Goal: Task Accomplishment & Management: Manage account settings

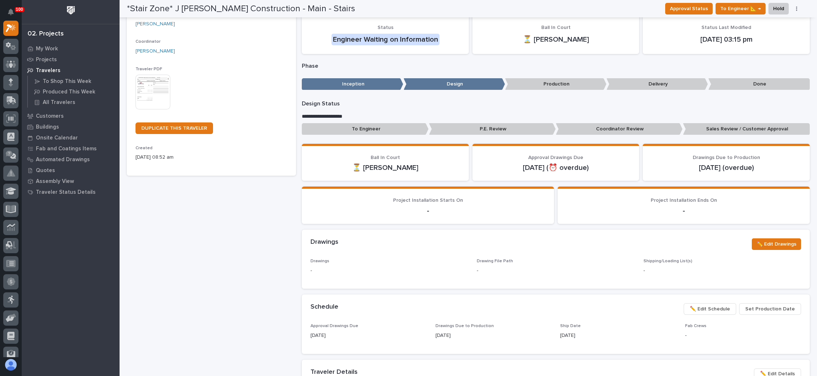
scroll to position [163, 0]
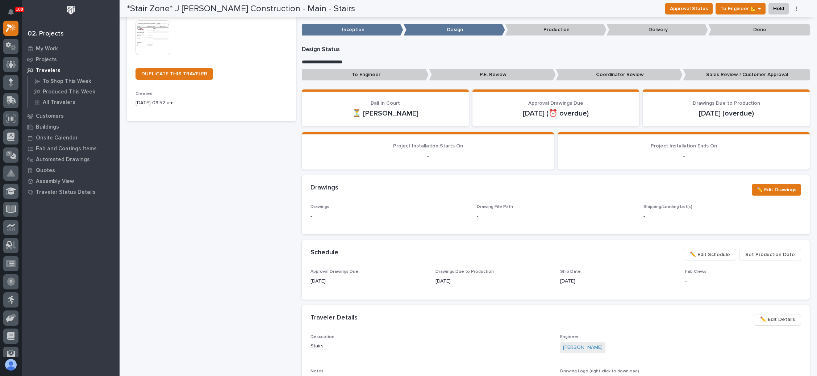
click at [708, 254] on span "✏️ Edit Schedule" at bounding box center [710, 254] width 40 height 9
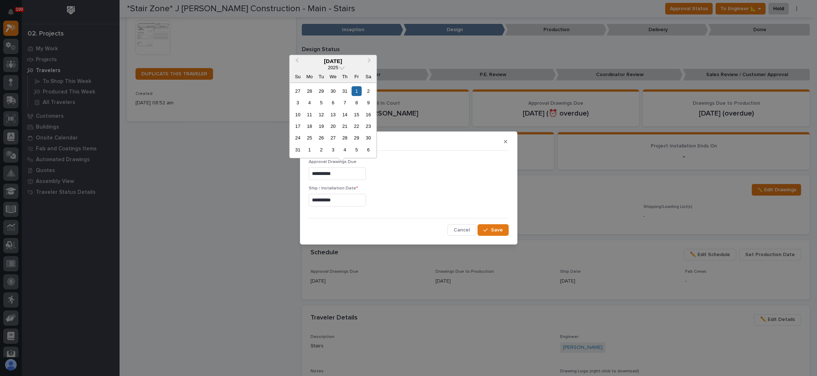
click at [342, 172] on input "**********" at bounding box center [337, 173] width 57 height 13
click at [371, 61] on button "Next Month" at bounding box center [370, 62] width 12 height 12
click at [344, 102] on div "9" at bounding box center [345, 103] width 10 height 10
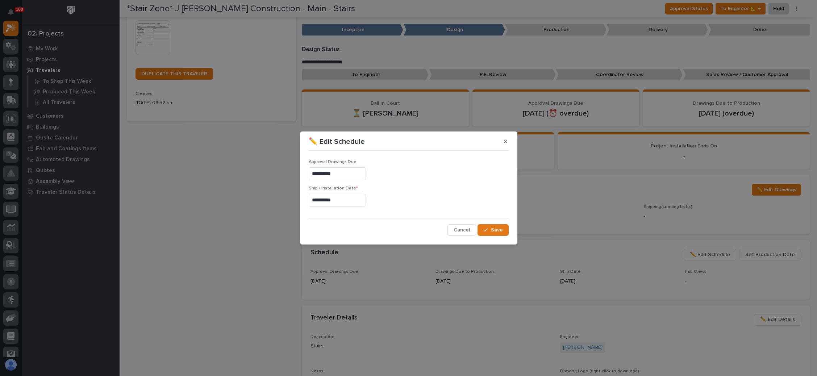
type input "**********"
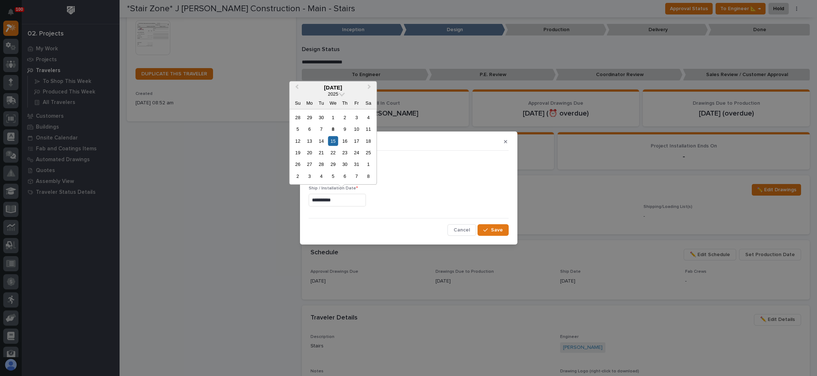
click at [343, 199] on input "**********" at bounding box center [337, 200] width 57 height 13
click at [370, 90] on button "Next Month" at bounding box center [370, 88] width 12 height 12
click at [357, 152] on div "21" at bounding box center [357, 153] width 10 height 10
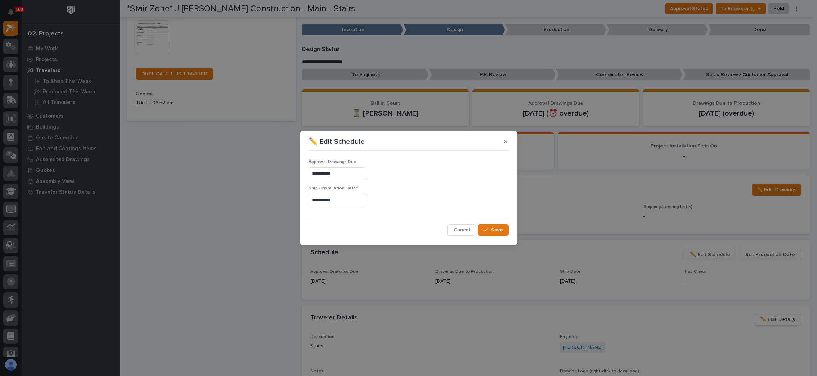
type input "**********"
click at [494, 230] on span "Save" at bounding box center [497, 230] width 12 height 7
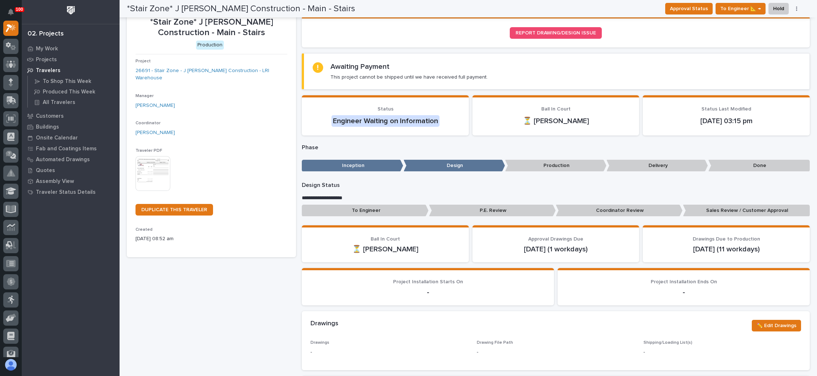
scroll to position [0, 0]
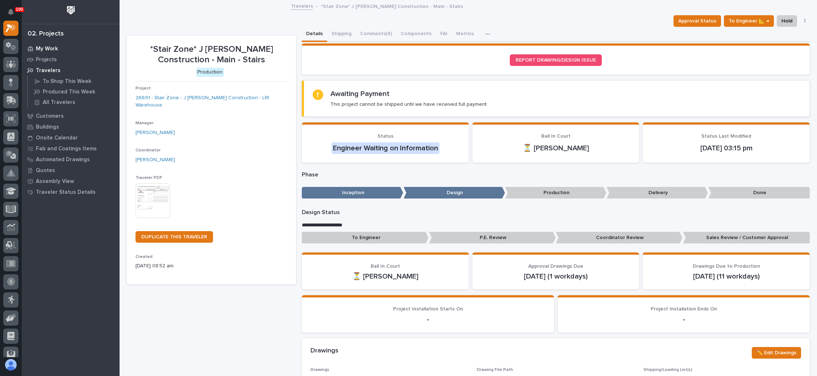
click at [56, 46] on p "My Work" at bounding box center [47, 49] width 22 height 7
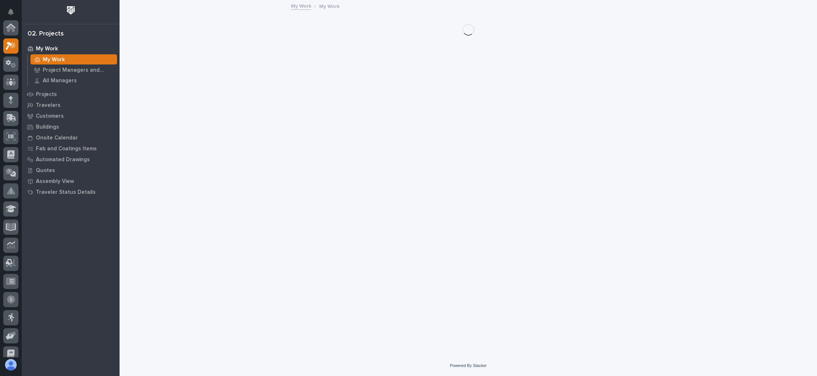
scroll to position [18, 0]
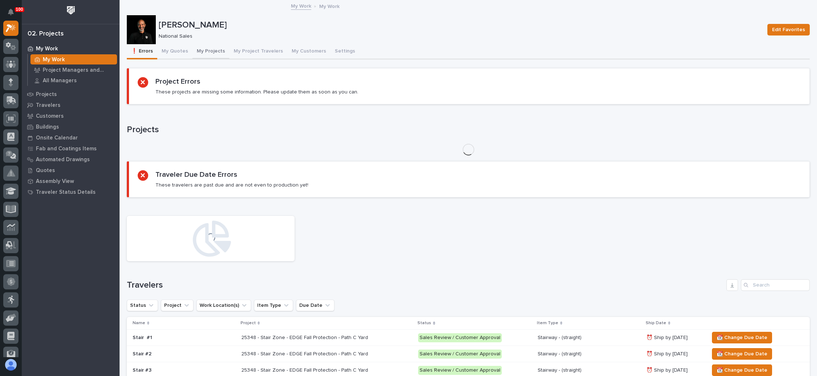
click at [212, 49] on button "My Projects" at bounding box center [210, 51] width 37 height 15
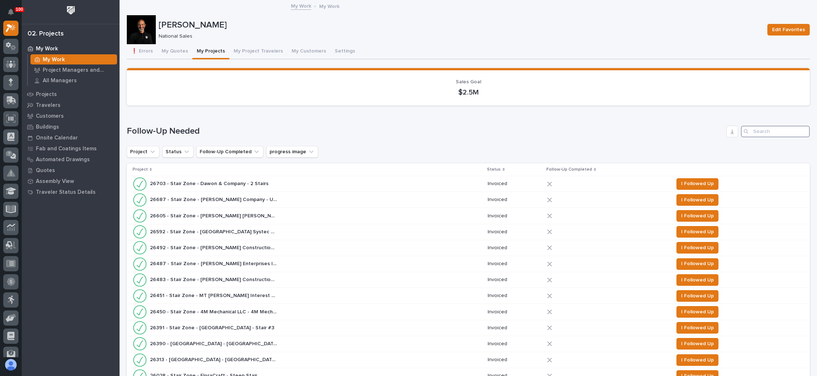
click at [762, 130] on input "Search" at bounding box center [775, 132] width 69 height 12
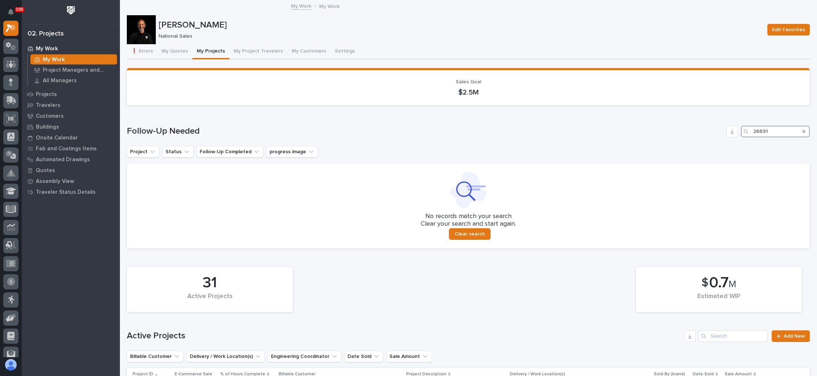
type input "26691"
click at [803, 131] on icon "Search" at bounding box center [804, 131] width 3 height 4
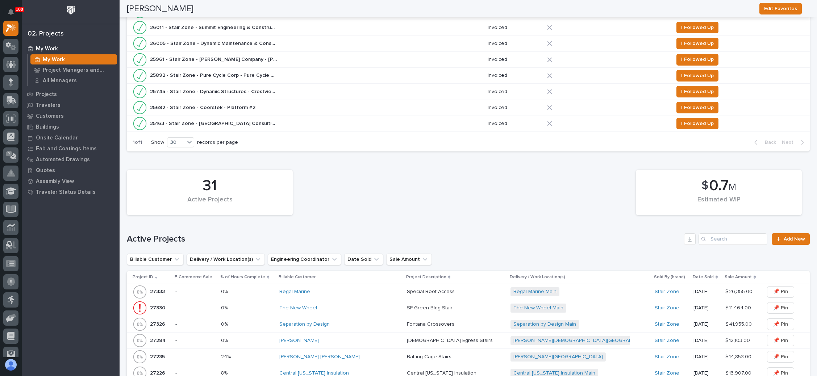
scroll to position [435, 0]
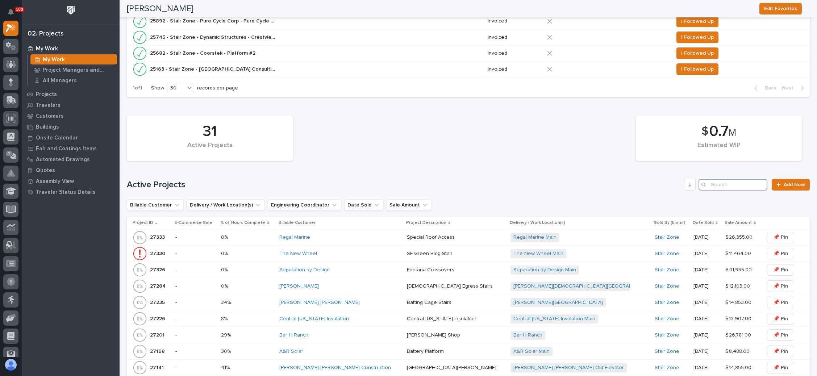
click at [720, 181] on input "Search" at bounding box center [733, 185] width 69 height 12
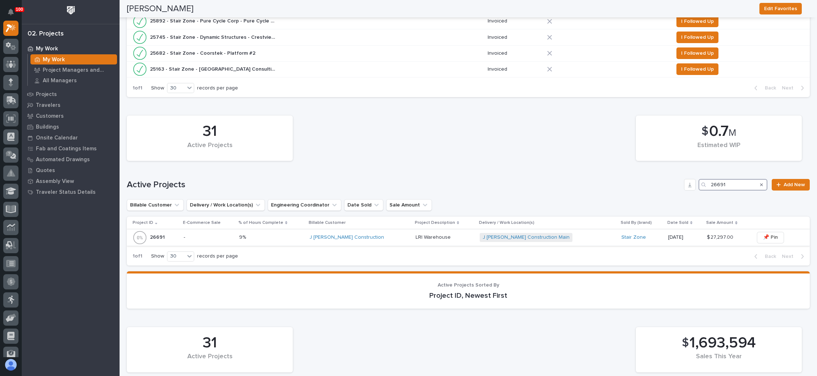
type input "26691"
click at [565, 233] on div "J Benton Construction Main + 0" at bounding box center [543, 237] width 127 height 9
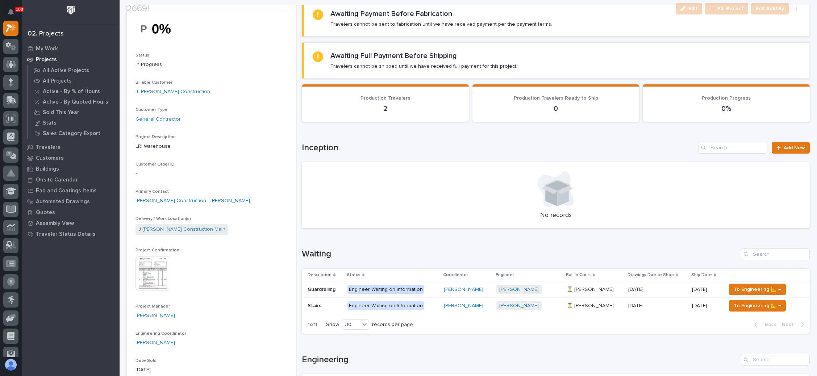
scroll to position [109, 0]
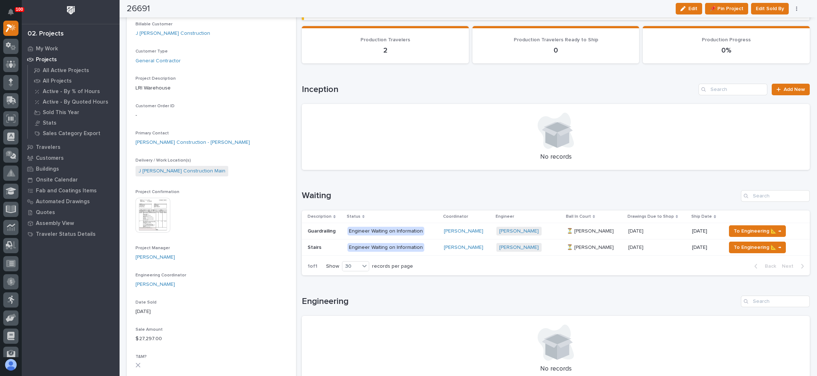
click at [666, 228] on p at bounding box center [658, 231] width 58 height 6
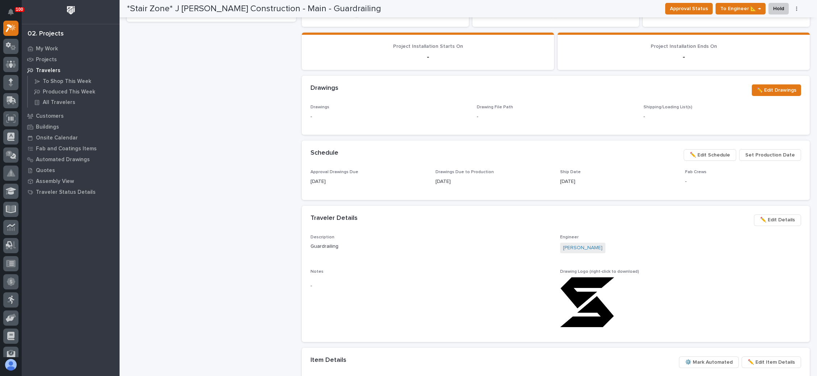
scroll to position [272, 0]
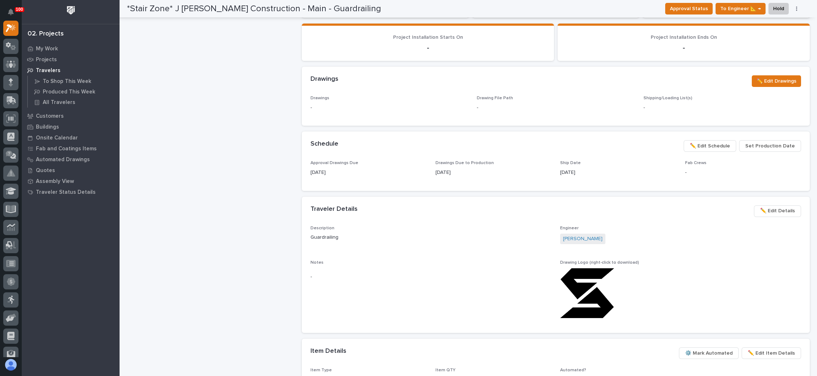
click at [709, 146] on span "✏️ Edit Schedule" at bounding box center [710, 146] width 40 height 9
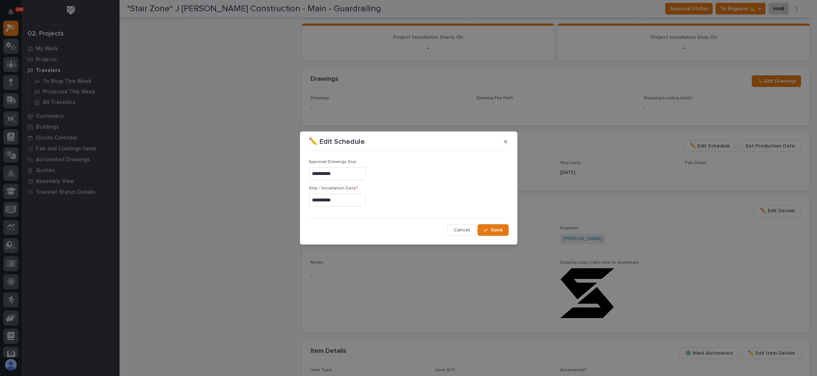
click at [354, 174] on input "**********" at bounding box center [337, 173] width 57 height 13
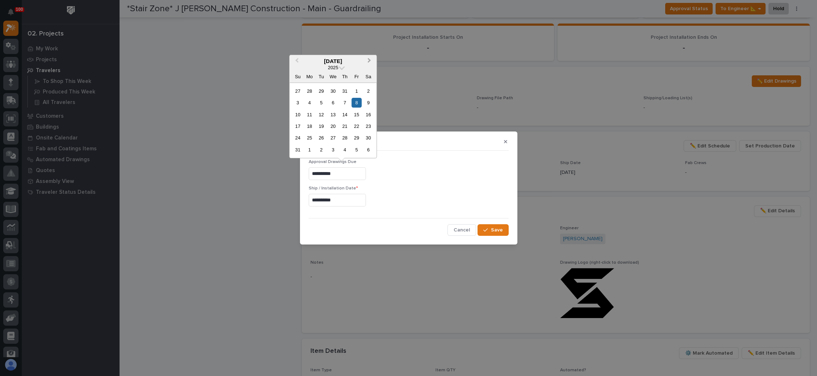
click at [369, 61] on span "Next Month" at bounding box center [369, 61] width 0 height 9
click at [369, 60] on span "Next Month" at bounding box center [369, 61] width 0 height 9
click at [345, 102] on div "9" at bounding box center [345, 103] width 10 height 10
type input "**********"
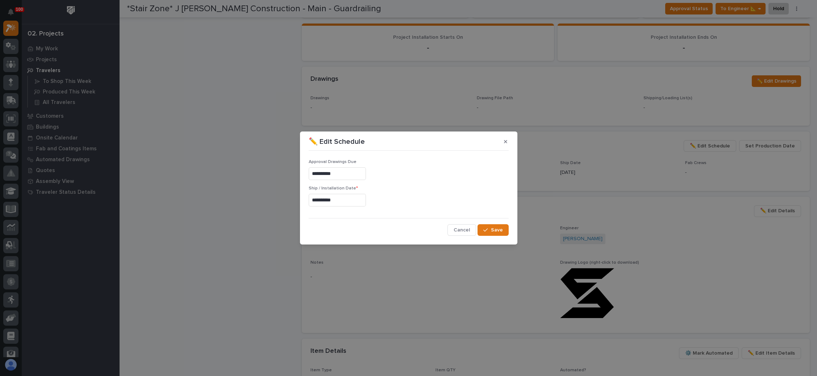
click at [350, 201] on input "**********" at bounding box center [337, 200] width 57 height 13
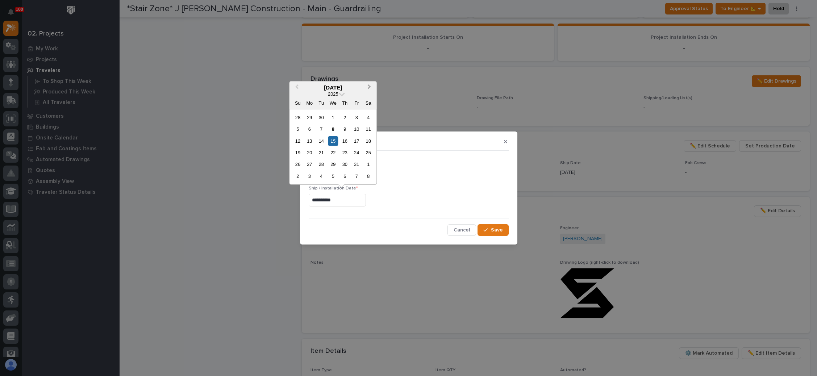
click at [369, 87] on span "Next Month" at bounding box center [369, 87] width 0 height 9
click at [297, 88] on span "Previous Month" at bounding box center [297, 87] width 0 height 9
click at [348, 153] on div "20" at bounding box center [345, 153] width 10 height 10
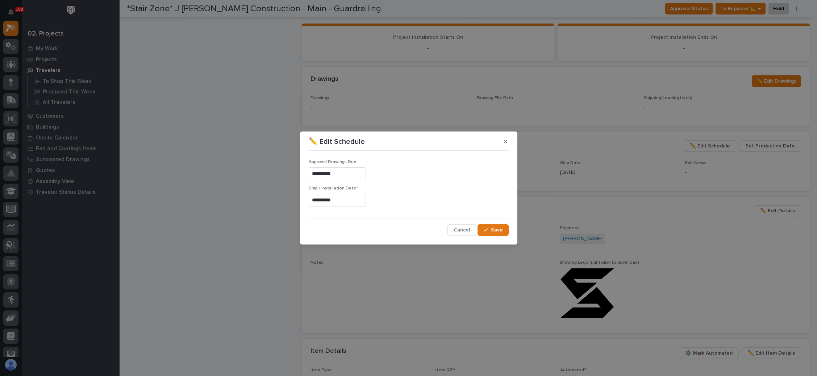
type input "**********"
click at [493, 231] on span "Save" at bounding box center [497, 230] width 12 height 7
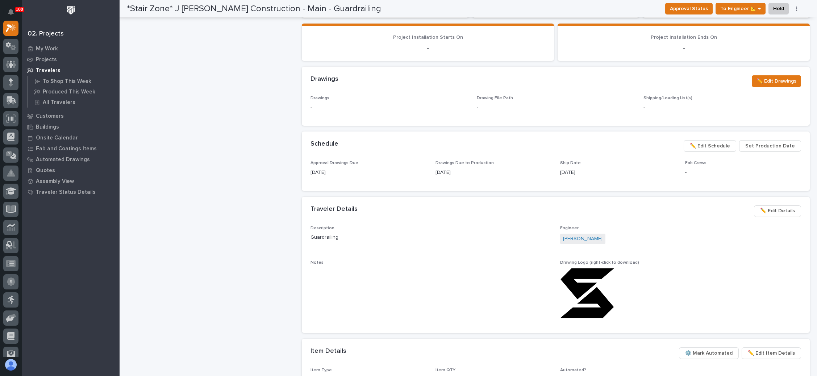
scroll to position [163, 0]
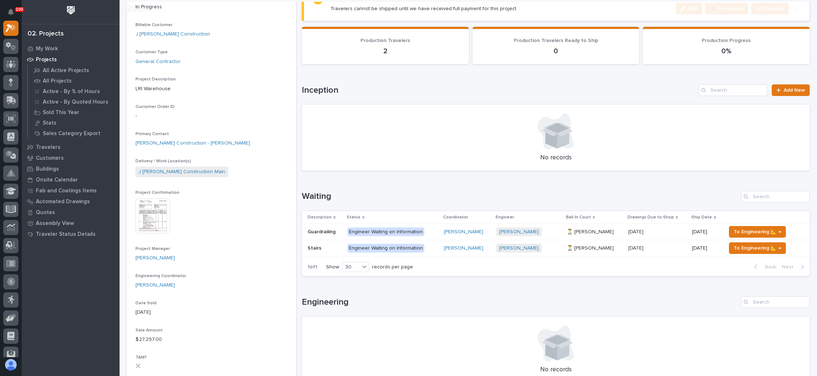
scroll to position [109, 0]
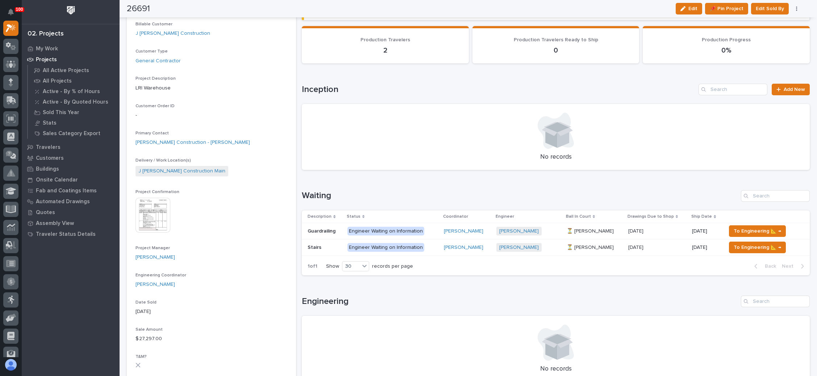
click at [663, 228] on p at bounding box center [658, 231] width 58 height 6
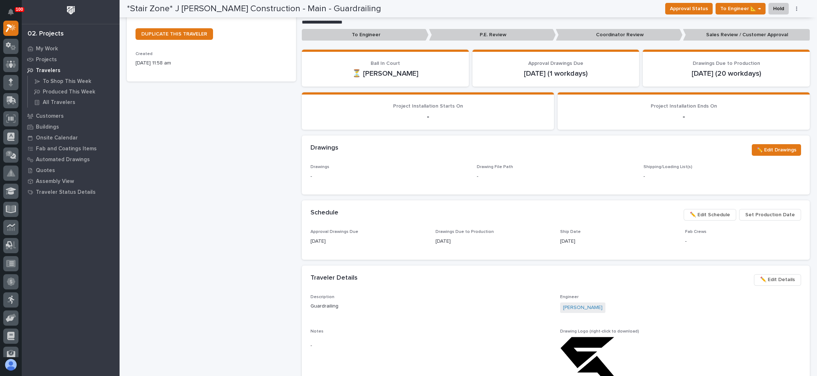
scroll to position [272, 0]
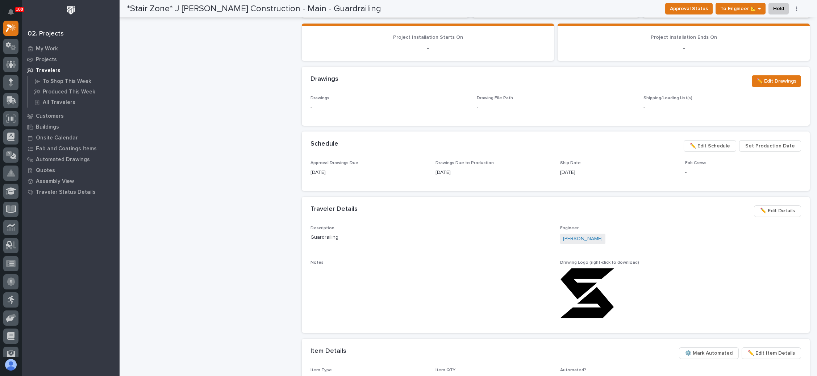
click at [710, 145] on span "✏️ Edit Schedule" at bounding box center [710, 146] width 40 height 9
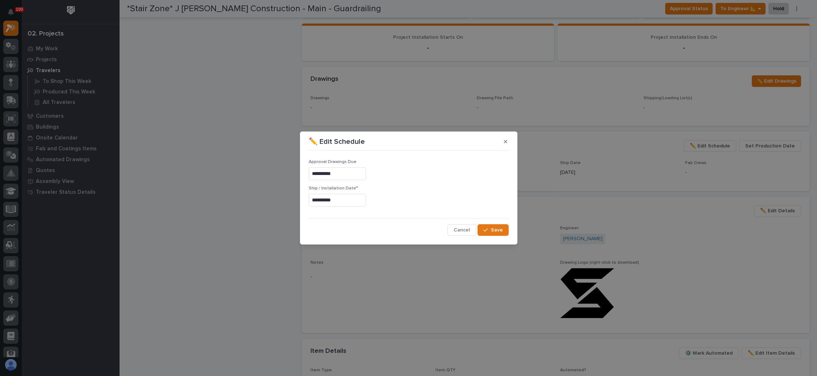
click at [322, 200] on input "**********" at bounding box center [337, 200] width 57 height 13
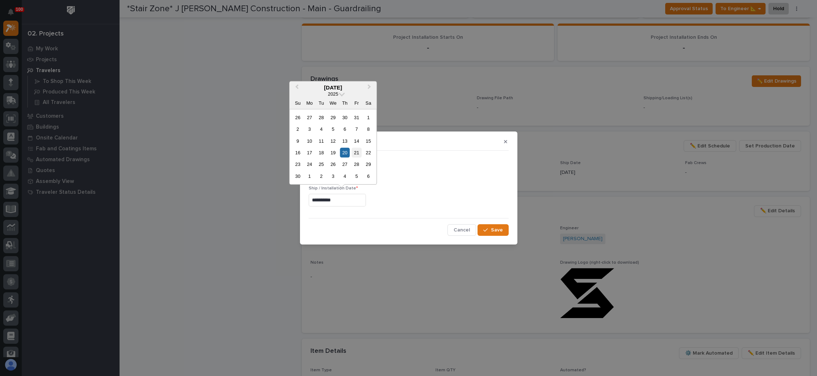
click at [357, 152] on div "21" at bounding box center [357, 153] width 10 height 10
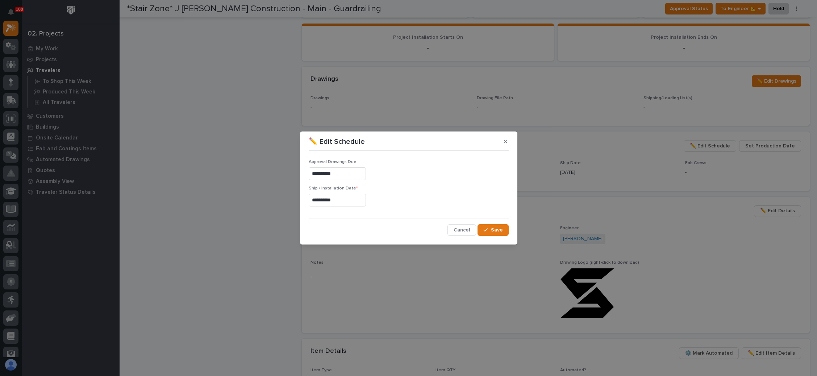
type input "**********"
click at [500, 231] on span "Save" at bounding box center [497, 230] width 12 height 7
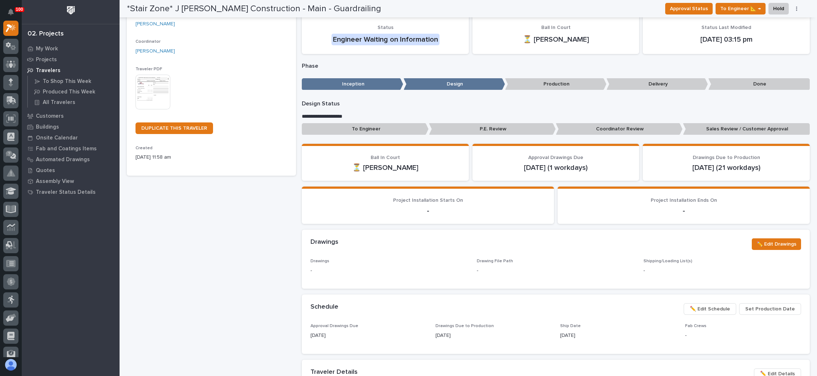
scroll to position [0, 0]
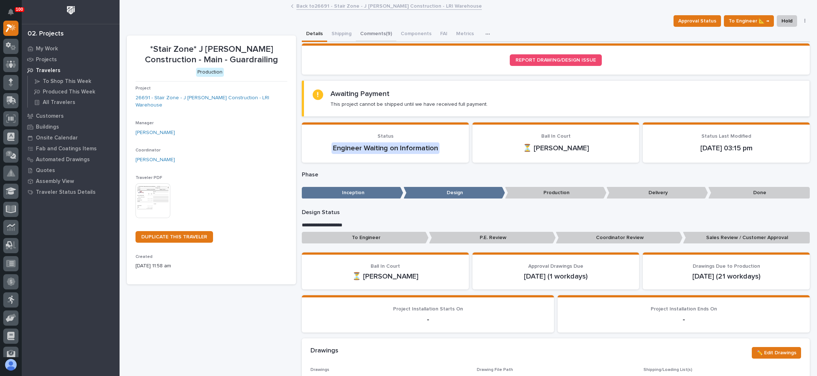
click at [375, 31] on button "Comments (9)" at bounding box center [376, 34] width 41 height 15
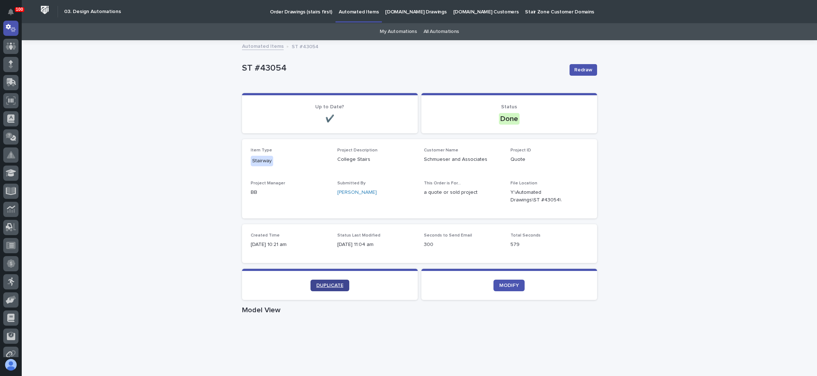
click at [332, 283] on span "DUPLICATE" at bounding box center [329, 285] width 27 height 5
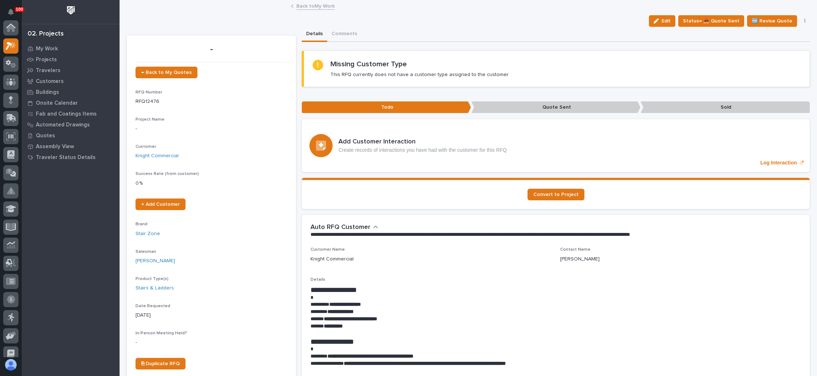
scroll to position [18, 0]
click at [164, 68] on link "← Back to My Quotes" at bounding box center [167, 73] width 62 height 12
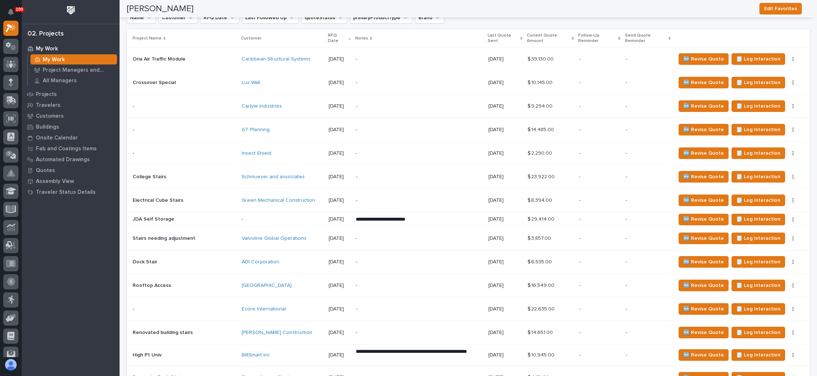
scroll to position [544, 0]
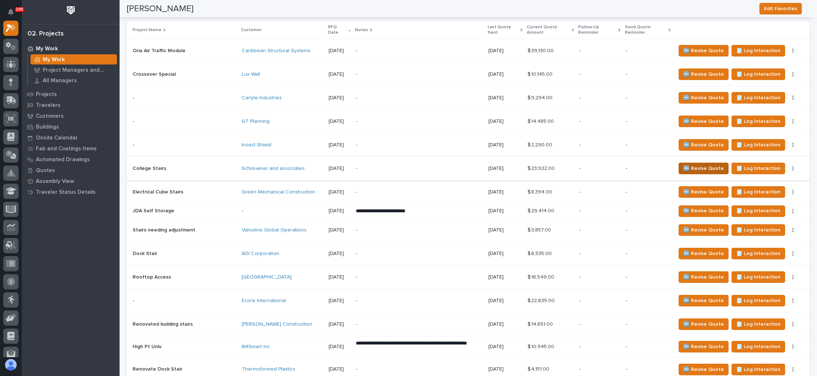
click at [690, 164] on span "🆕 Revise Quote" at bounding box center [704, 168] width 41 height 9
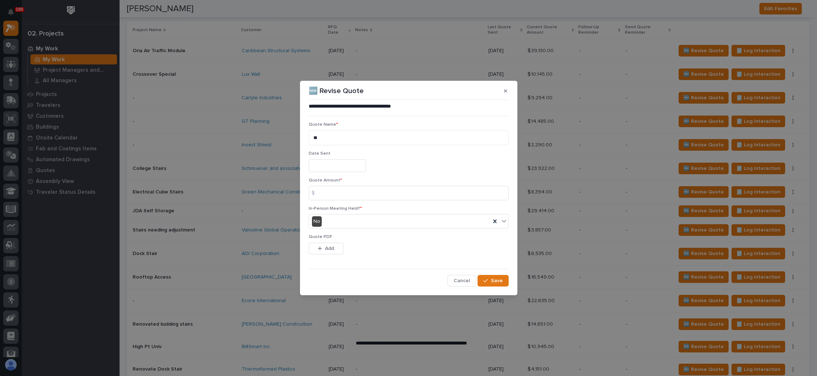
click at [331, 168] on input "text" at bounding box center [337, 165] width 57 height 13
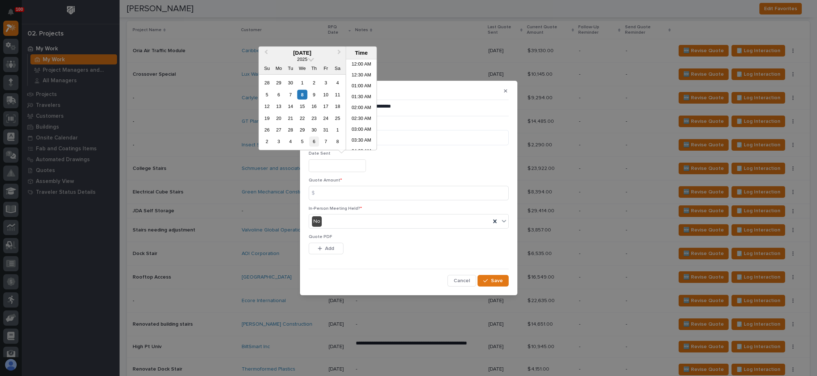
scroll to position [145, 0]
click at [302, 96] on div "8" at bounding box center [303, 95] width 10 height 10
type input "**********"
click at [341, 193] on input at bounding box center [409, 193] width 200 height 14
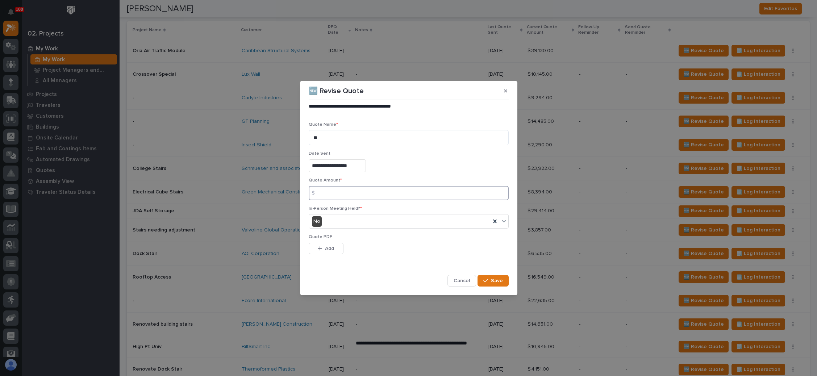
click at [360, 192] on input at bounding box center [409, 193] width 200 height 14
type input "29614"
click at [334, 245] on span "Add" at bounding box center [329, 248] width 9 height 7
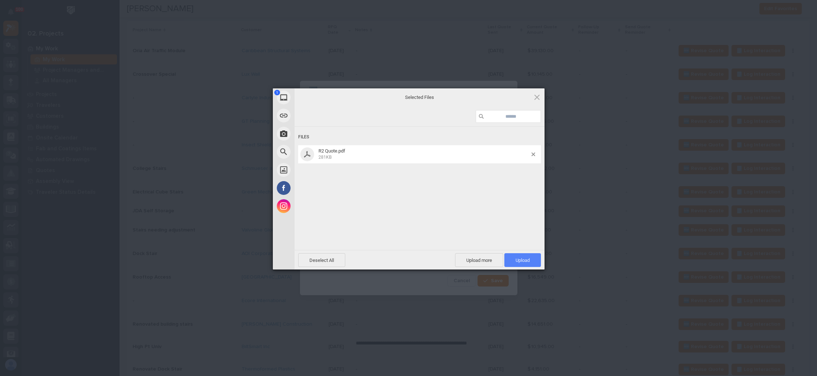
click at [519, 253] on span "Upload 1" at bounding box center [523, 260] width 37 height 14
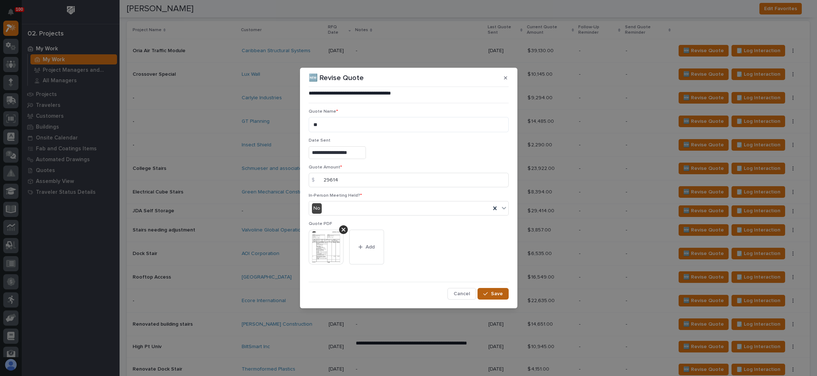
click at [488, 293] on icon "button" at bounding box center [486, 293] width 4 height 5
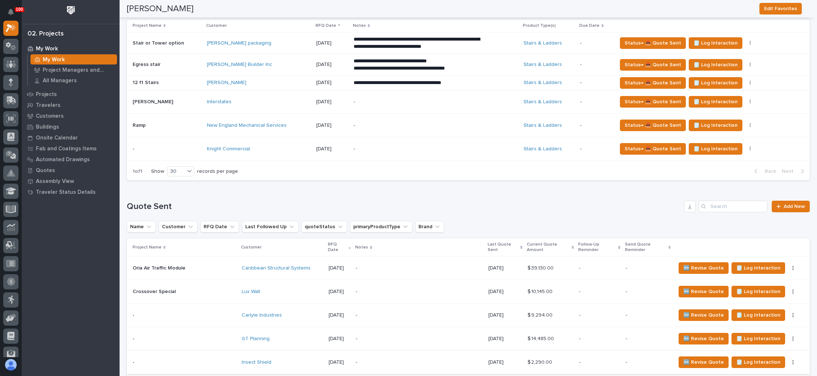
scroll to position [272, 0]
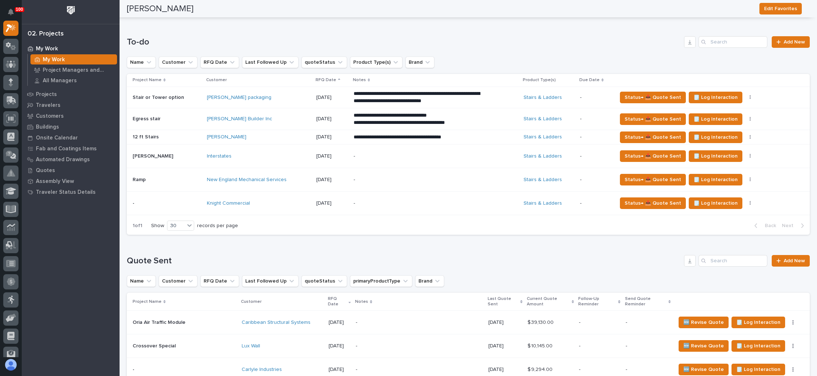
click at [387, 200] on p "-" at bounding box center [417, 203] width 127 height 6
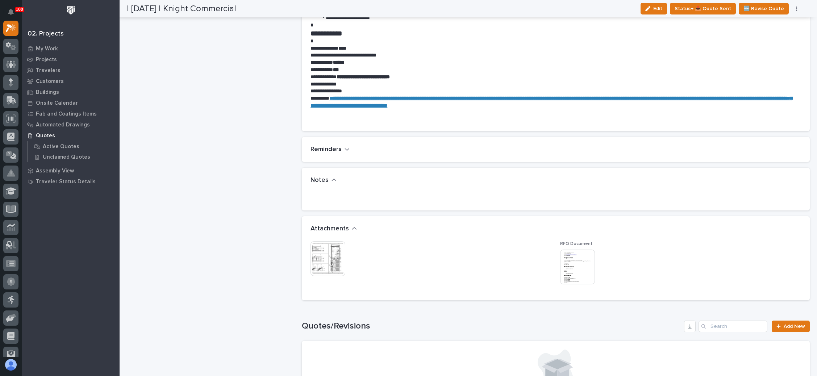
scroll to position [435, 0]
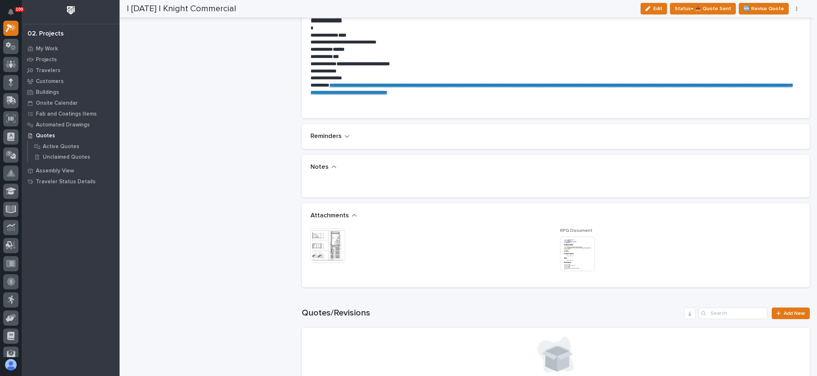
click at [321, 242] on img at bounding box center [328, 245] width 35 height 35
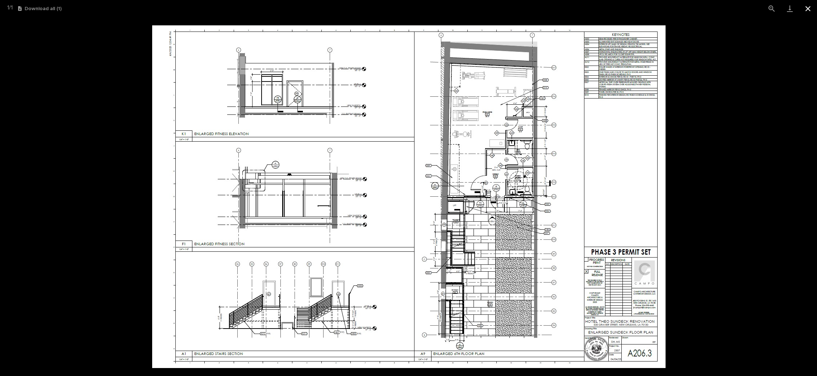
click at [807, 8] on button "Close gallery" at bounding box center [808, 8] width 18 height 17
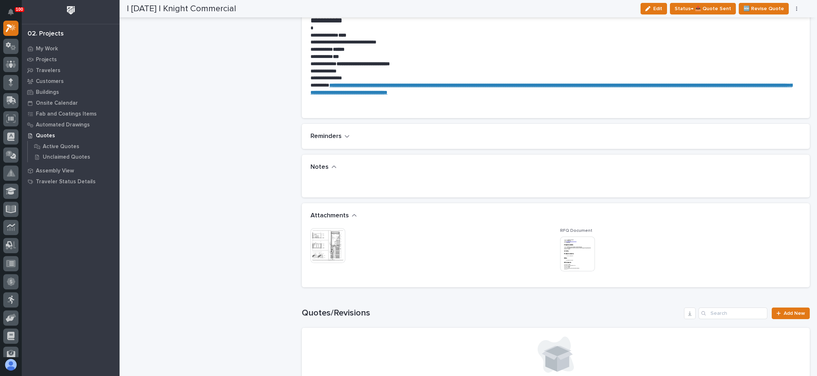
click at [576, 244] on img at bounding box center [577, 254] width 35 height 35
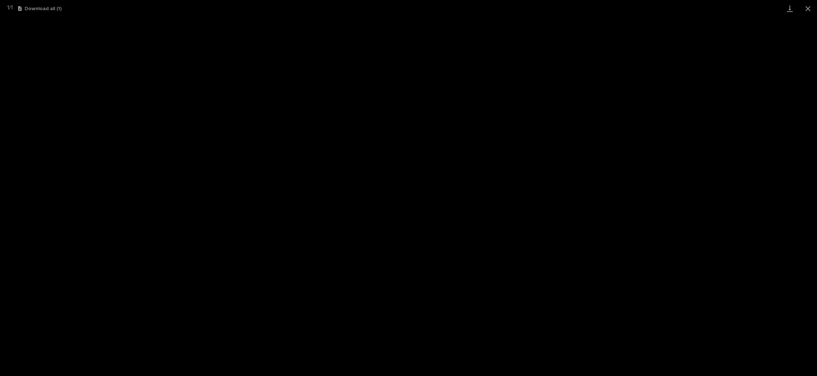
drag, startPoint x: 806, startPoint y: 9, endPoint x: 766, endPoint y: 16, distance: 40.4
click at [805, 9] on button "Close gallery" at bounding box center [808, 8] width 18 height 17
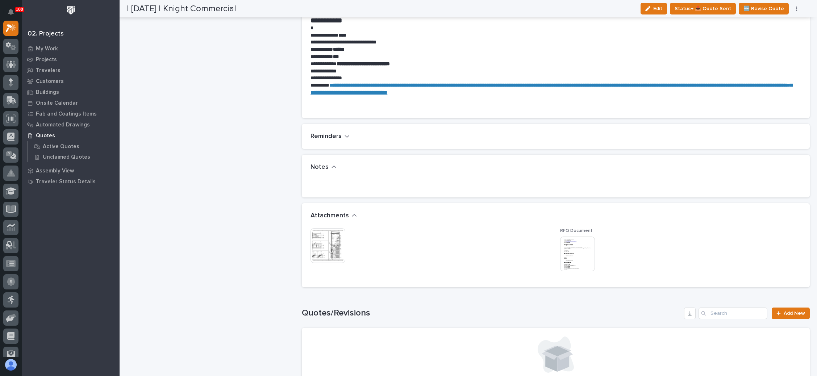
click at [328, 231] on img at bounding box center [328, 245] width 35 height 35
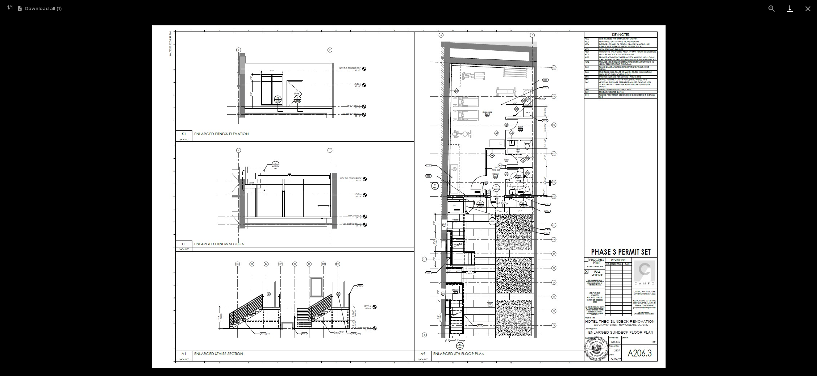
click at [790, 8] on link "Download" at bounding box center [790, 8] width 18 height 17
click at [733, 71] on picture at bounding box center [408, 196] width 817 height 359
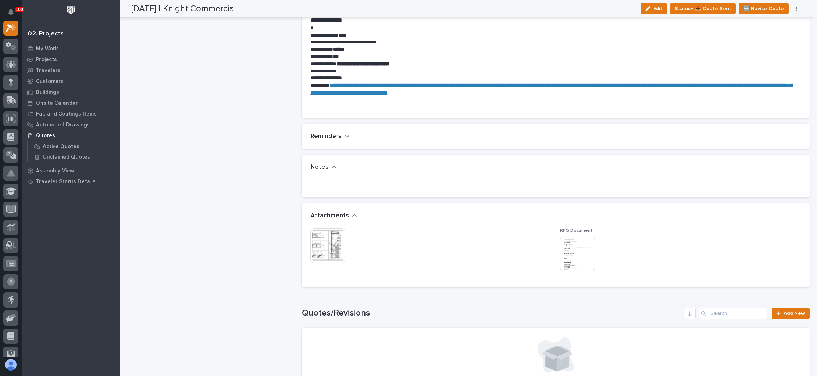
click at [332, 248] on img at bounding box center [328, 245] width 35 height 35
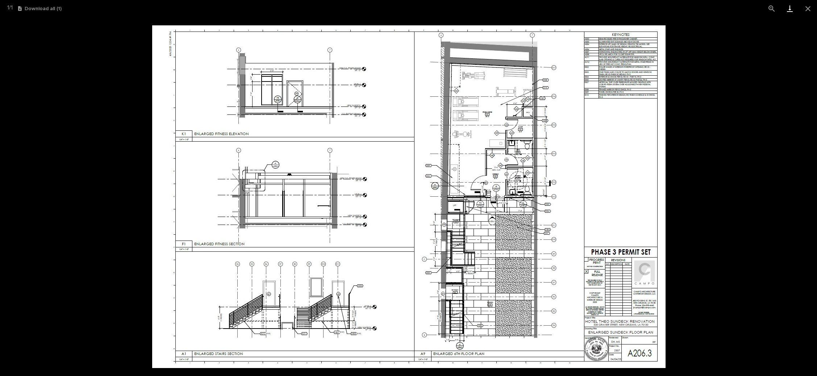
click at [789, 11] on link "Download" at bounding box center [790, 8] width 18 height 17
click at [811, 6] on button "Close gallery" at bounding box center [808, 8] width 18 height 17
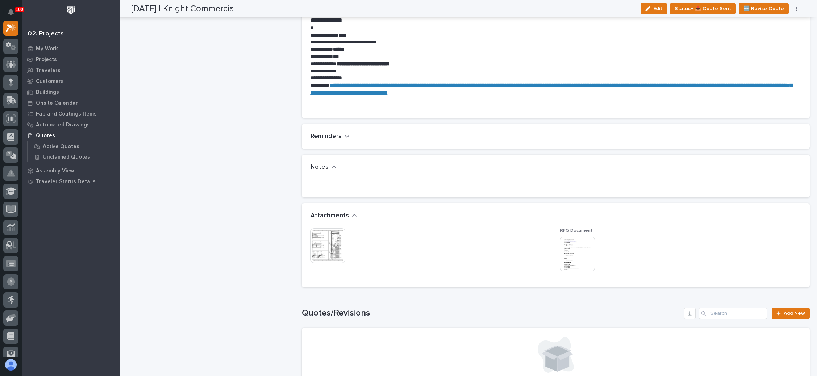
click at [572, 260] on img at bounding box center [577, 254] width 35 height 35
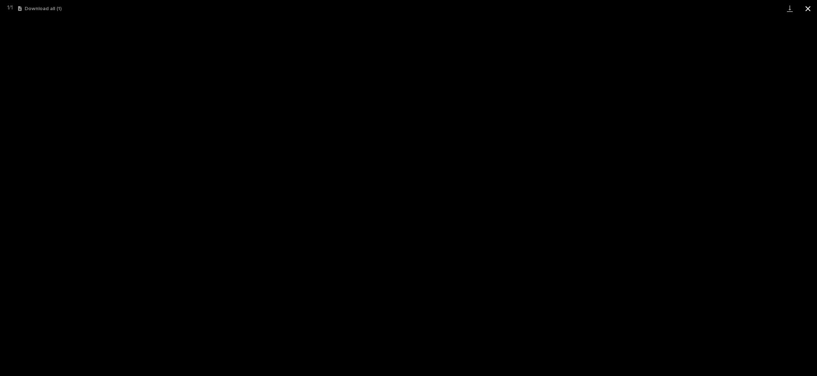
click at [805, 11] on button "Close gallery" at bounding box center [808, 8] width 18 height 17
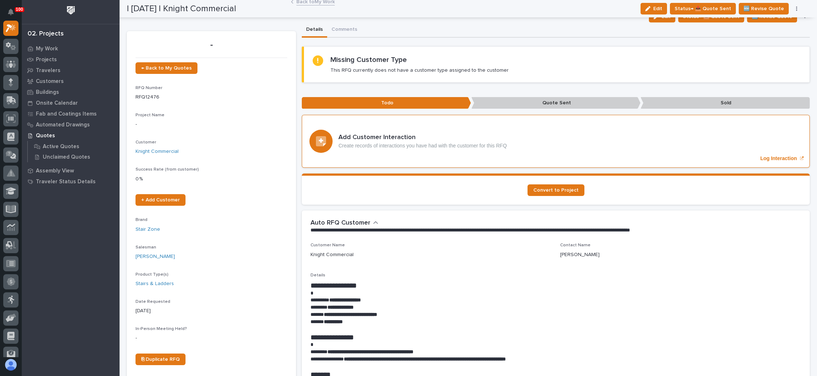
scroll to position [0, 0]
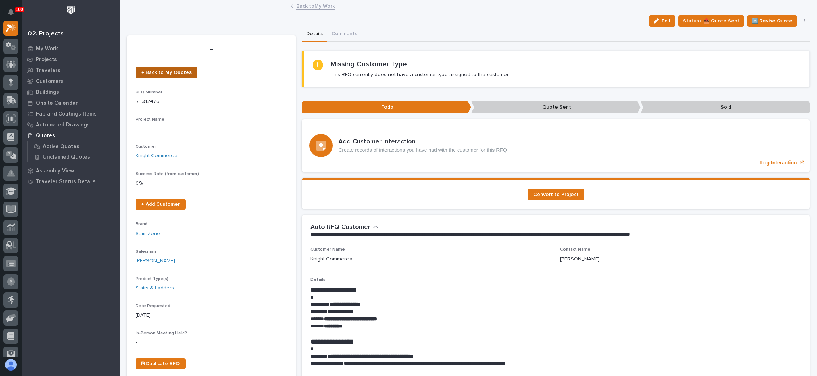
click at [173, 70] on span "← Back to My Quotes" at bounding box center [166, 72] width 50 height 5
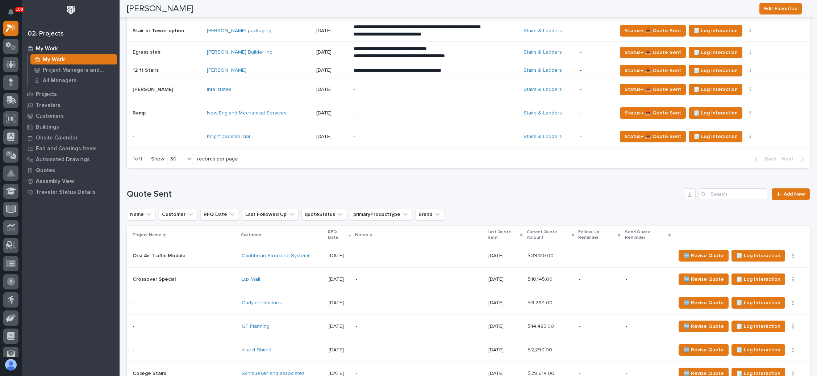
scroll to position [326, 0]
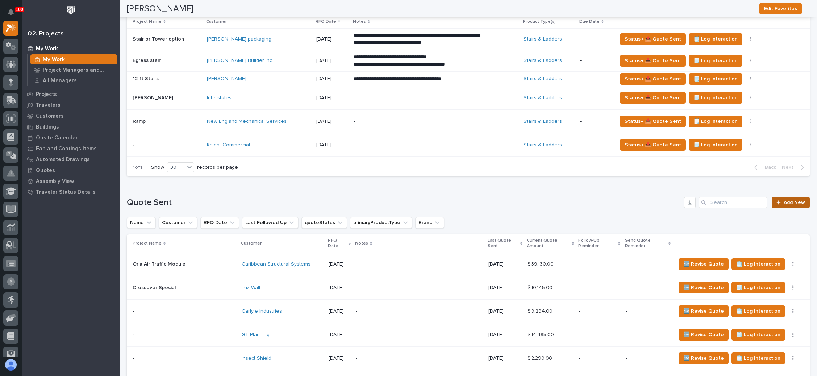
click at [784, 200] on span "Add New" at bounding box center [794, 202] width 21 height 5
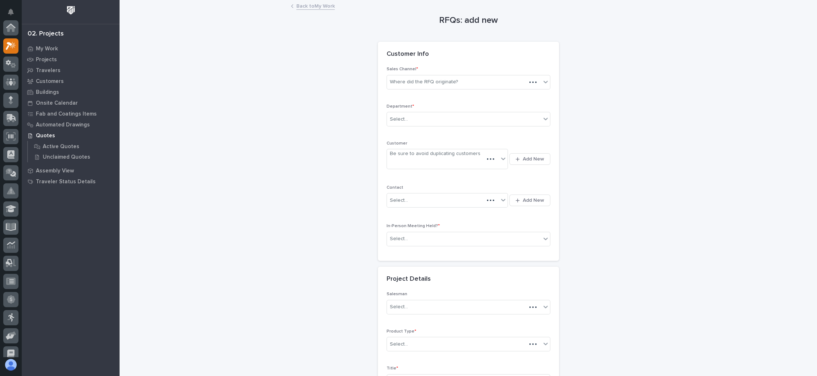
scroll to position [18, 0]
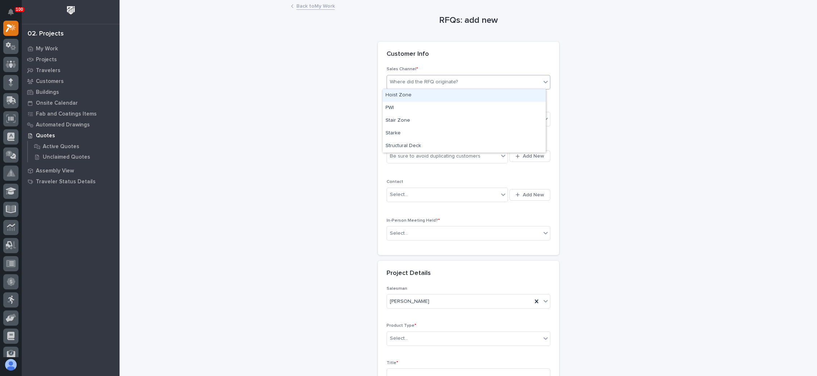
click at [440, 82] on div "Where did the RFQ originate?" at bounding box center [424, 82] width 68 height 8
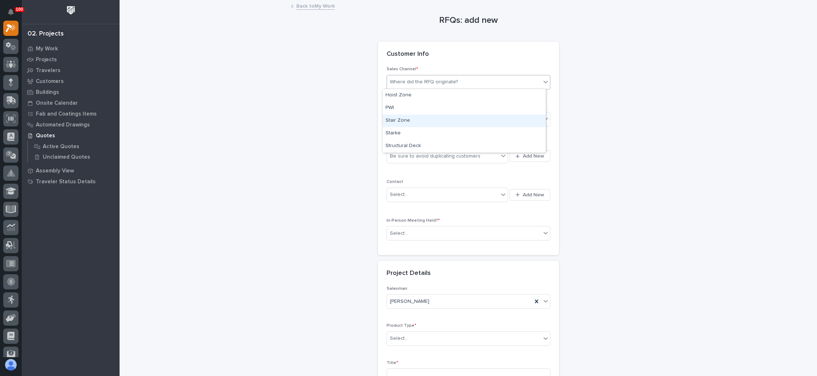
click at [424, 119] on div "Stair Zone" at bounding box center [464, 121] width 163 height 13
click at [428, 119] on div "Select..." at bounding box center [464, 119] width 154 height 12
click at [419, 131] on span "National Sales" at bounding box center [404, 132] width 37 height 8
click at [528, 157] on span "Add New" at bounding box center [533, 156] width 21 height 7
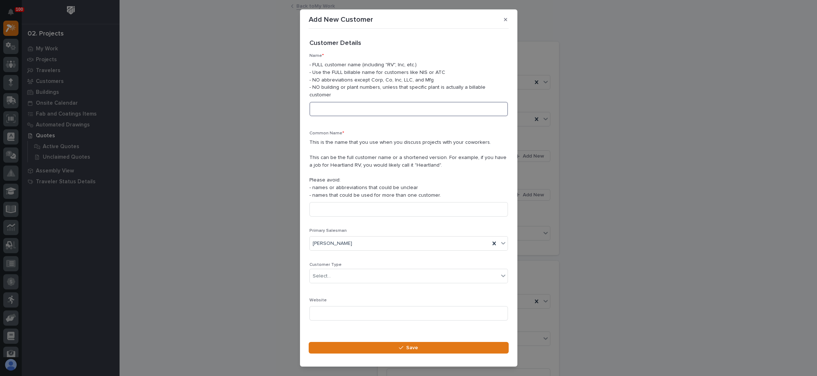
click at [361, 112] on input at bounding box center [409, 109] width 199 height 14
drag, startPoint x: 329, startPoint y: 113, endPoint x: 314, endPoint y: 113, distance: 15.9
click at [314, 113] on input "Helix Contracting" at bounding box center [409, 109] width 199 height 14
click at [367, 111] on input "Helix Contracting" at bounding box center [409, 109] width 199 height 14
drag, startPoint x: 367, startPoint y: 111, endPoint x: 309, endPoint y: 112, distance: 58.0
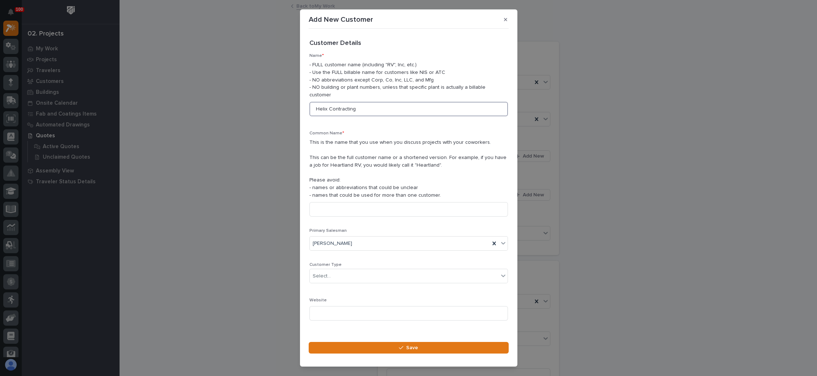
click at [310, 112] on input "Helix Contracting" at bounding box center [409, 109] width 199 height 14
type input "Helix Contracting"
click at [339, 207] on input at bounding box center [409, 209] width 199 height 14
type input "v"
paste input "Helix Contracting"
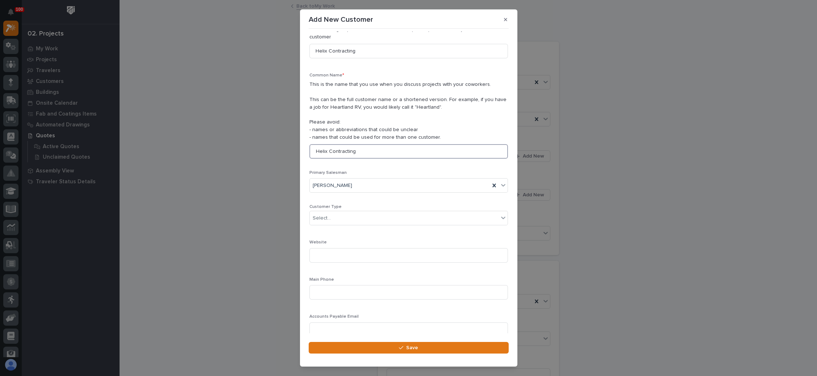
scroll to position [83, 0]
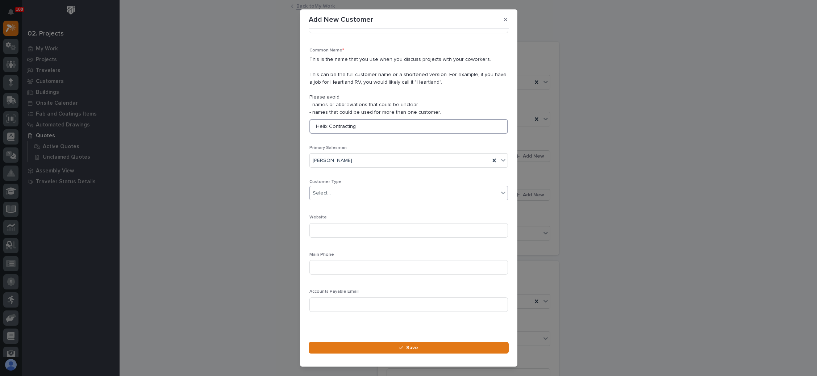
type input "Helix Contracting"
click at [358, 194] on div "Select..." at bounding box center [404, 193] width 189 height 12
click at [341, 232] on div "General Contractor" at bounding box center [405, 231] width 190 height 13
click at [332, 266] on input at bounding box center [409, 267] width 199 height 14
paste input "(631) 375-8709"
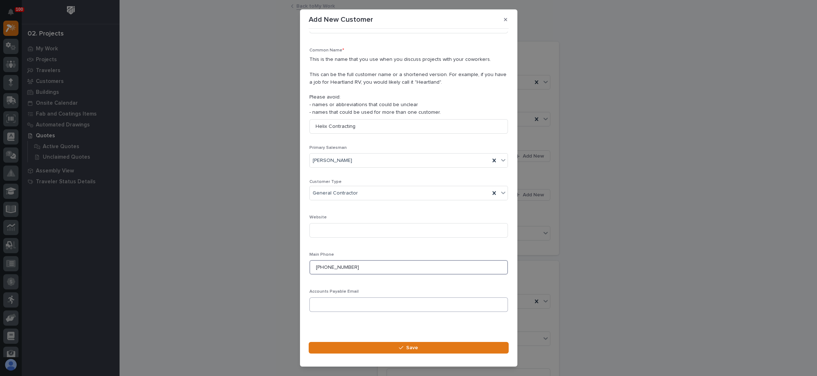
type input "(631) 375-8709"
click at [344, 301] on input at bounding box center [409, 305] width 199 height 14
paste input "terry@helixcontracting.com"
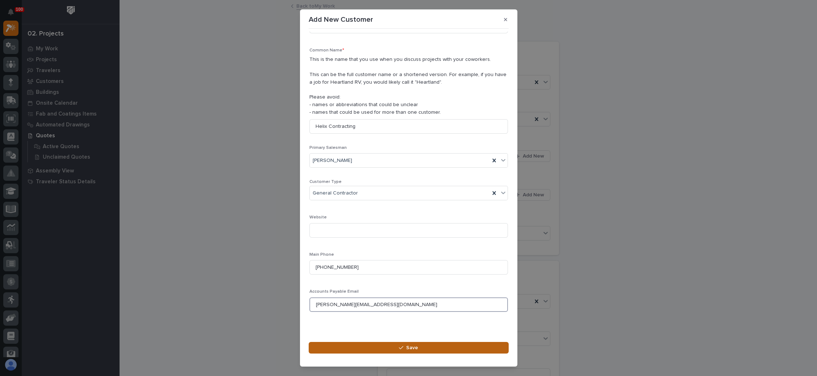
type input "terry@helixcontracting.com"
click at [414, 344] on button "Save" at bounding box center [409, 348] width 200 height 12
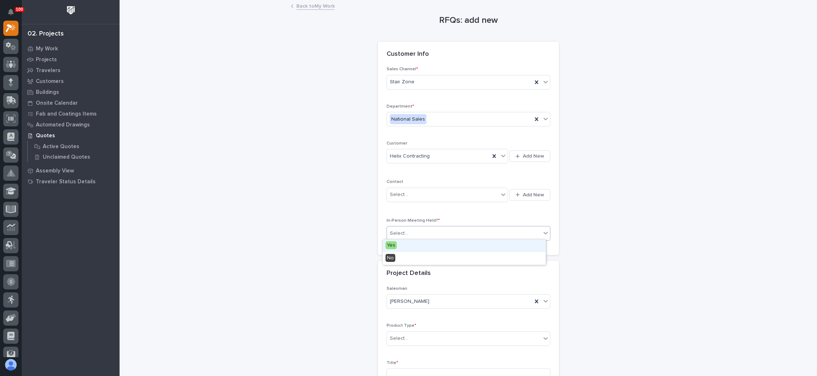
click at [437, 232] on div "Select..." at bounding box center [464, 234] width 154 height 12
click at [431, 263] on div "No" at bounding box center [464, 258] width 163 height 13
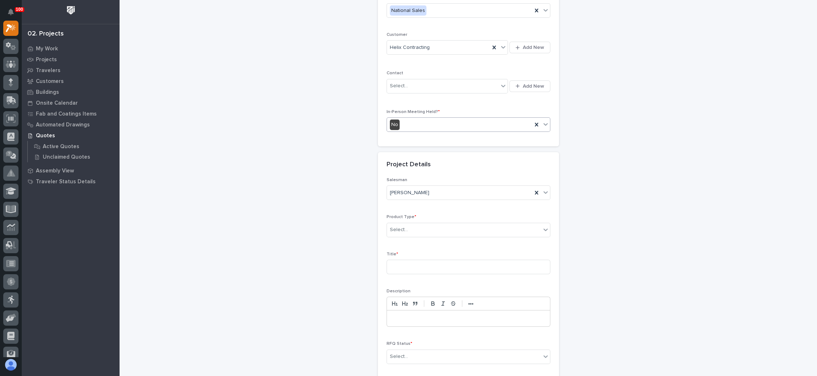
scroll to position [182, 0]
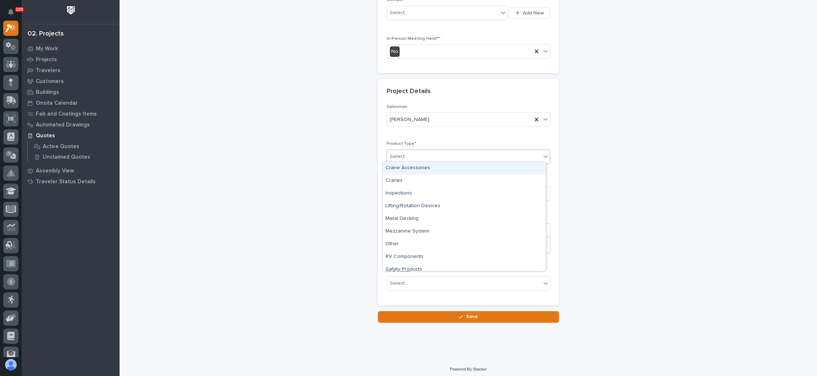
click at [438, 158] on div "Select..." at bounding box center [464, 157] width 154 height 12
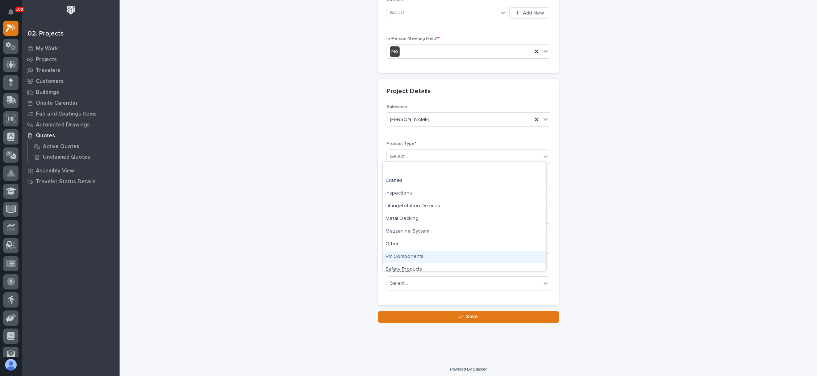
scroll to position [31, 0]
click at [428, 252] on div "Stairs & Ladders" at bounding box center [464, 251] width 163 height 13
click at [420, 194] on input at bounding box center [469, 194] width 164 height 14
type input "159 in Stair"
click at [426, 278] on div "Select..." at bounding box center [464, 284] width 154 height 12
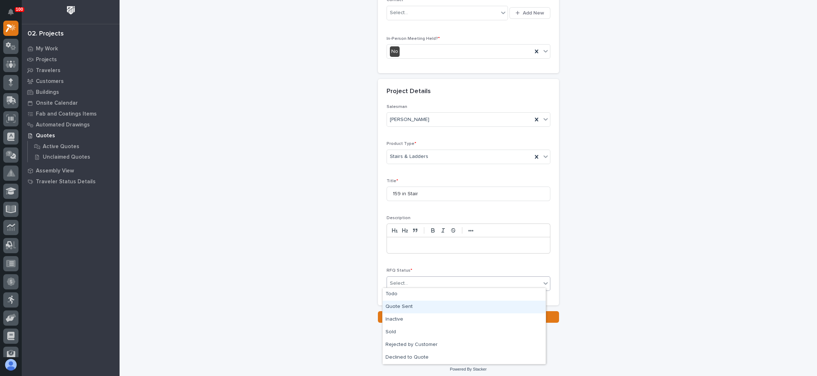
drag, startPoint x: 411, startPoint y: 298, endPoint x: 408, endPoint y: 305, distance: 8.3
click at [408, 305] on div "Quote Sent" at bounding box center [464, 307] width 163 height 13
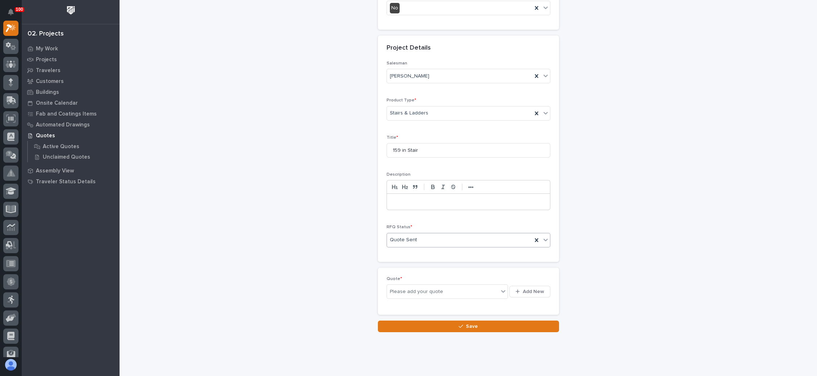
scroll to position [235, 0]
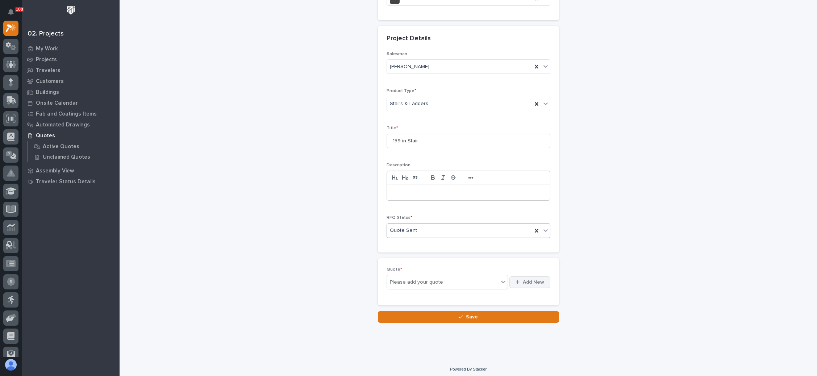
click at [523, 279] on span "Add New" at bounding box center [533, 282] width 21 height 7
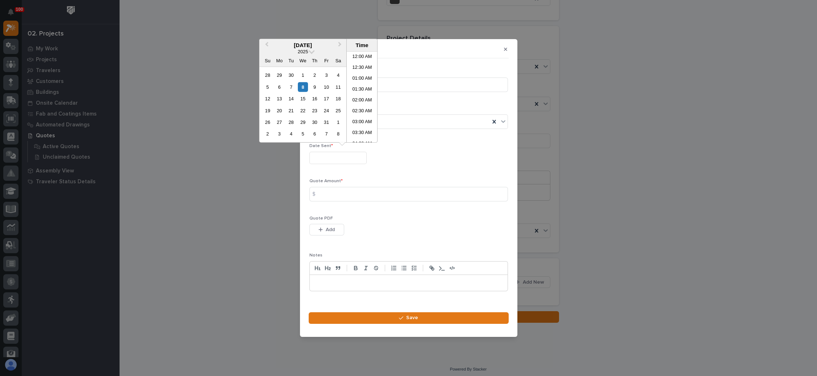
click at [333, 155] on input "text" at bounding box center [338, 158] width 57 height 13
click at [302, 86] on div "8" at bounding box center [303, 87] width 10 height 10
type input "**********"
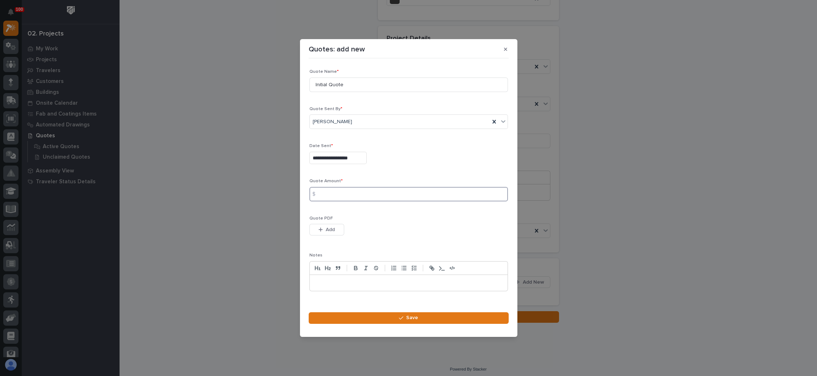
drag, startPoint x: 354, startPoint y: 193, endPoint x: 370, endPoint y: 190, distance: 16.1
click at [355, 193] on input at bounding box center [409, 194] width 199 height 14
type input "14644"
click at [328, 229] on span "Add" at bounding box center [330, 230] width 9 height 7
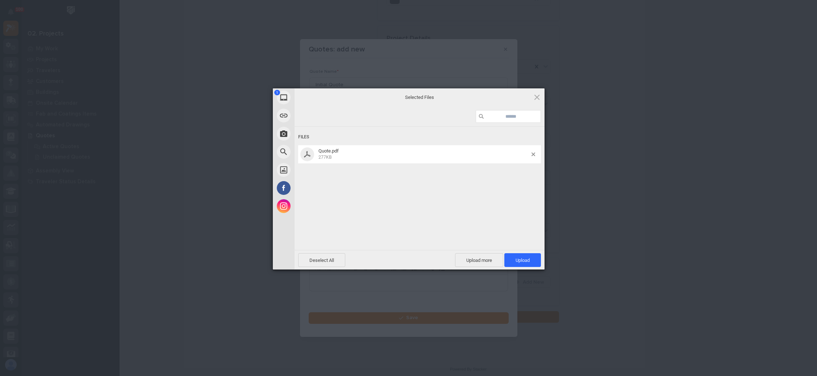
drag, startPoint x: 517, startPoint y: 255, endPoint x: 503, endPoint y: 250, distance: 14.2
click at [517, 255] on span "Upload 1" at bounding box center [523, 260] width 37 height 14
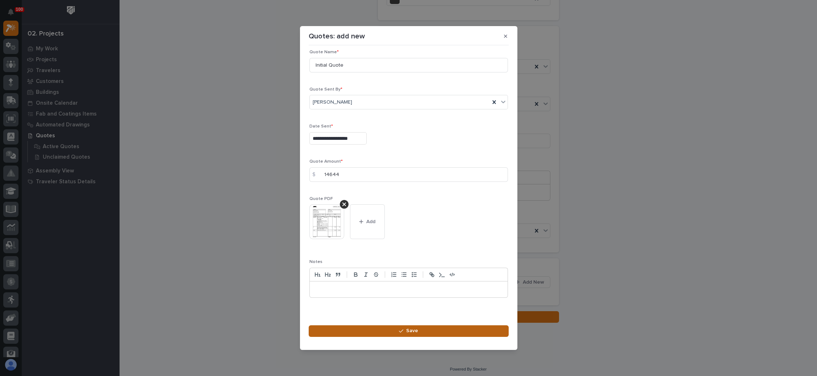
scroll to position [10, 0]
drag, startPoint x: 405, startPoint y: 330, endPoint x: 438, endPoint y: 318, distance: 35.4
click at [405, 330] on div "button" at bounding box center [402, 331] width 7 height 5
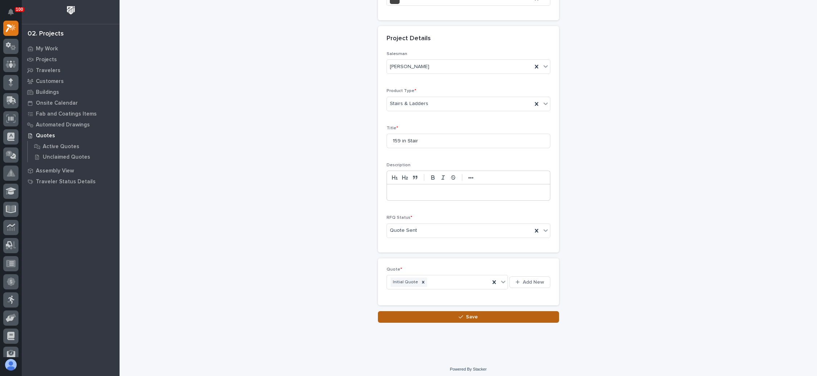
click at [469, 314] on span "Save" at bounding box center [472, 317] width 12 height 7
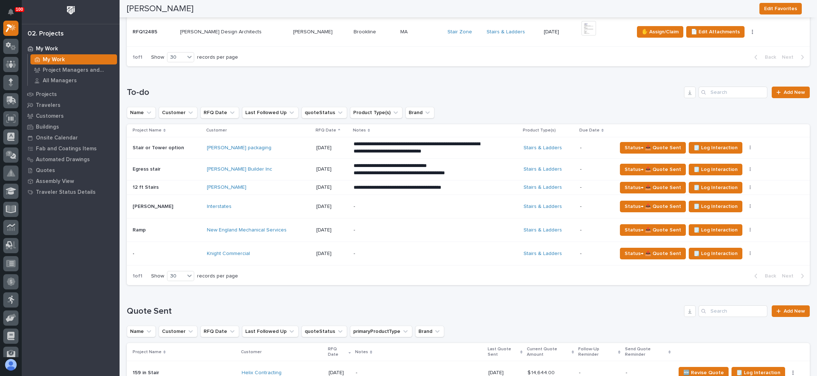
scroll to position [272, 0]
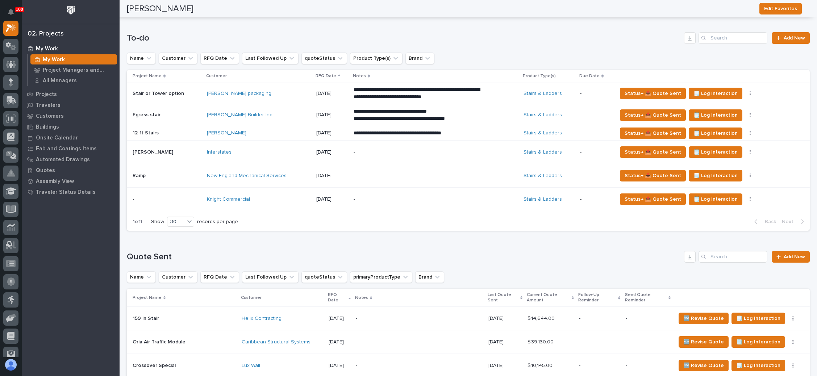
click at [464, 173] on p "-" at bounding box center [417, 176] width 127 height 6
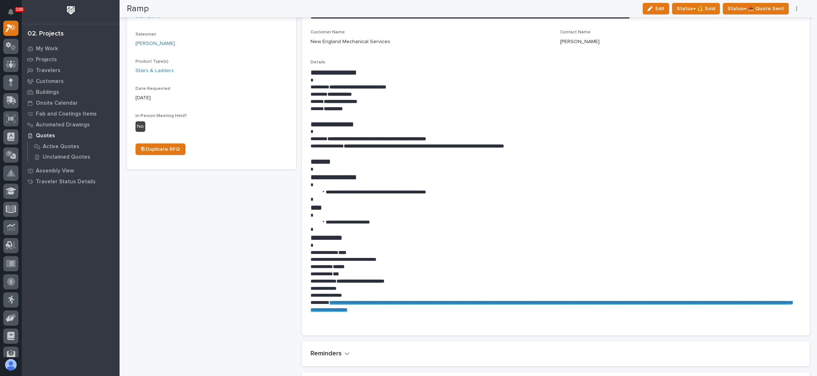
scroll to position [326, 0]
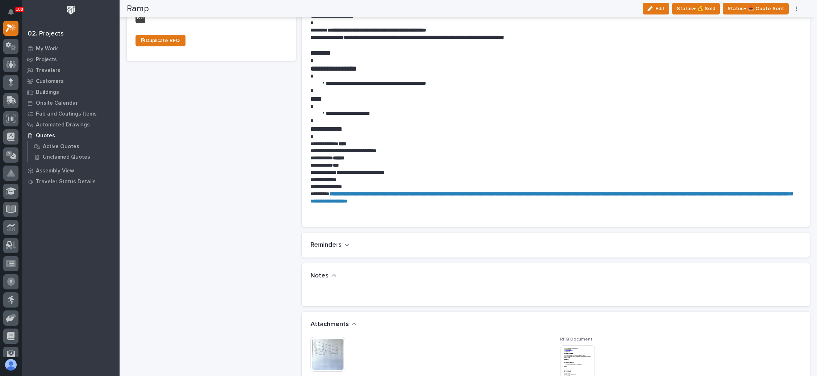
drag, startPoint x: 660, startPoint y: 11, endPoint x: 474, endPoint y: 128, distance: 219.7
click at [656, 11] on div "button" at bounding box center [652, 8] width 8 height 5
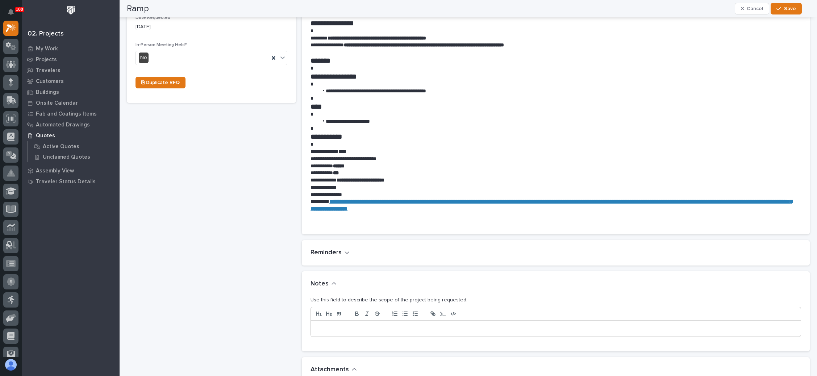
scroll to position [356, 0]
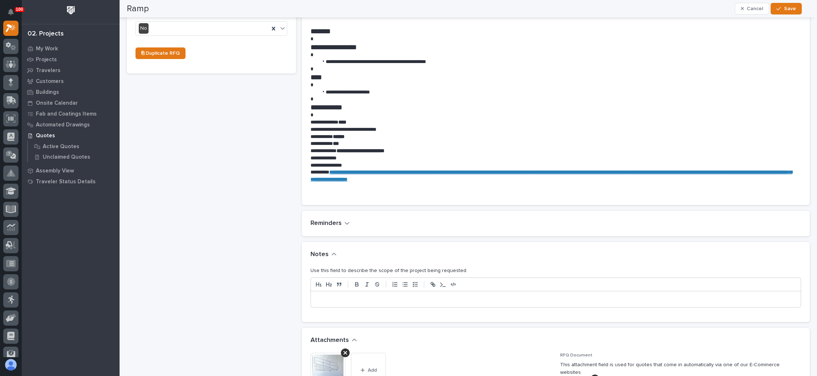
click at [320, 293] on div at bounding box center [556, 299] width 490 height 16
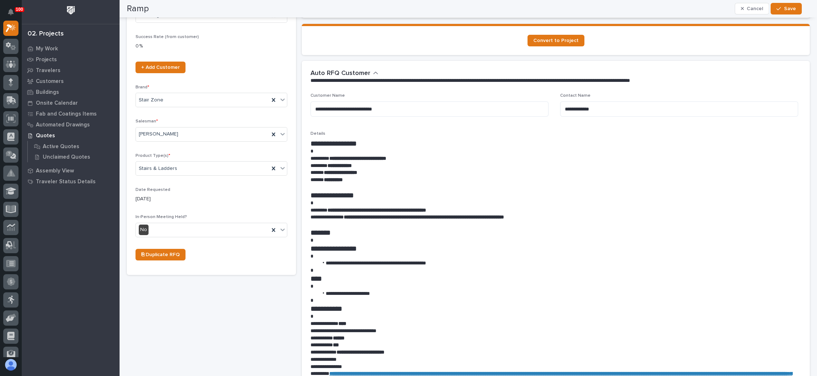
scroll to position [138, 0]
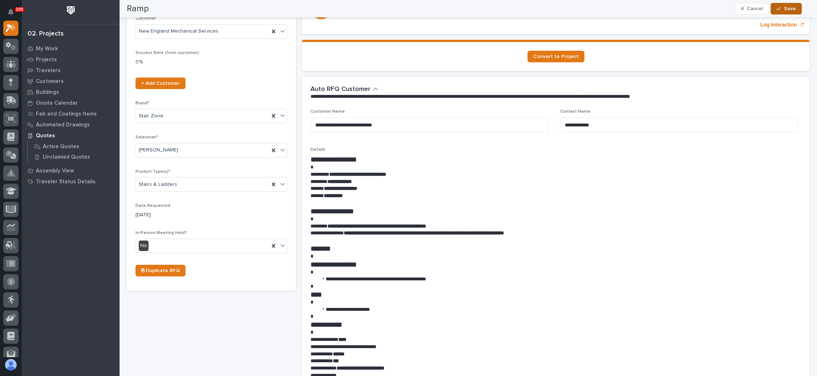
click at [787, 9] on span "Save" at bounding box center [790, 8] width 12 height 7
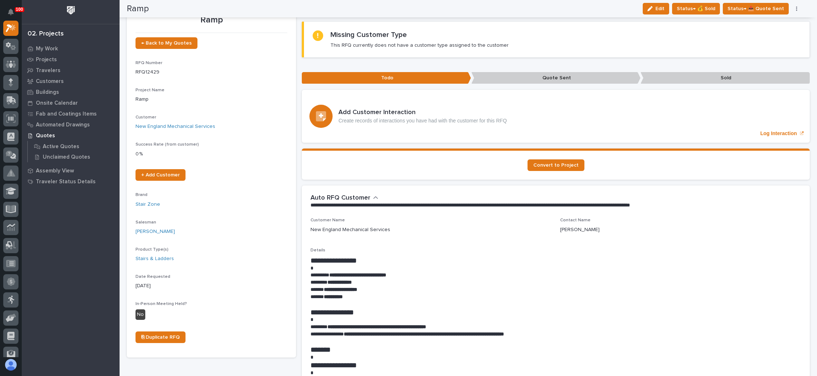
scroll to position [0, 0]
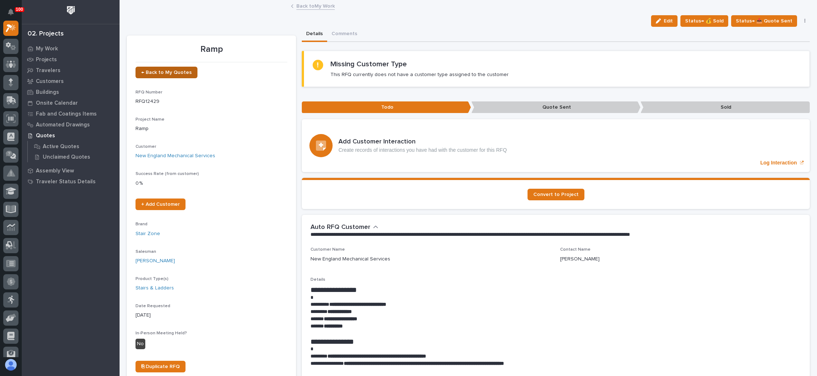
click at [176, 71] on span "← Back to My Quotes" at bounding box center [166, 72] width 50 height 5
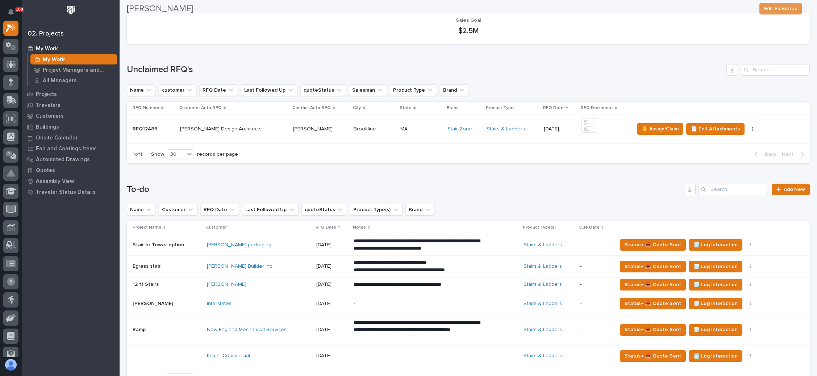
scroll to position [272, 0]
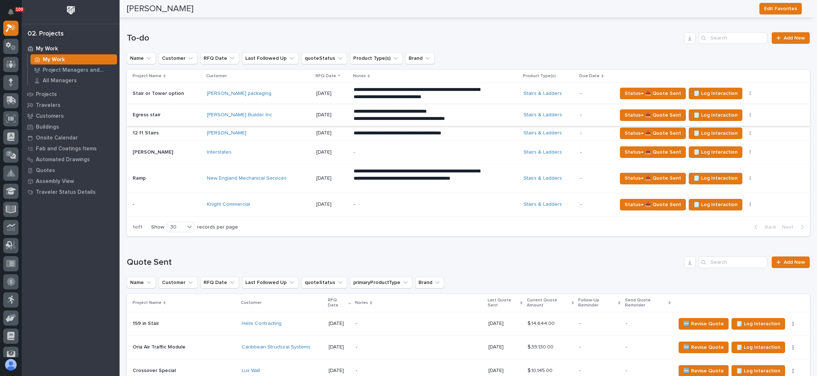
click at [746, 113] on button "button" at bounding box center [751, 115] width 10 height 5
click at [724, 126] on span "Status→ ❌ PWI Declined" at bounding box center [718, 129] width 57 height 9
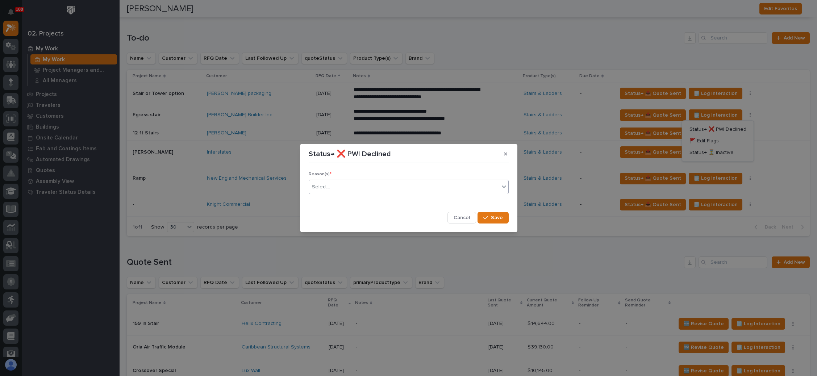
click at [375, 186] on div "Select..." at bounding box center [404, 187] width 190 height 12
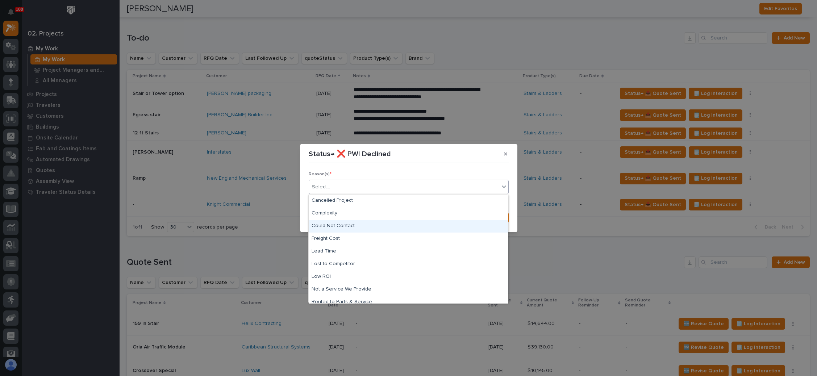
click at [342, 227] on div "Could Not Contact" at bounding box center [408, 226] width 199 height 13
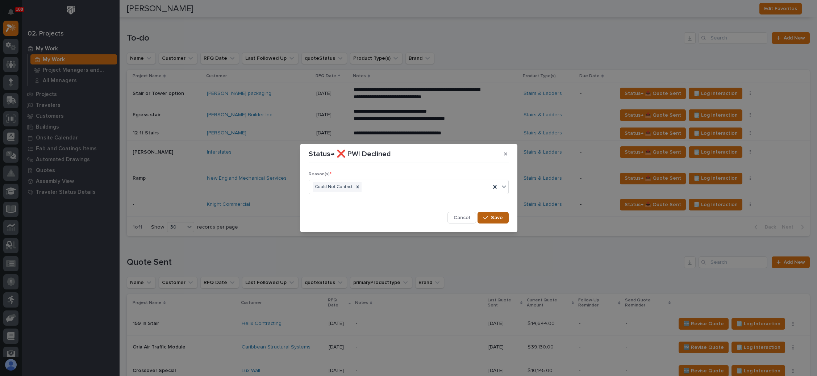
click at [494, 216] on span "Save" at bounding box center [497, 218] width 12 height 7
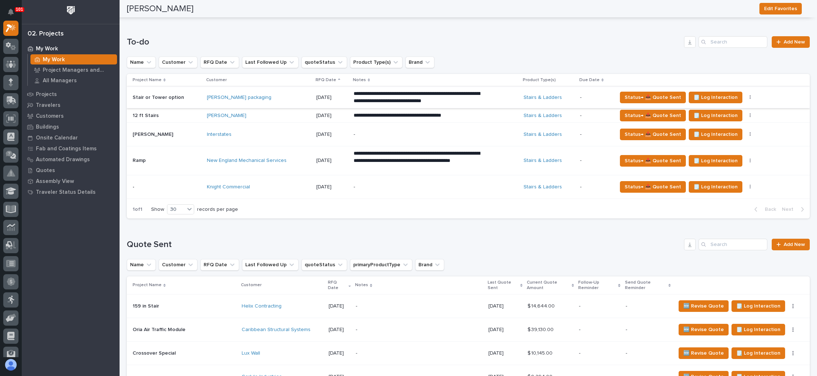
click at [746, 95] on button "button" at bounding box center [751, 97] width 10 height 5
click at [726, 111] on span "Status→ ❌ PWI Declined" at bounding box center [718, 111] width 57 height 9
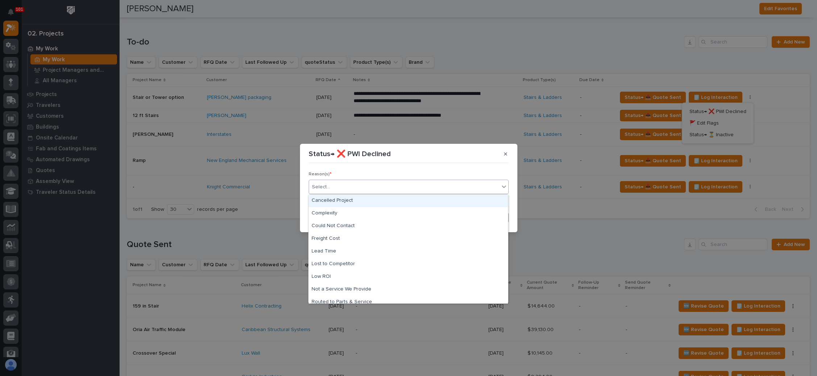
drag, startPoint x: 391, startPoint y: 189, endPoint x: 378, endPoint y: 193, distance: 13.6
click at [389, 189] on div "Select..." at bounding box center [404, 187] width 190 height 12
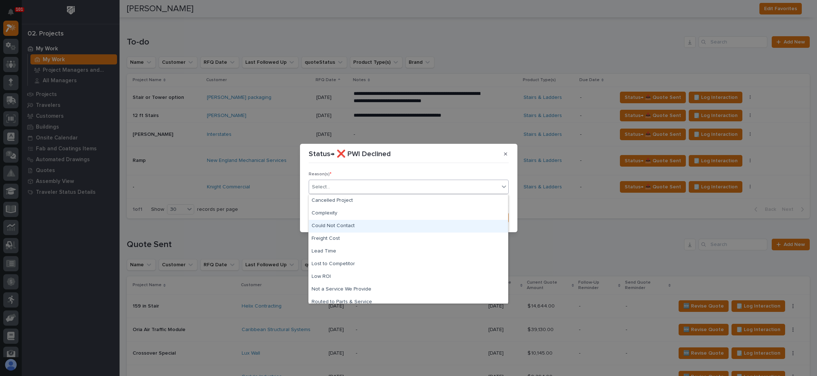
click at [349, 225] on div "Could Not Contact" at bounding box center [408, 226] width 199 height 13
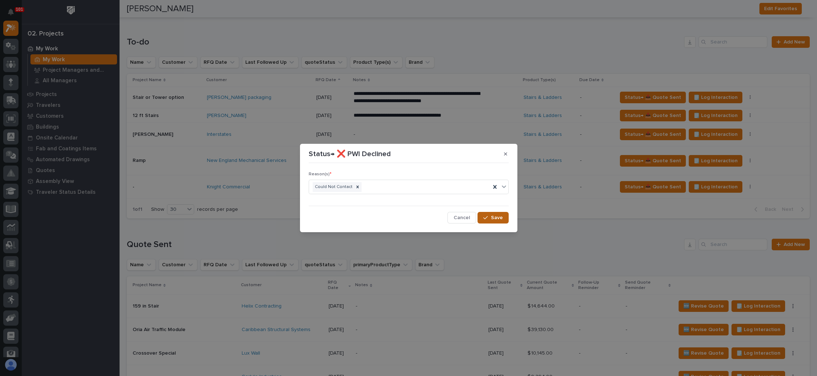
click at [490, 213] on button "Save" at bounding box center [493, 218] width 31 height 12
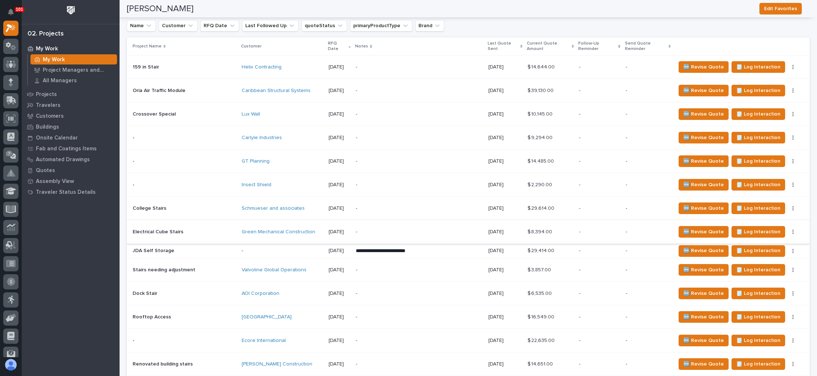
scroll to position [544, 0]
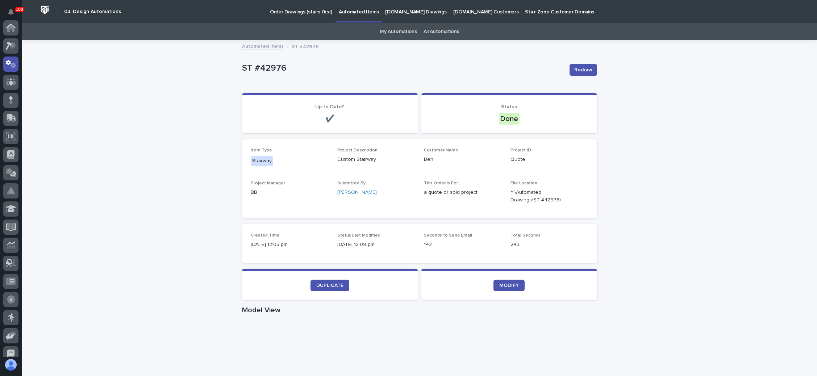
scroll to position [36, 0]
click at [406, 9] on p "[DOMAIN_NAME] Drawings" at bounding box center [415, 7] width 61 height 15
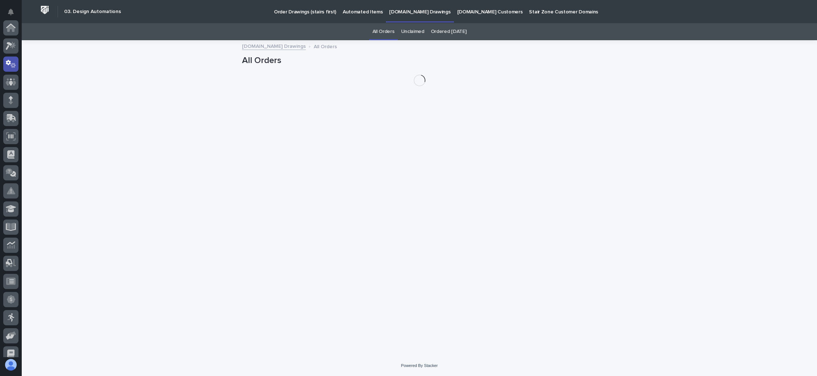
scroll to position [36, 0]
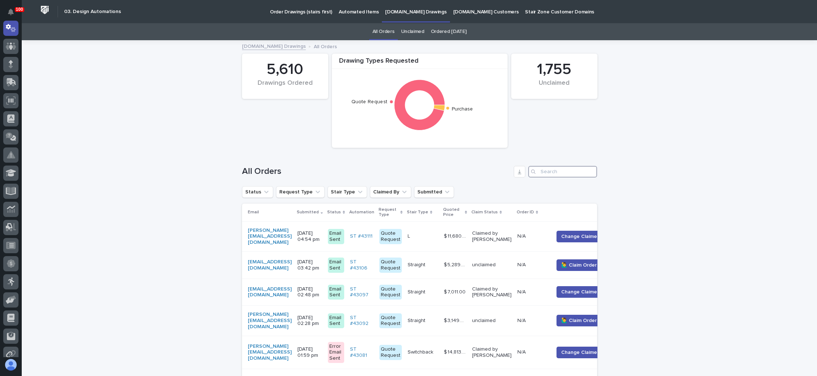
click at [552, 173] on input "Search" at bounding box center [562, 172] width 69 height 12
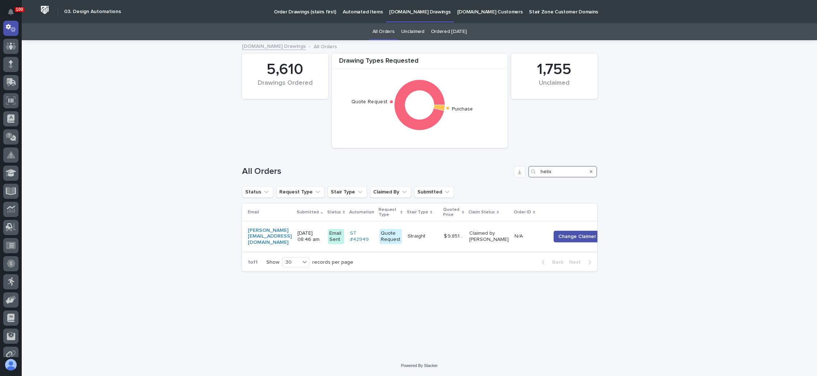
type input "helix"
click at [427, 236] on p "Straight" at bounding box center [417, 236] width 19 height 8
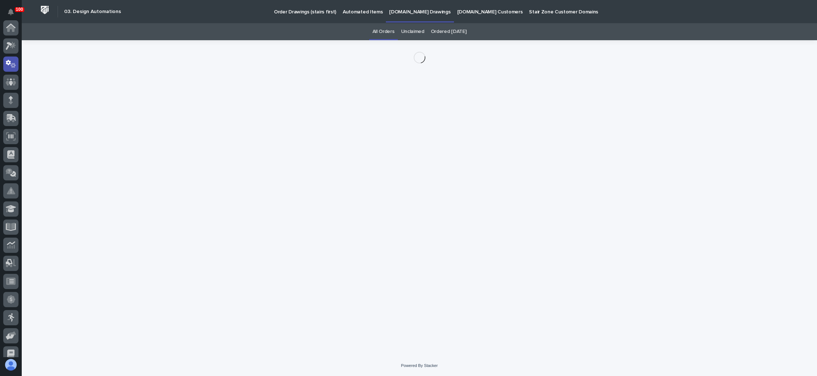
scroll to position [36, 0]
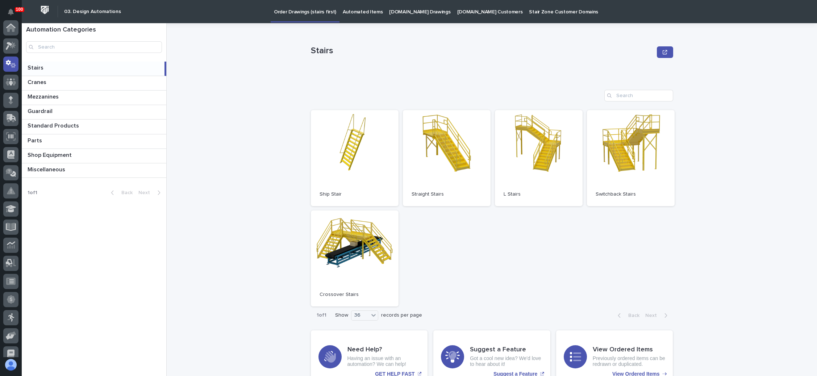
scroll to position [36, 0]
click at [424, 8] on p "[DOMAIN_NAME] Drawings" at bounding box center [419, 7] width 61 height 15
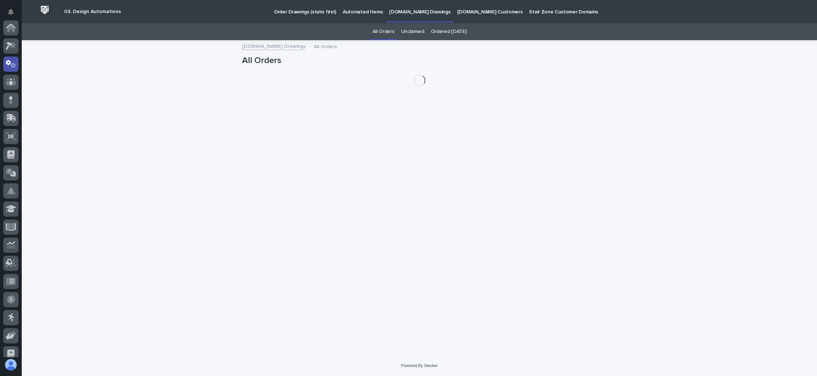
scroll to position [36, 0]
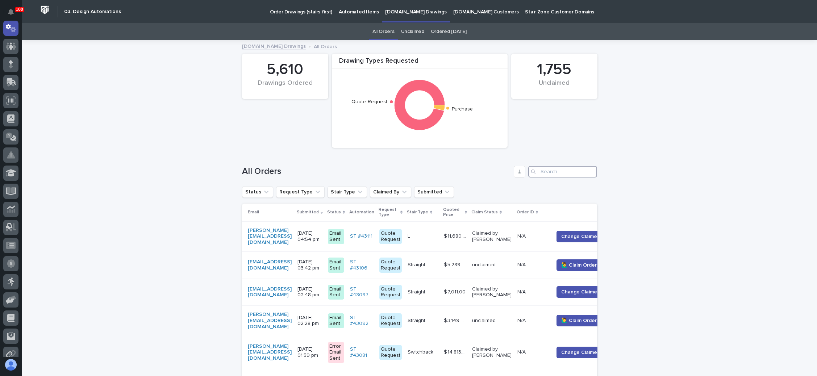
click at [543, 169] on input "Search" at bounding box center [562, 172] width 69 height 12
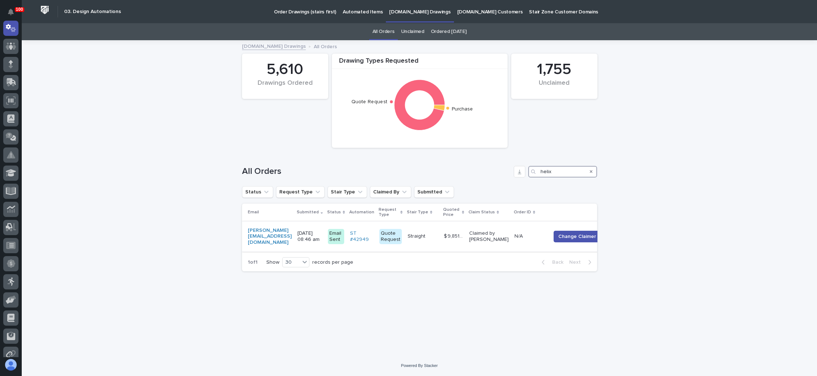
type input "helix"
click at [427, 235] on p "Straight" at bounding box center [417, 236] width 19 height 8
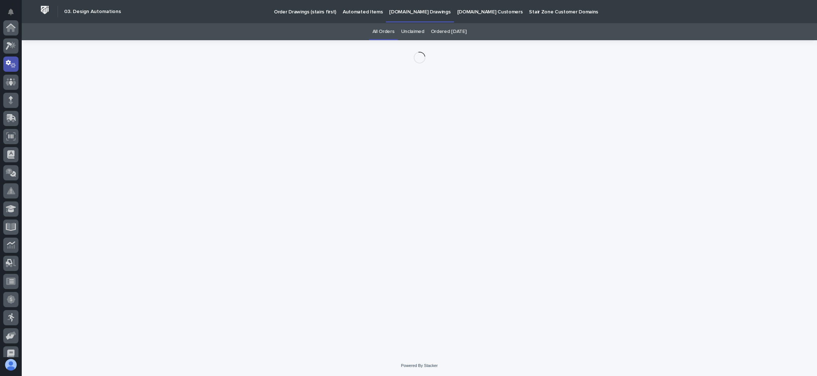
scroll to position [36, 0]
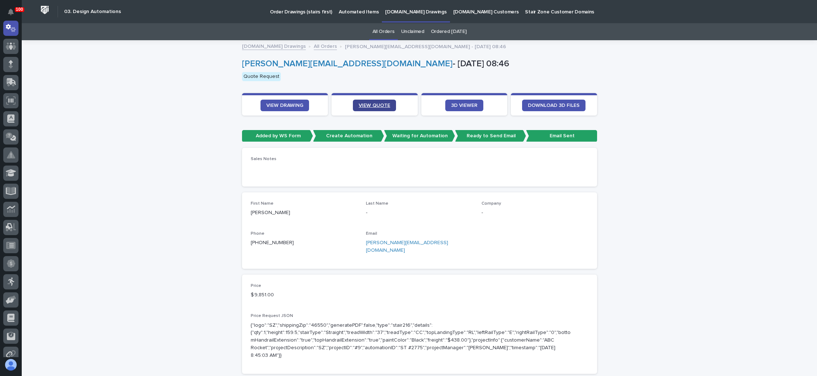
click at [378, 105] on span "VIEW QUOTE" at bounding box center [375, 105] width 32 height 5
click at [379, 104] on span "VIEW QUOTE" at bounding box center [375, 105] width 32 height 5
click at [284, 101] on link "VIEW DRAWING" at bounding box center [285, 106] width 49 height 12
drag, startPoint x: 286, startPoint y: 242, endPoint x: 252, endPoint y: 246, distance: 34.3
click at [252, 246] on p "+1 (631) 375-8709" at bounding box center [304, 243] width 107 height 8
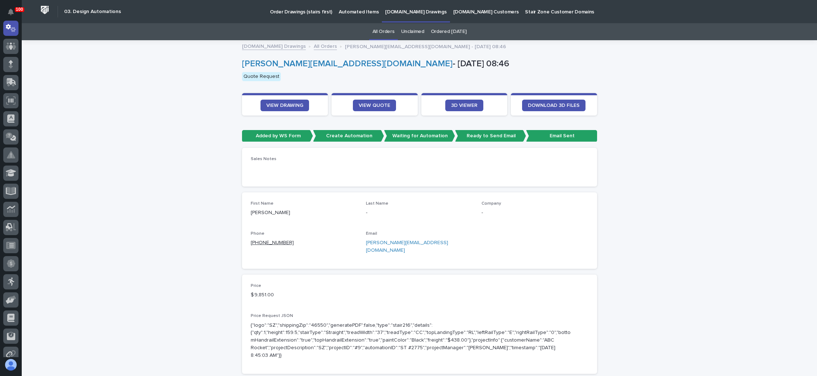
copy link "(631) 375-8709"
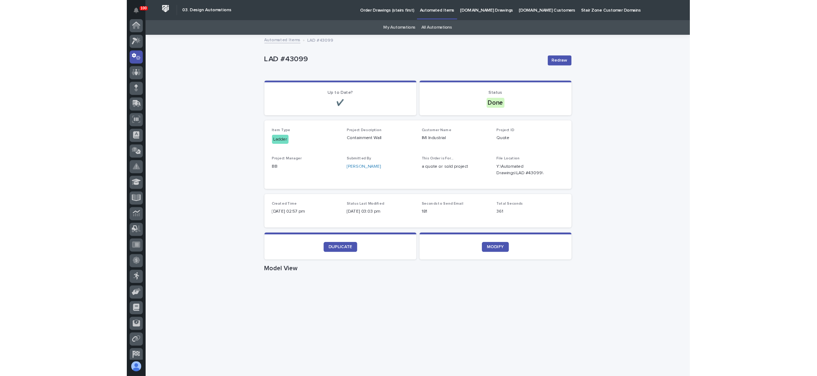
scroll to position [36, 0]
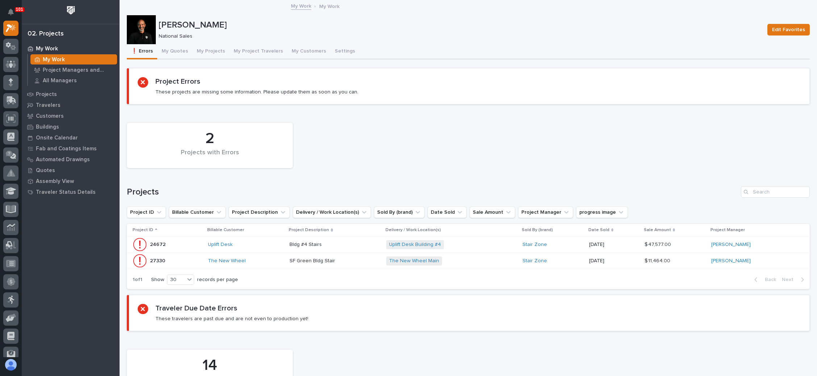
click at [478, 262] on div "The New Wheel Main + 0" at bounding box center [449, 261] width 127 height 9
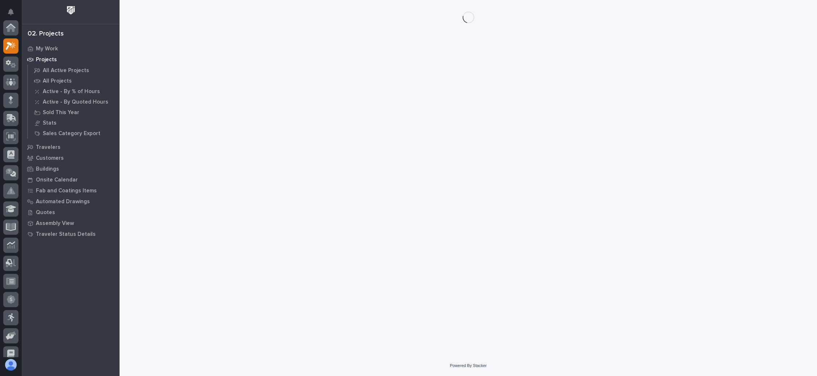
scroll to position [18, 0]
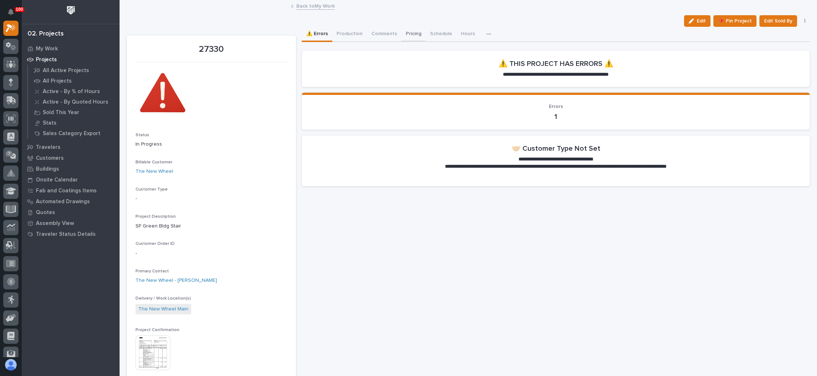
click at [409, 31] on button "Pricing" at bounding box center [414, 34] width 24 height 15
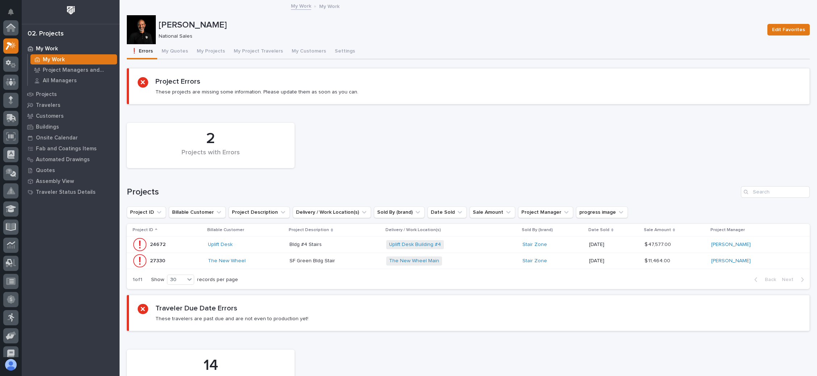
scroll to position [18, 0]
click at [486, 261] on div "The New Wheel Main + 0" at bounding box center [449, 261] width 127 height 9
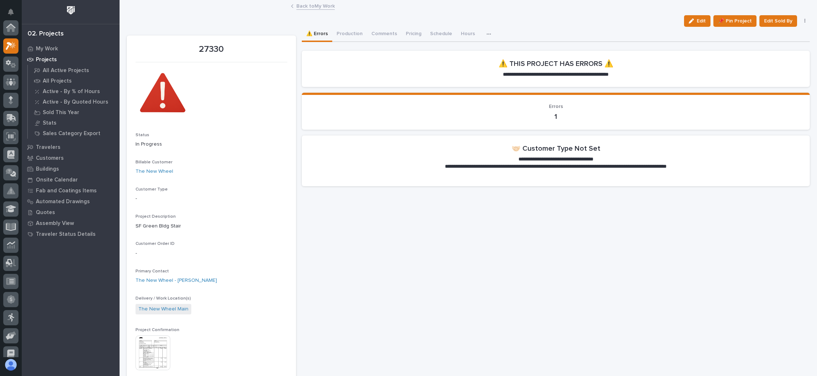
scroll to position [18, 0]
click at [345, 30] on button "Production" at bounding box center [349, 34] width 35 height 15
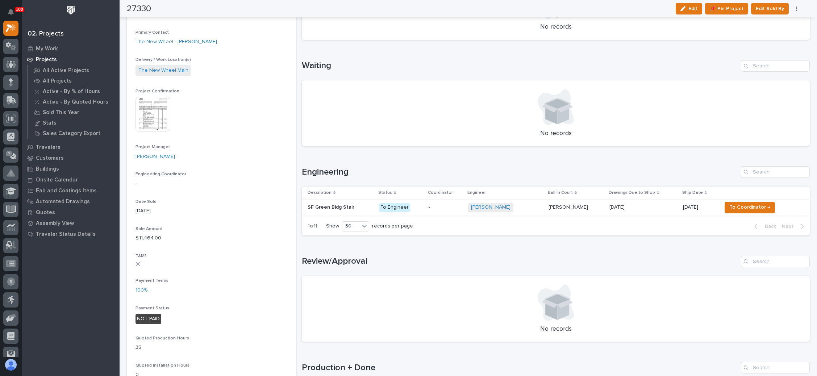
scroll to position [230, 0]
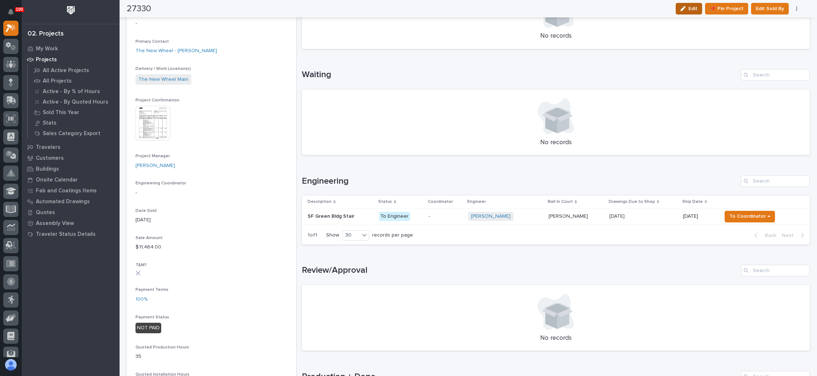
click at [689, 8] on div "button" at bounding box center [685, 8] width 8 height 5
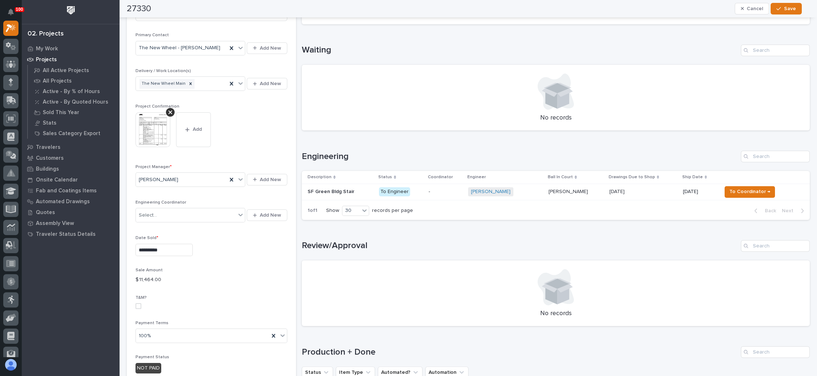
scroll to position [219, 0]
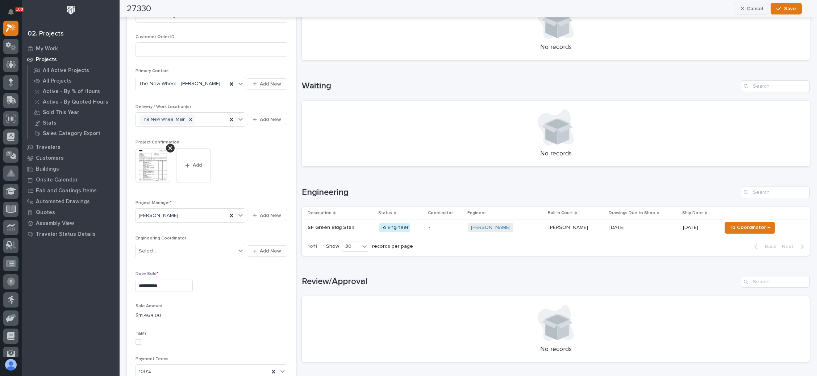
click at [760, 7] on span "Cancel" at bounding box center [755, 8] width 16 height 7
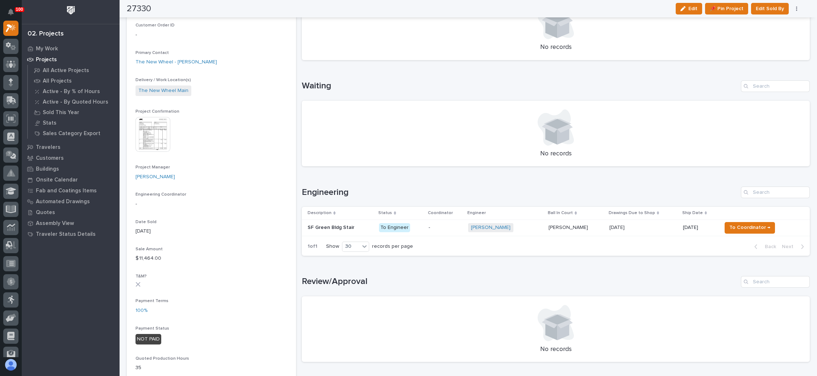
scroll to position [170, 0]
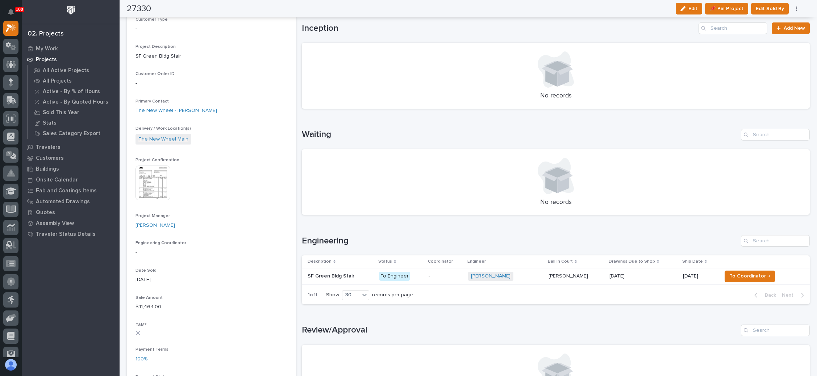
click at [176, 136] on link "The New Wheel Main" at bounding box center [163, 140] width 50 height 8
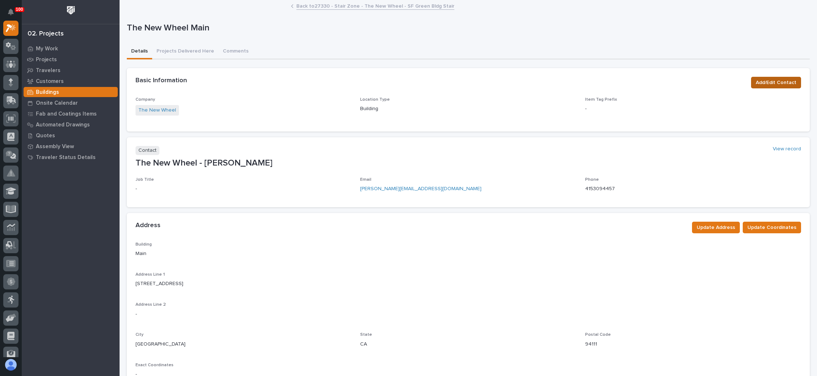
click at [769, 83] on span "Add/Edit Contact" at bounding box center [776, 82] width 41 height 9
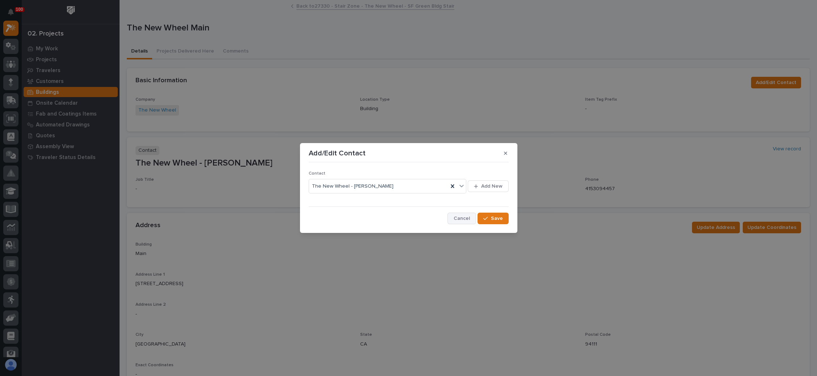
click at [462, 215] on button "Cancel" at bounding box center [462, 219] width 29 height 12
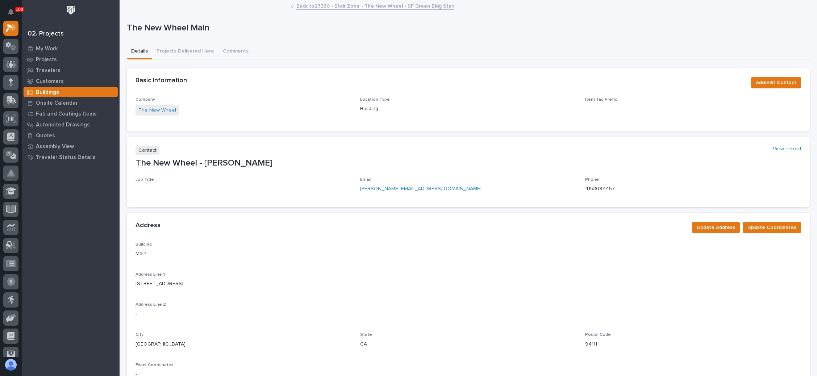
click at [163, 108] on link "The New Wheel" at bounding box center [157, 111] width 38 height 8
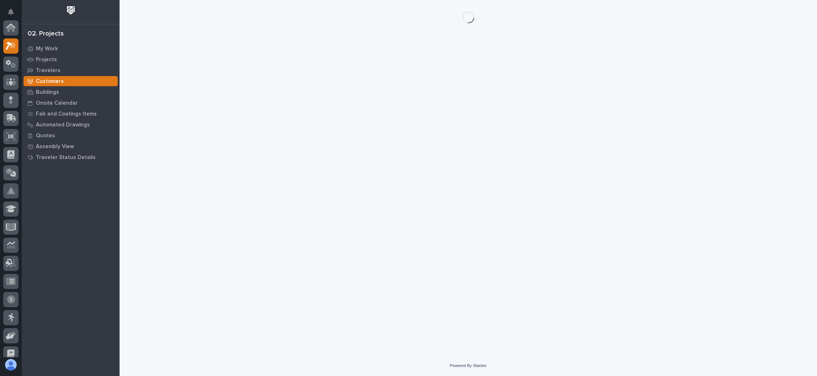
scroll to position [18, 0]
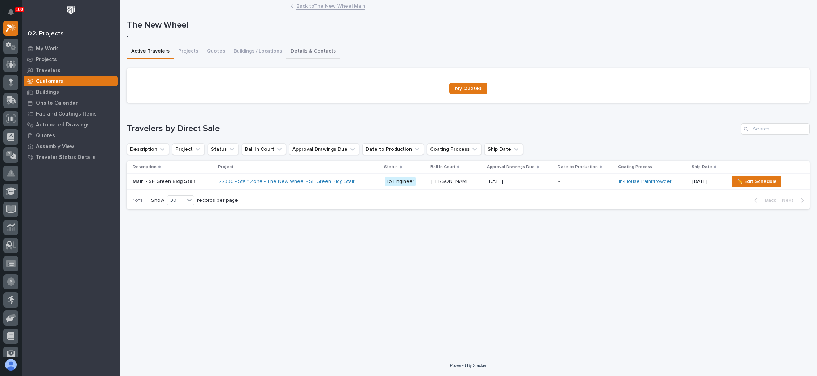
click at [308, 46] on button "Details & Contacts" at bounding box center [313, 51] width 54 height 15
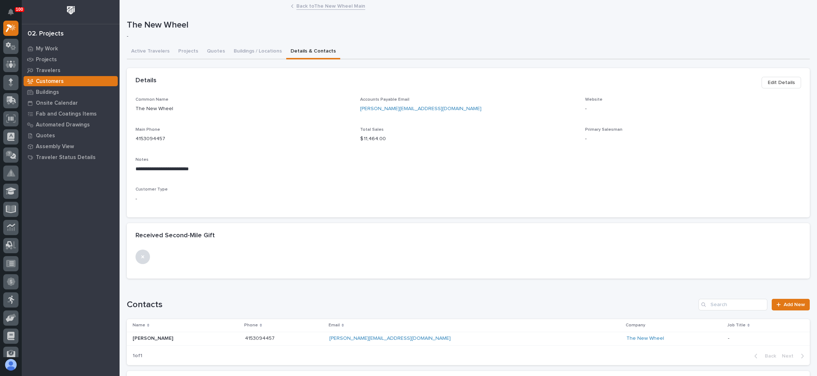
drag, startPoint x: 775, startPoint y: 83, endPoint x: 770, endPoint y: 83, distance: 5.1
click at [770, 83] on span "Edit Details" at bounding box center [781, 82] width 27 height 9
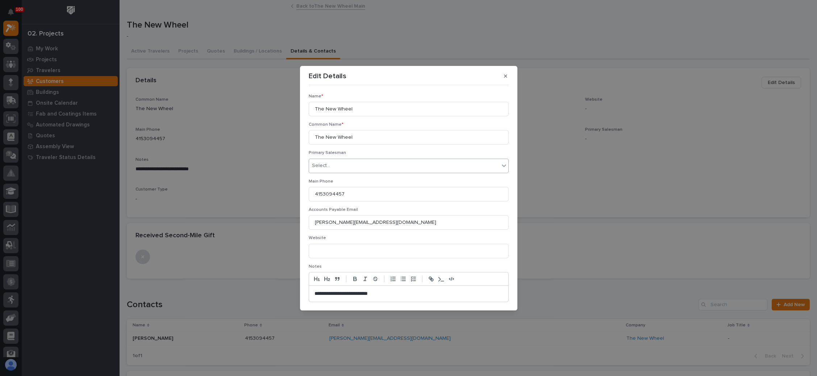
scroll to position [54, 0]
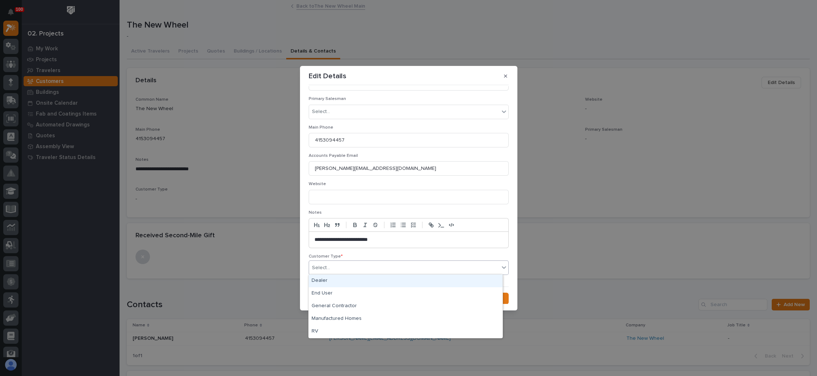
click at [353, 269] on div "Select..." at bounding box center [404, 268] width 190 height 12
click at [339, 292] on div "End User" at bounding box center [406, 293] width 194 height 13
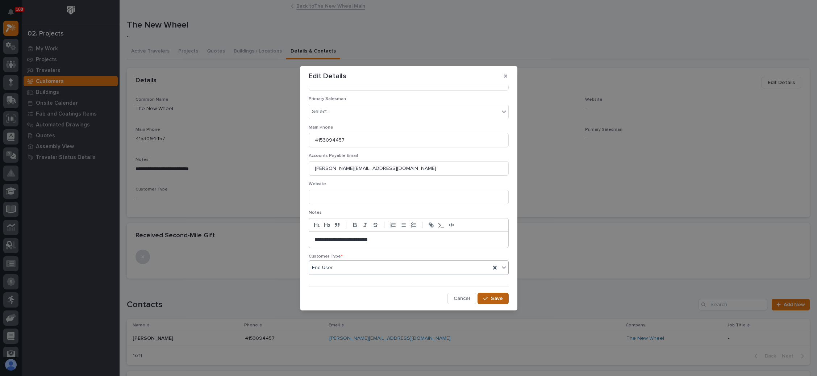
click at [484, 296] on icon "button" at bounding box center [486, 298] width 4 height 5
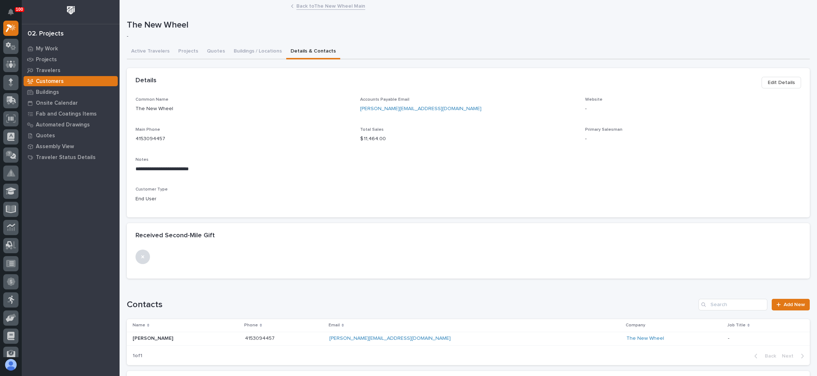
click at [306, 2] on link "Back to The New Wheel Main" at bounding box center [331, 5] width 69 height 8
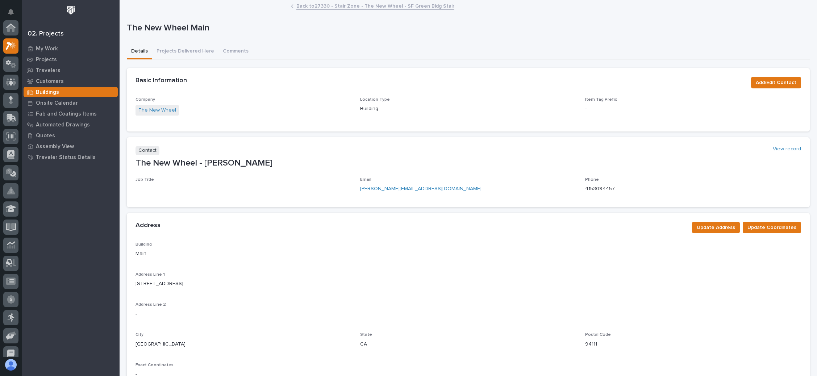
scroll to position [18, 0]
click at [53, 45] on div "My Work" at bounding box center [71, 48] width 94 height 10
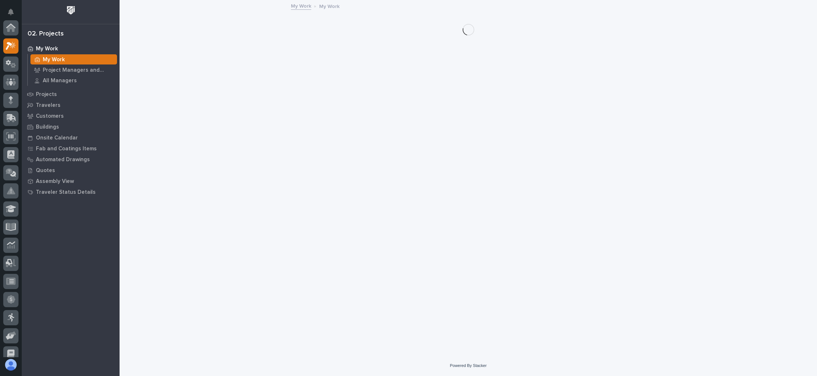
scroll to position [18, 0]
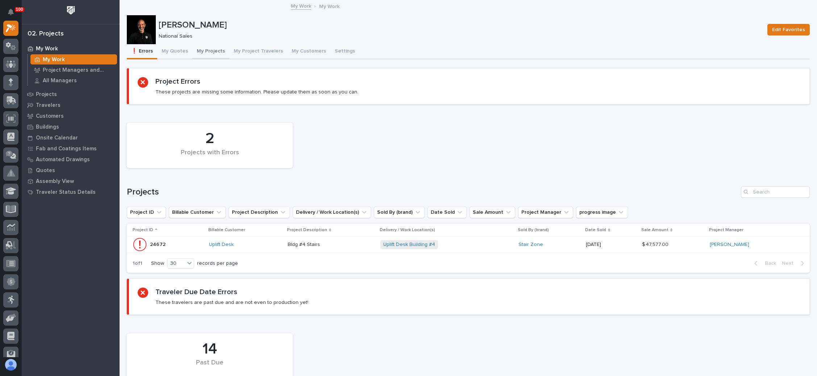
click at [210, 47] on button "My Projects" at bounding box center [210, 51] width 37 height 15
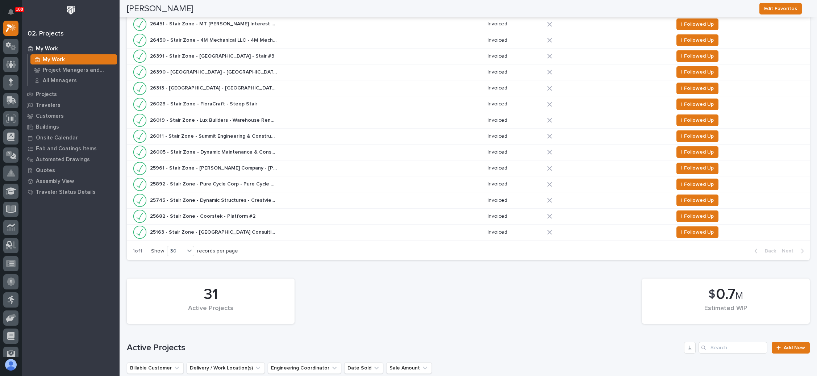
scroll to position [109, 0]
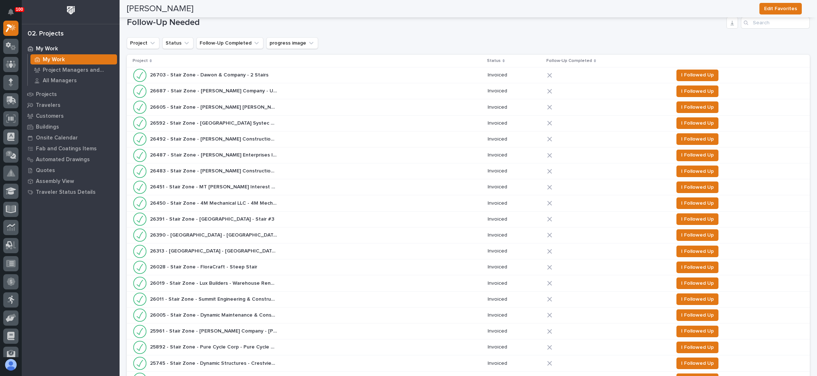
click at [366, 75] on div "26703 - Stair Zone - Dawon & Company - 2 Stairs 26703 - Stair Zone - Dawon & Co…" at bounding box center [307, 75] width 349 height 14
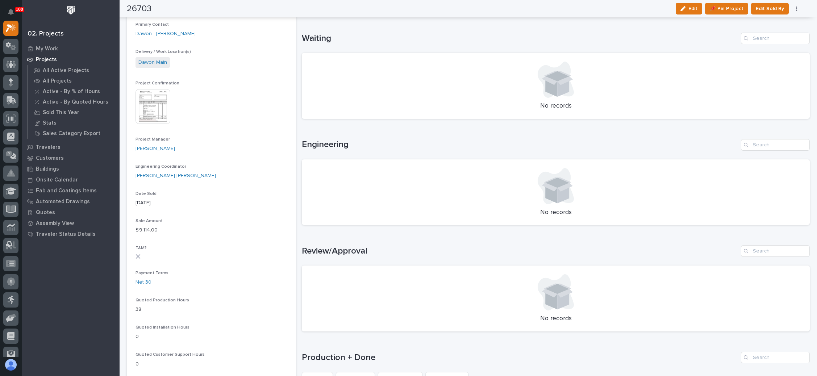
scroll to position [163, 0]
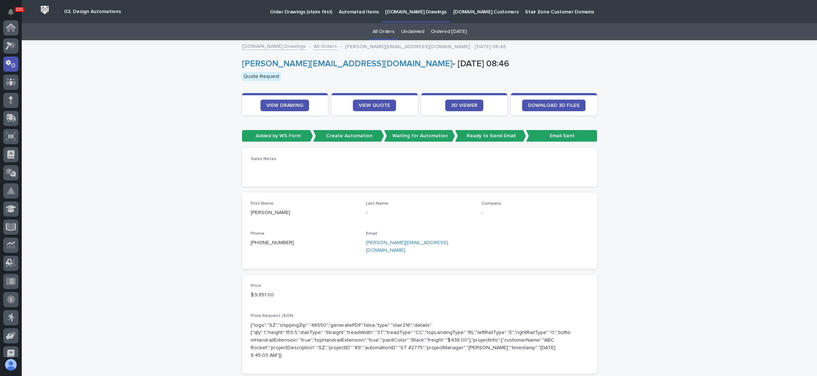
drag, startPoint x: 0, startPoint y: 0, endPoint x: 306, endPoint y: 7, distance: 306.4
click at [306, 7] on p "Order Drawings (stairs first)" at bounding box center [301, 7] width 62 height 15
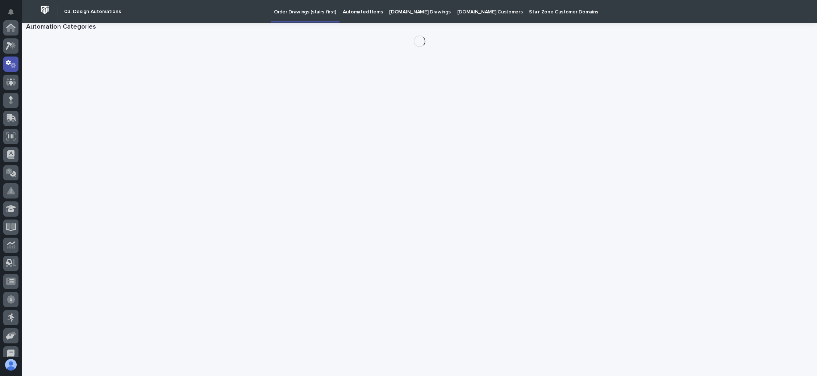
scroll to position [36, 0]
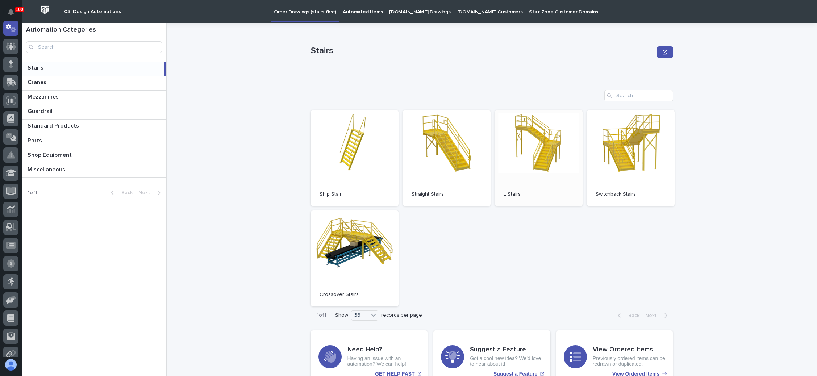
click at [550, 159] on link "Open" at bounding box center [539, 158] width 88 height 96
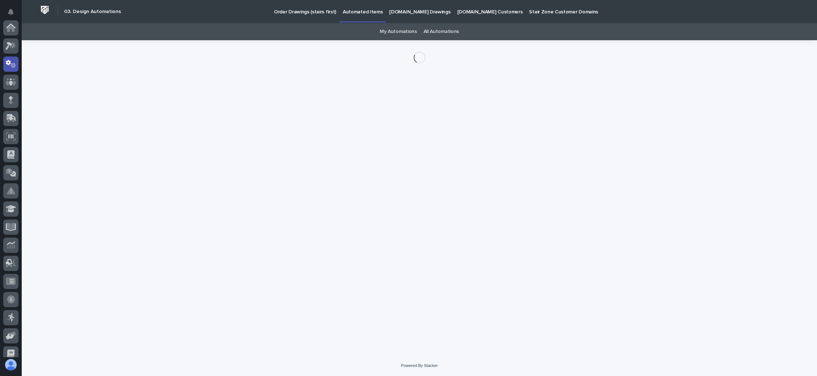
scroll to position [36, 0]
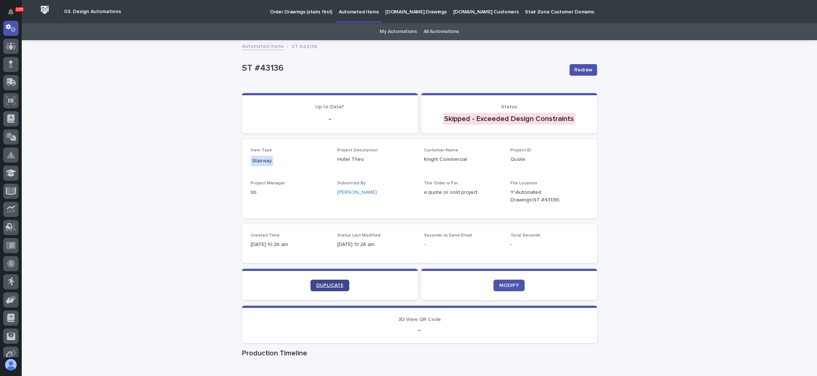
click at [334, 282] on link "DUPLICATE" at bounding box center [330, 286] width 39 height 12
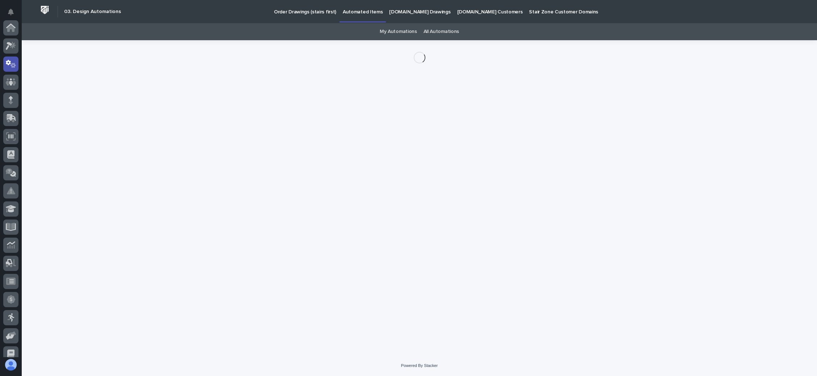
scroll to position [36, 0]
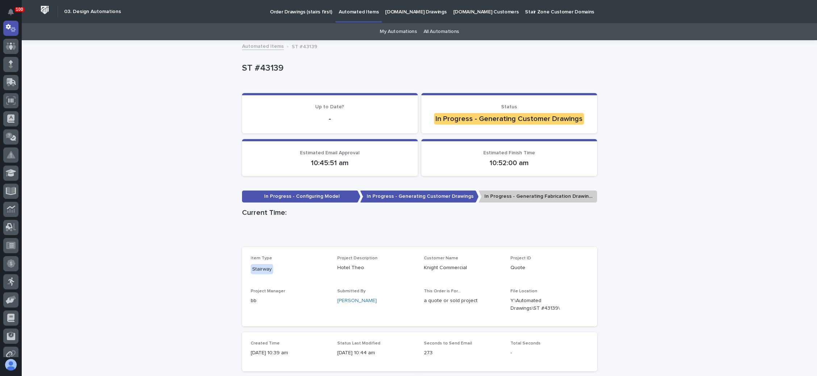
click at [412, 11] on p "[DOMAIN_NAME] Drawings" at bounding box center [415, 7] width 61 height 15
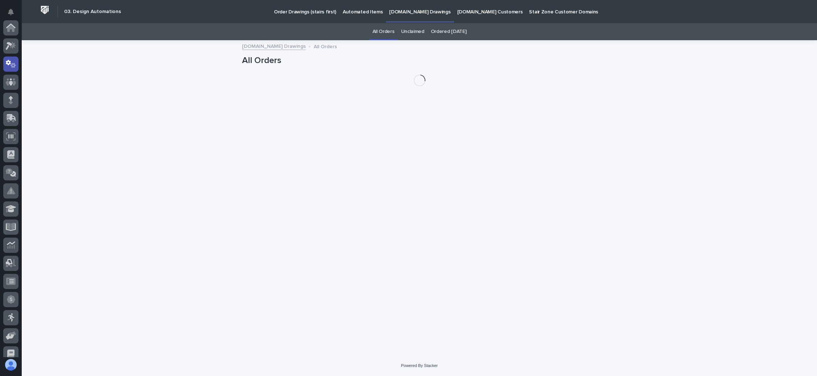
scroll to position [36, 0]
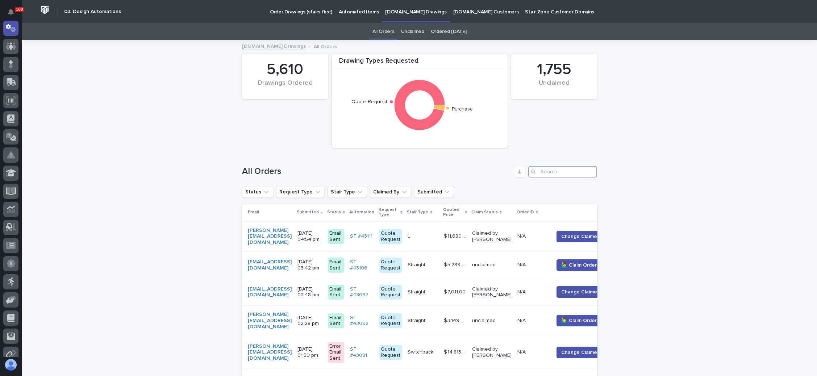
click at [551, 172] on input "Search" at bounding box center [562, 172] width 69 height 12
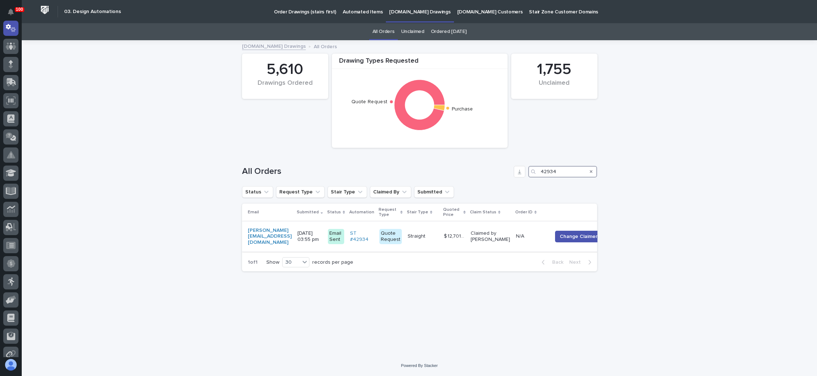
type input "42934"
click at [434, 233] on div "Straight Straight" at bounding box center [423, 237] width 30 height 12
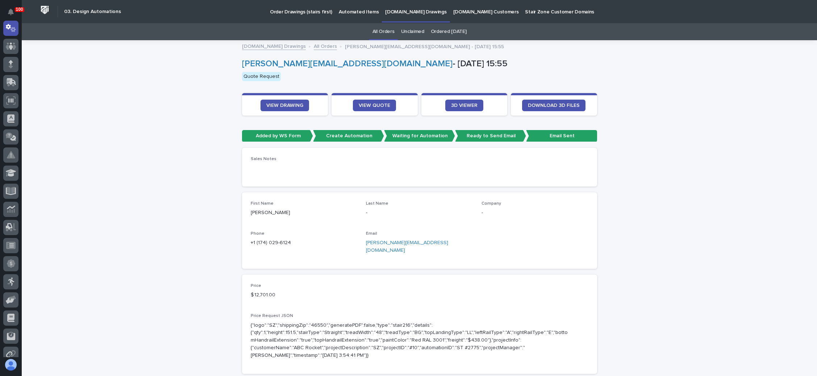
scroll to position [54, 0]
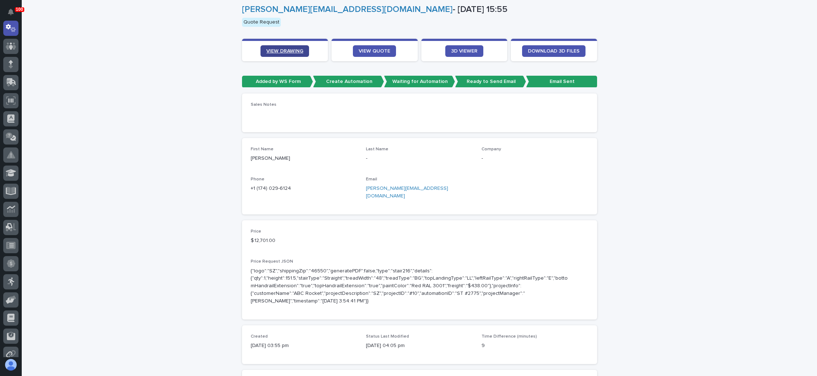
click at [294, 50] on span "VIEW DRAWING" at bounding box center [284, 51] width 37 height 5
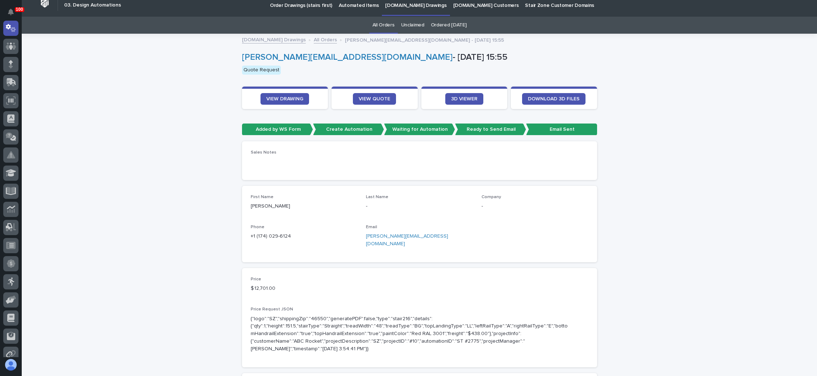
scroll to position [0, 0]
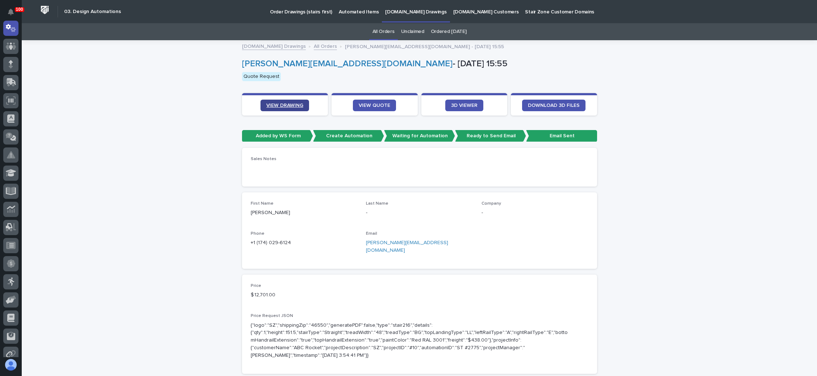
click at [290, 103] on span "VIEW DRAWING" at bounding box center [284, 105] width 37 height 5
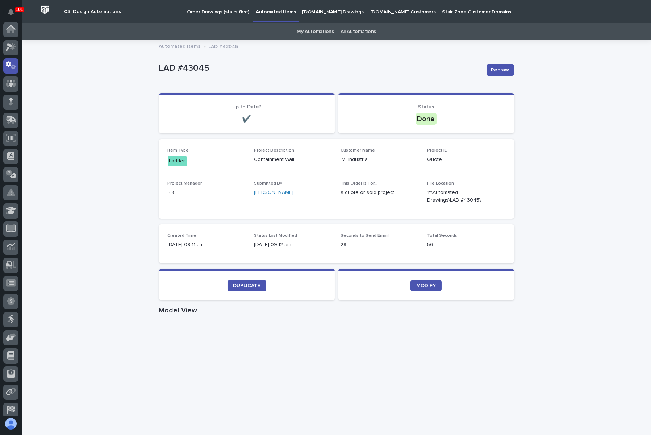
scroll to position [36, 0]
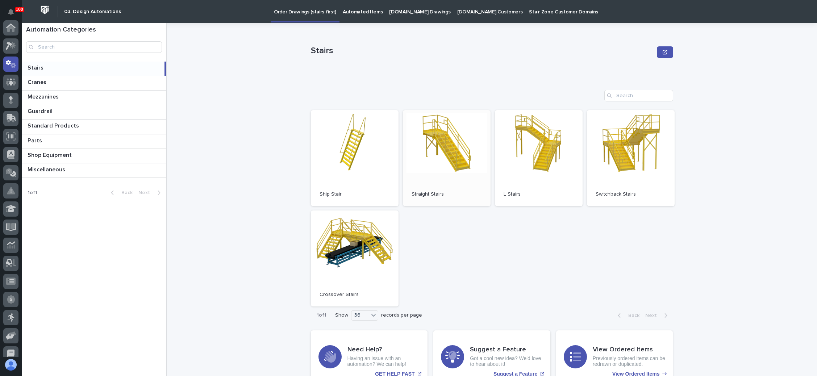
scroll to position [36, 0]
click at [435, 142] on link "Open" at bounding box center [447, 158] width 88 height 96
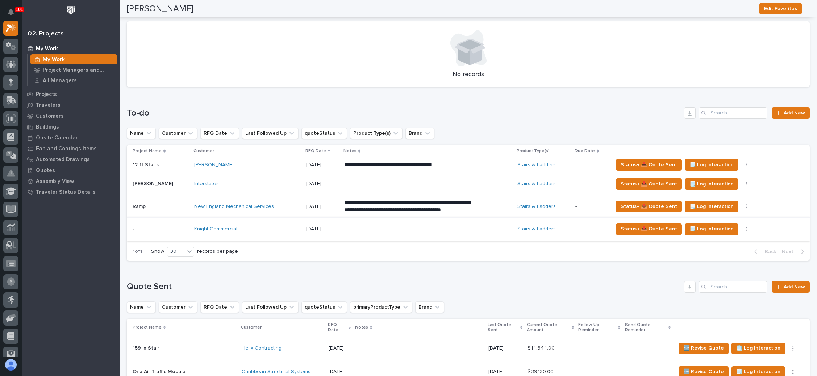
scroll to position [217, 0]
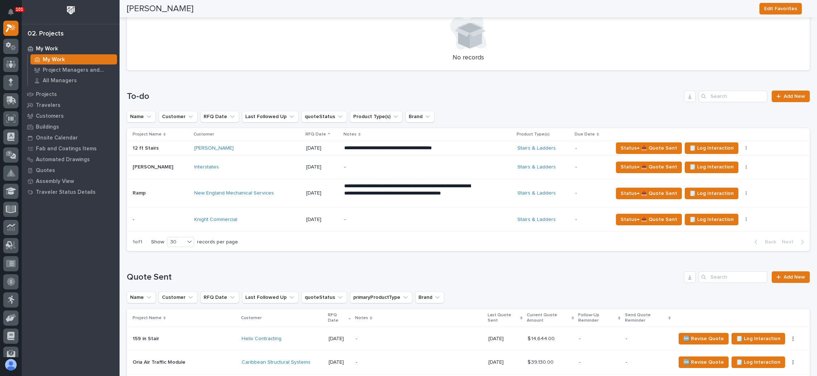
click at [478, 220] on div "-" at bounding box center [428, 220] width 168 height 22
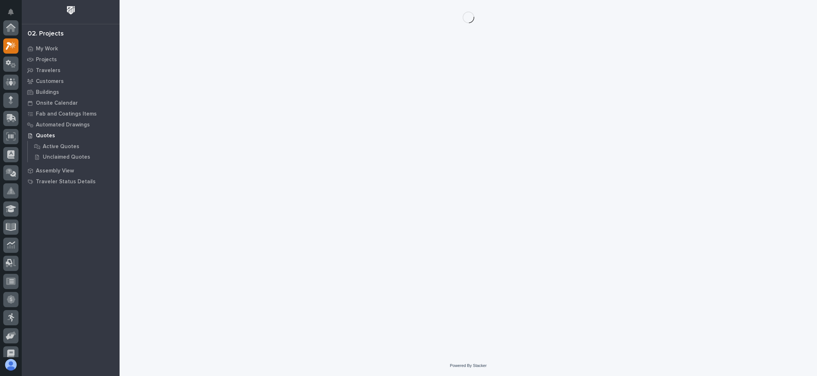
scroll to position [18, 0]
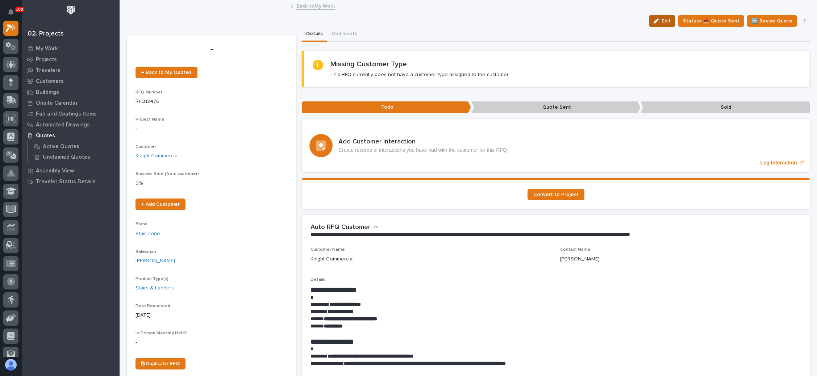
click at [659, 21] on div "button" at bounding box center [658, 20] width 8 height 5
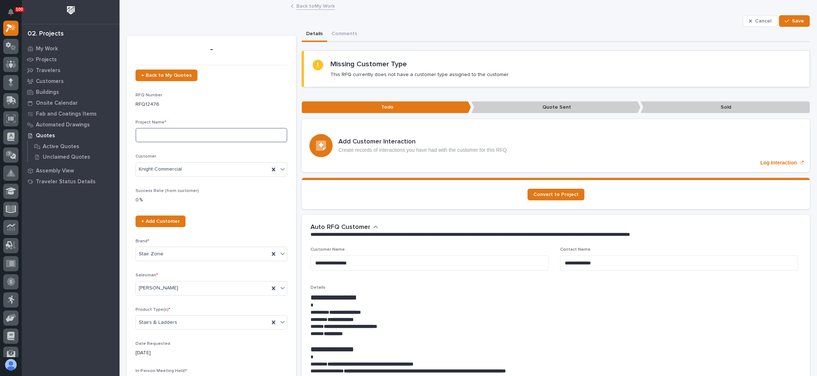
click at [158, 136] on input at bounding box center [212, 135] width 152 height 14
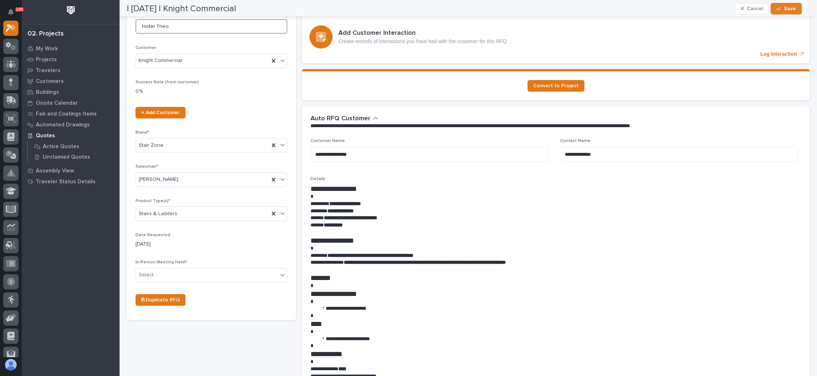
scroll to position [217, 0]
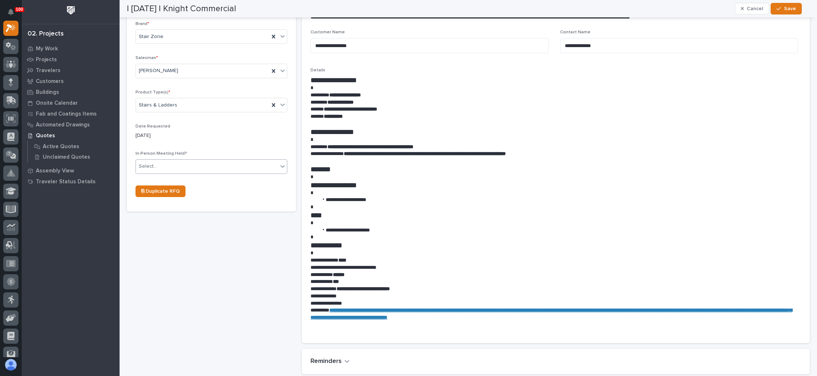
type input "Hotel Theo"
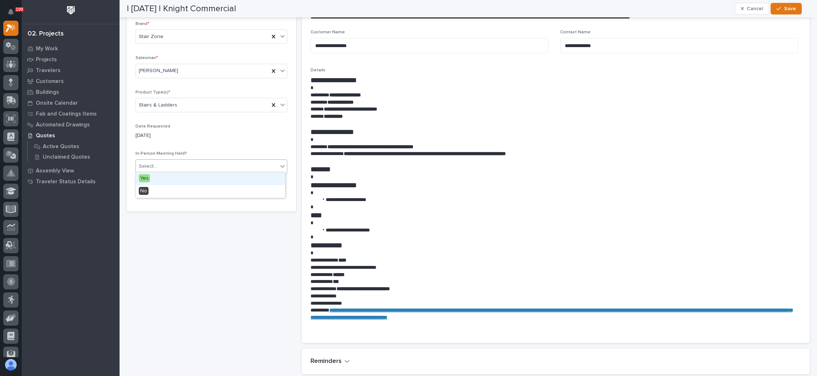
click at [182, 161] on div "Select..." at bounding box center [207, 167] width 142 height 12
click at [178, 189] on div "No" at bounding box center [210, 191] width 149 height 13
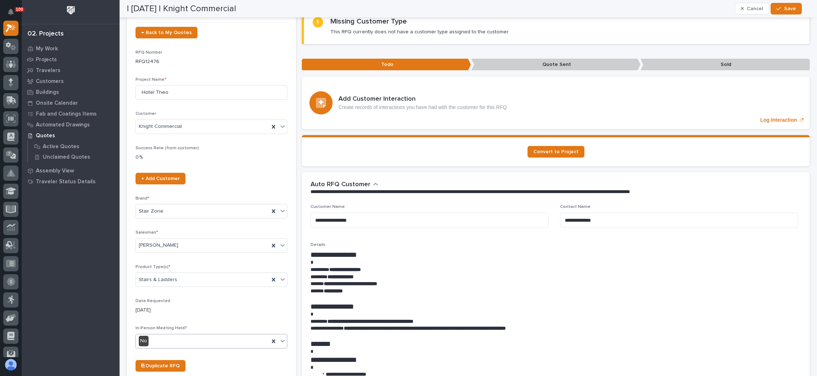
scroll to position [0, 0]
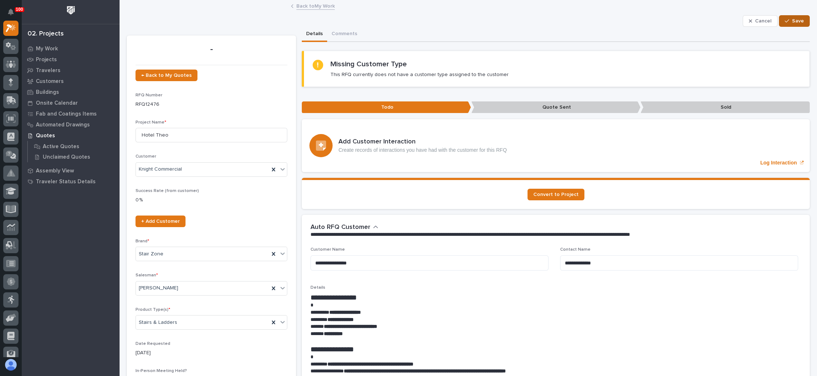
click at [779, 17] on button "Save" at bounding box center [794, 21] width 31 height 12
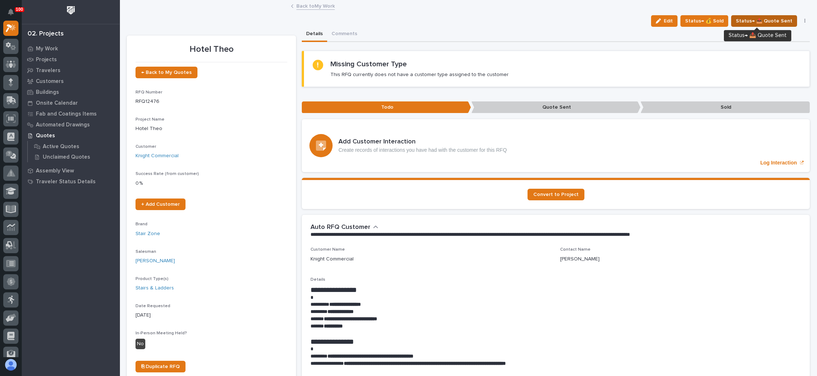
click at [758, 20] on span "Status→ 📤 Quote Sent" at bounding box center [764, 21] width 57 height 9
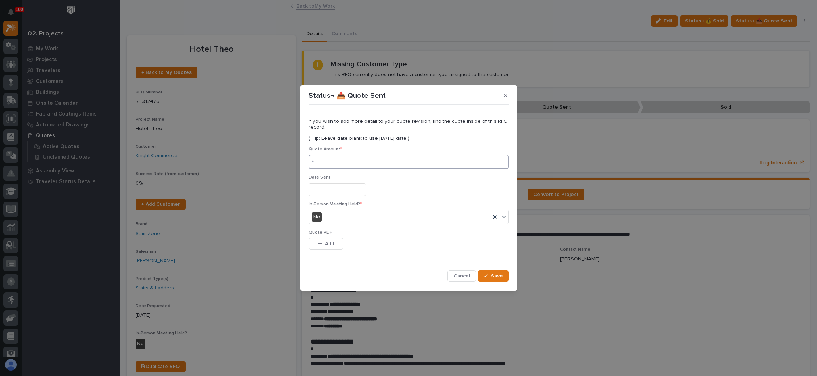
click at [387, 157] on input at bounding box center [409, 162] width 200 height 14
click at [337, 163] on input at bounding box center [409, 162] width 200 height 14
type input "18530"
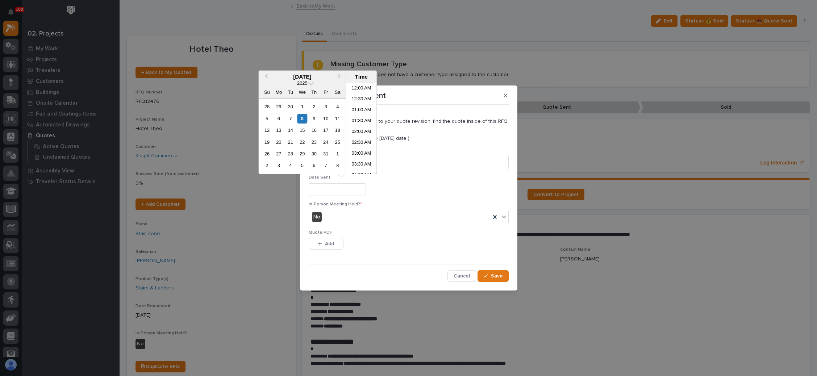
click at [320, 192] on input "text" at bounding box center [337, 189] width 57 height 13
click at [300, 118] on div "8" at bounding box center [303, 119] width 10 height 10
type input "**********"
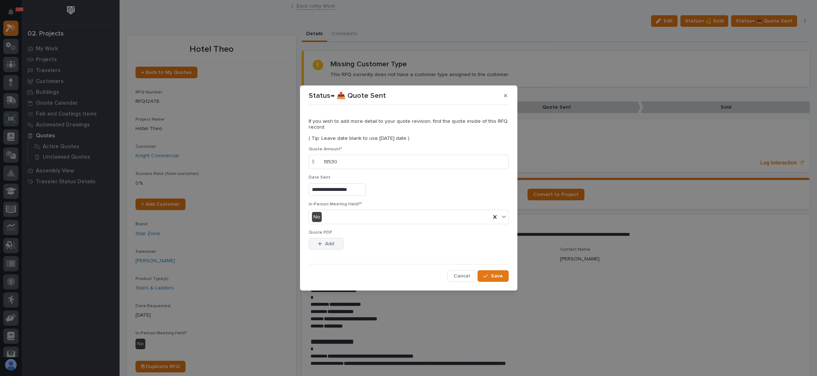
click at [327, 241] on span "Add" at bounding box center [329, 244] width 9 height 7
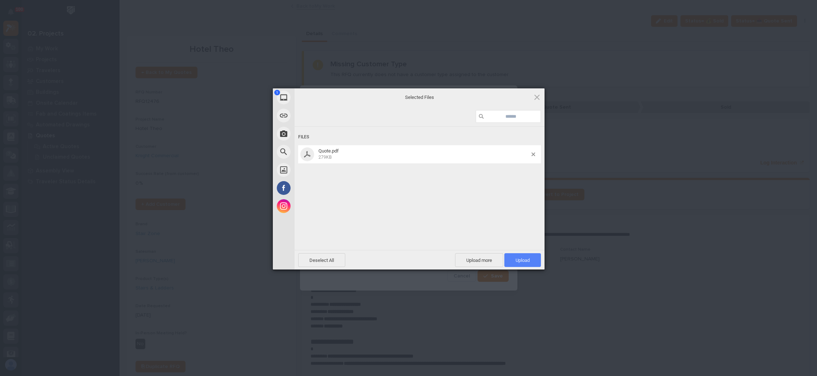
click at [523, 256] on span "Upload 1" at bounding box center [523, 260] width 37 height 14
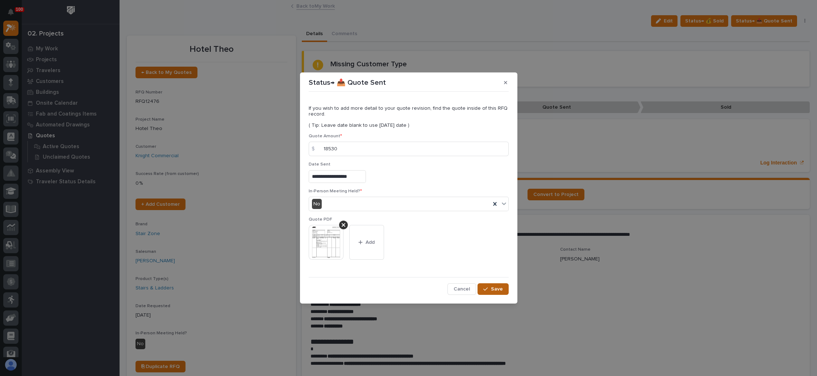
click at [495, 286] on span "Save" at bounding box center [497, 289] width 12 height 7
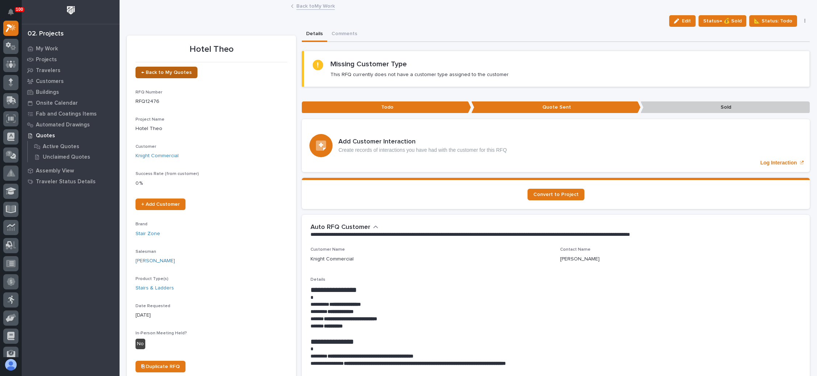
click at [175, 69] on link "← Back to My Quotes" at bounding box center [167, 73] width 62 height 12
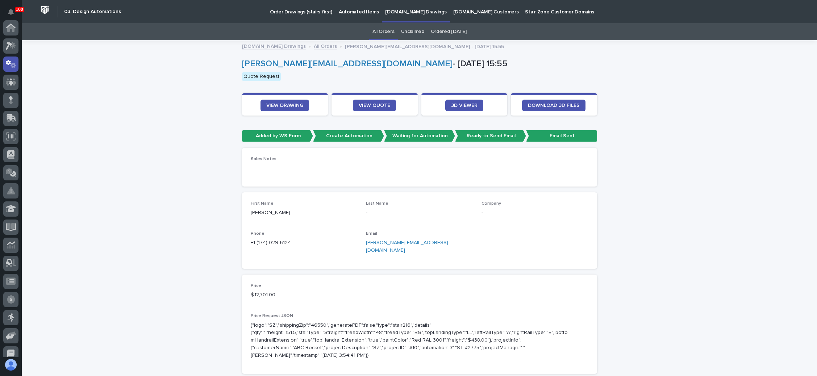
scroll to position [36, 0]
click at [290, 105] on span "VIEW DRAWING" at bounding box center [284, 105] width 37 height 5
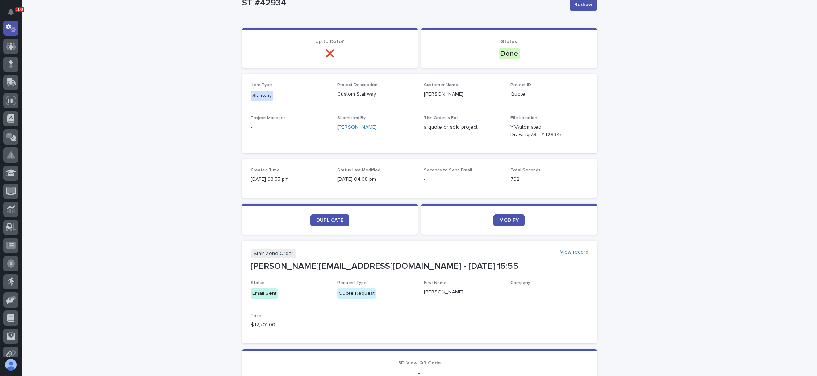
scroll to position [109, 0]
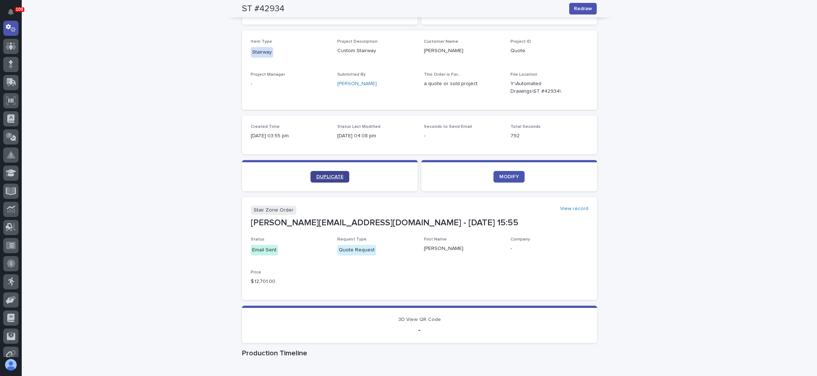
click at [327, 173] on link "DUPLICATE" at bounding box center [330, 177] width 39 height 12
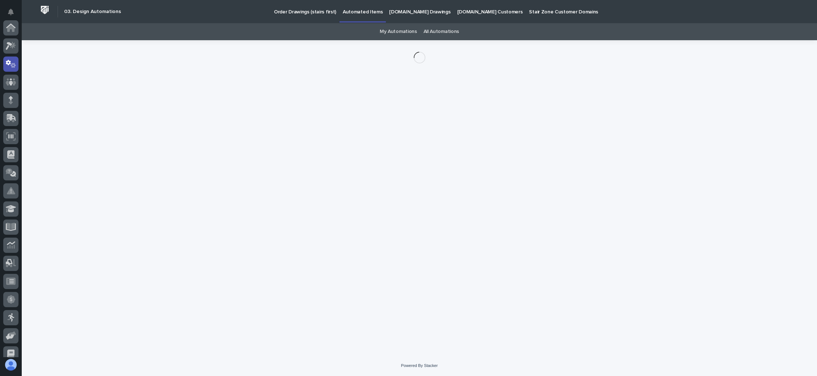
scroll to position [36, 0]
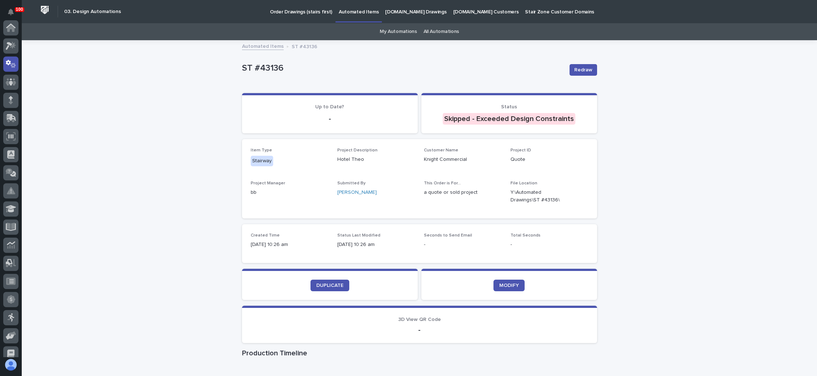
scroll to position [36, 0]
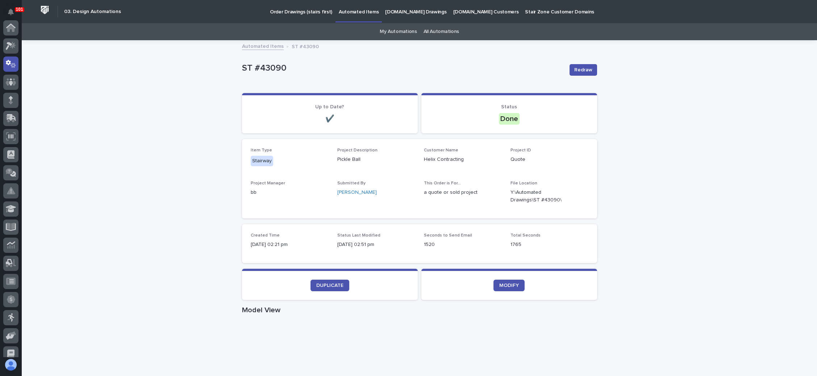
scroll to position [36, 0]
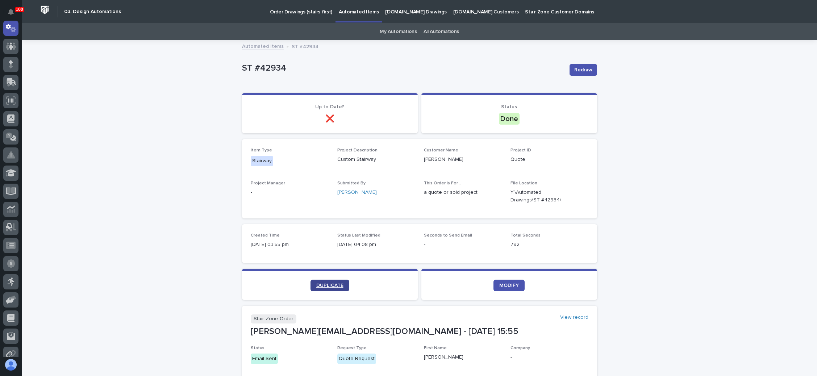
click at [326, 284] on span "DUPLICATE" at bounding box center [329, 285] width 27 height 5
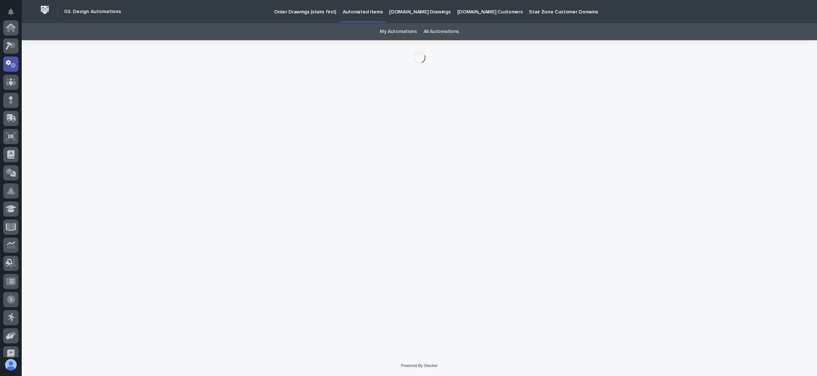
scroll to position [36, 0]
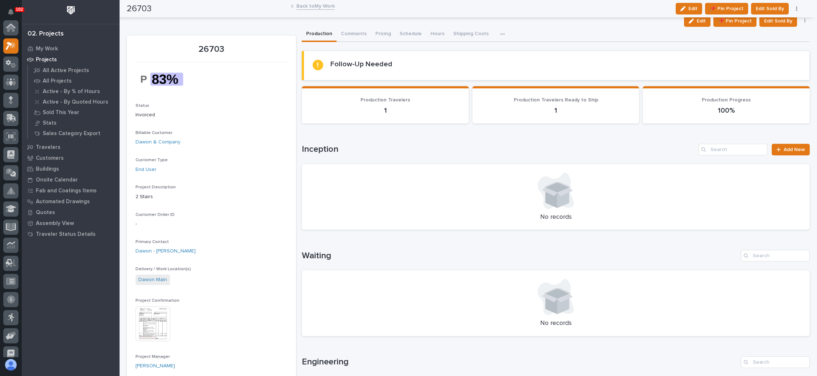
scroll to position [18, 0]
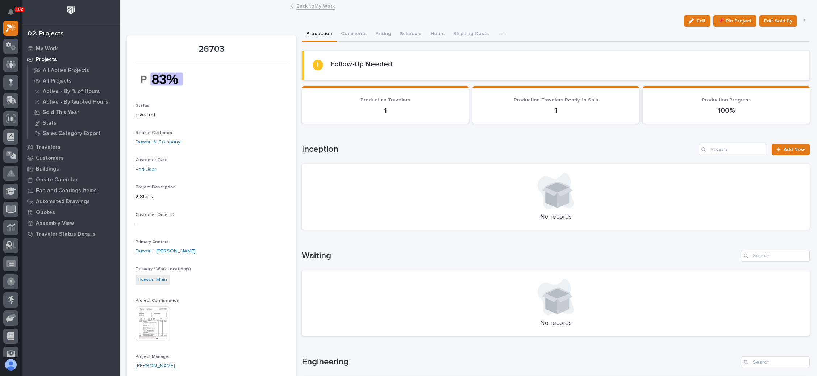
click at [310, 4] on link "Back to My Work" at bounding box center [316, 5] width 38 height 8
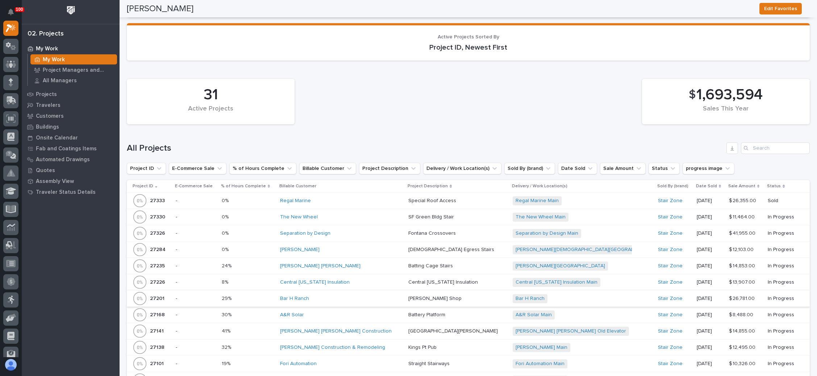
scroll to position [1153, 0]
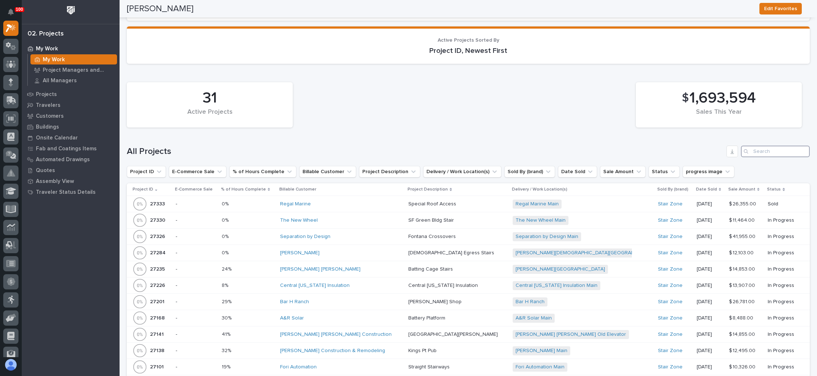
click at [757, 146] on input "Search" at bounding box center [775, 152] width 69 height 12
type input "25348"
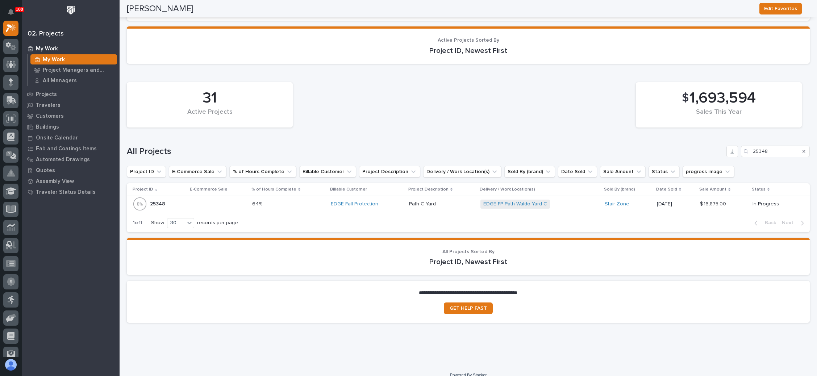
click at [576, 200] on div "EDGE FP Path Waldo Yard C + 0" at bounding box center [540, 204] width 119 height 9
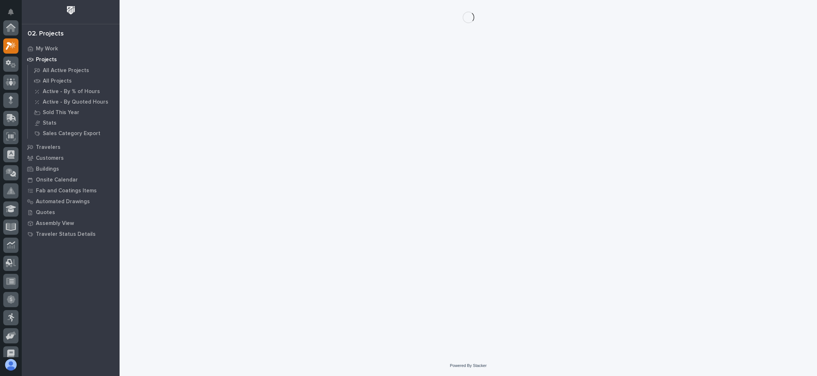
scroll to position [18, 0]
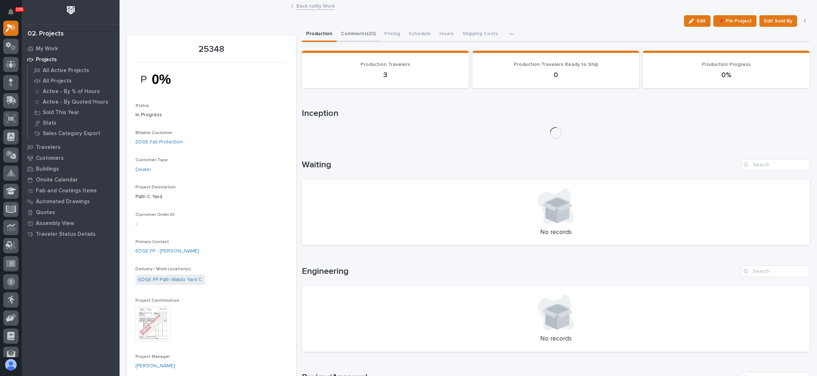
click at [360, 28] on button "Comments (20)" at bounding box center [358, 34] width 43 height 15
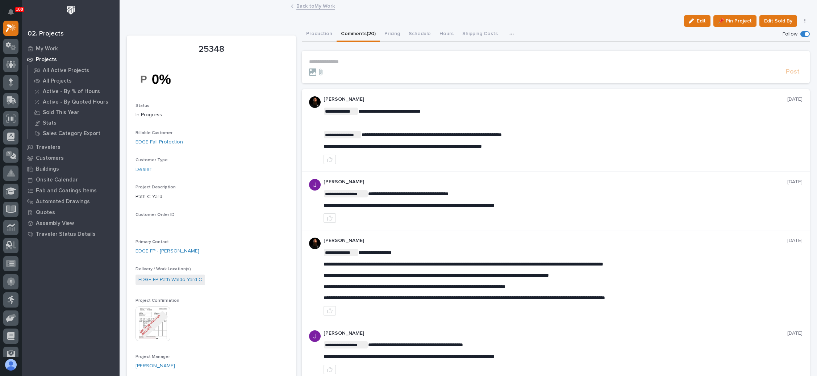
click at [347, 63] on p "**********" at bounding box center [556, 62] width 494 height 6
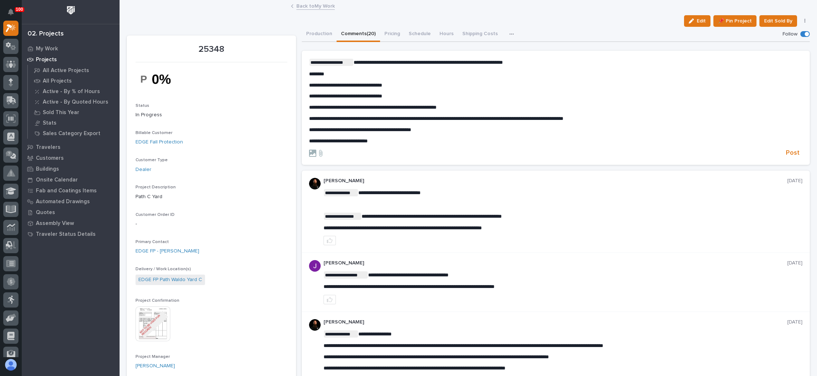
click at [415, 64] on span "**********" at bounding box center [428, 62] width 149 height 5
click at [535, 61] on p "**********" at bounding box center [556, 62] width 494 height 7
click at [318, 153] on icon at bounding box center [320, 153] width 9 height 7
click at [316, 150] on input "file" at bounding box center [316, 150] width 0 height 0
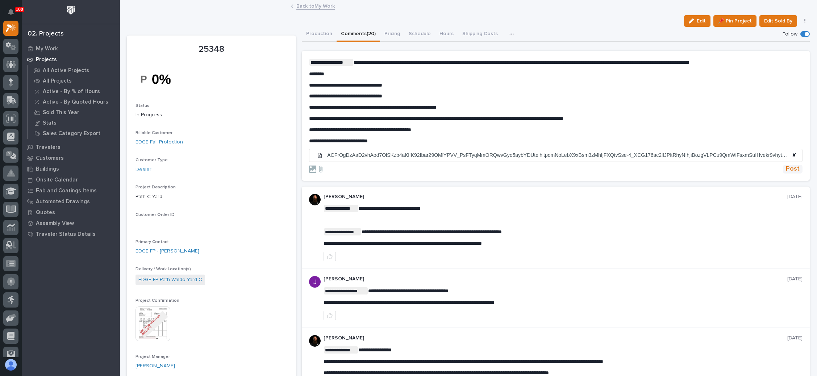
click at [786, 169] on span "Post" at bounding box center [793, 169] width 14 height 8
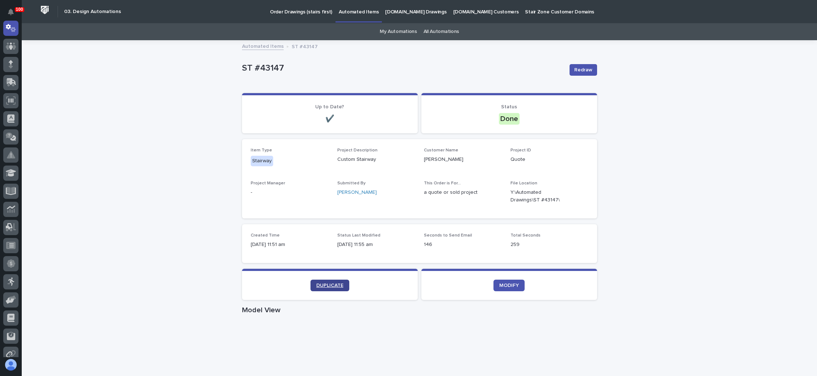
click at [320, 285] on span "DUPLICATE" at bounding box center [329, 285] width 27 height 5
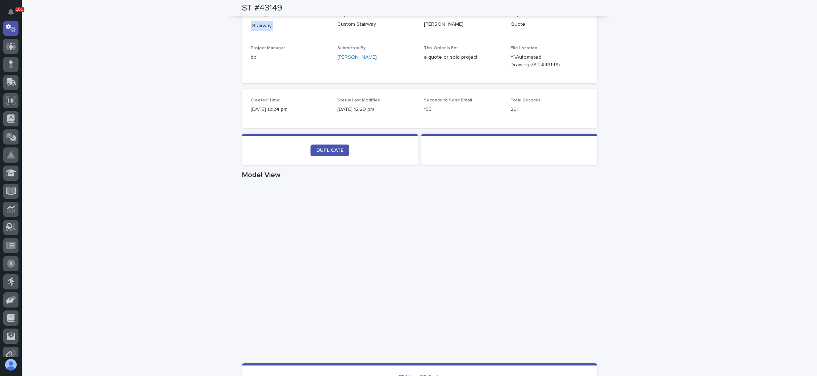
scroll to position [217, 0]
click at [332, 149] on span "DUPLICATE" at bounding box center [329, 150] width 27 height 5
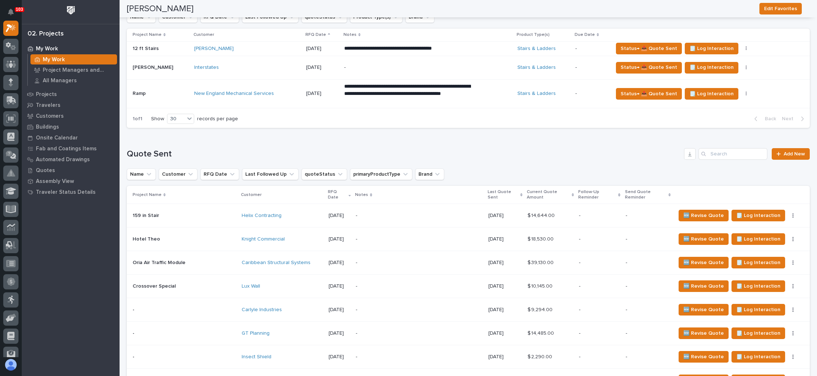
scroll to position [326, 0]
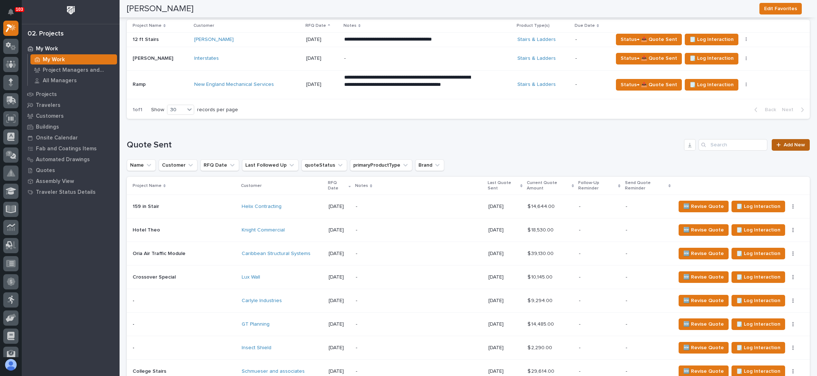
click at [784, 145] on span "Add New" at bounding box center [794, 144] width 21 height 5
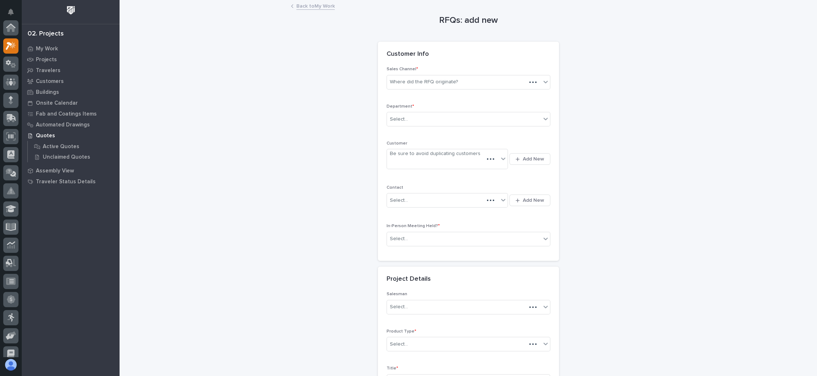
scroll to position [18, 0]
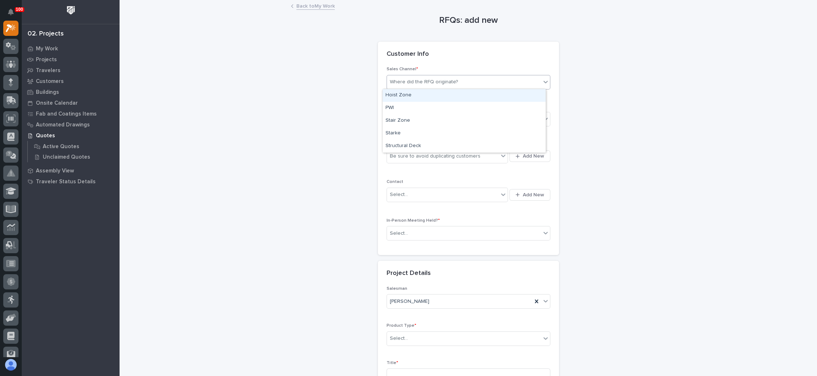
click at [459, 81] on div "Where did the RFQ originate?" at bounding box center [464, 82] width 154 height 12
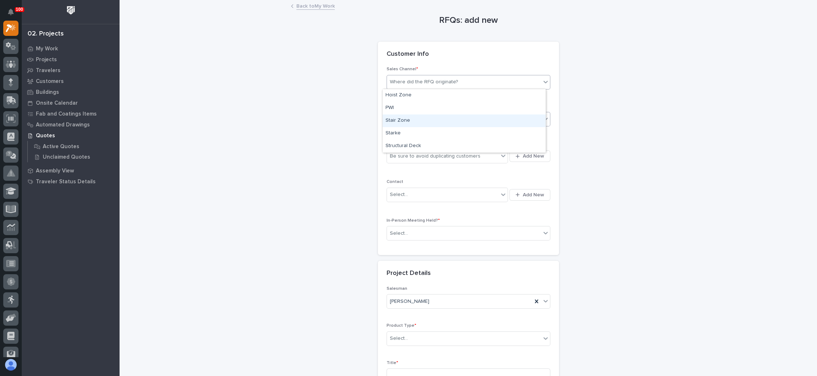
drag, startPoint x: 438, startPoint y: 114, endPoint x: 437, endPoint y: 119, distance: 4.8
click at [437, 119] on div "Stair Zone" at bounding box center [464, 121] width 163 height 13
click at [437, 119] on div "Select..." at bounding box center [464, 119] width 154 height 12
click at [433, 133] on div "National Sales" at bounding box center [464, 132] width 163 height 13
click at [530, 157] on span "Add New" at bounding box center [533, 156] width 21 height 7
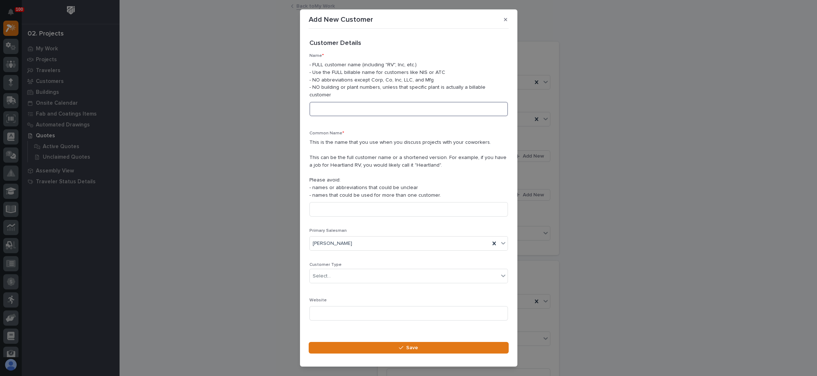
click at [369, 112] on input at bounding box center [409, 109] width 199 height 14
paste input "Breisch & Crowley, LLC"
type input "Breisch & Crowley, LLC"
click at [354, 212] on input at bounding box center [409, 209] width 199 height 14
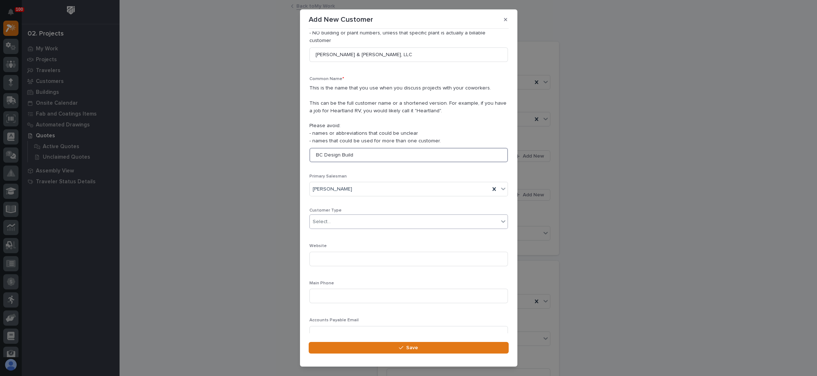
type input "BC Design Build"
click at [355, 222] on div "Select..." at bounding box center [404, 222] width 189 height 12
drag, startPoint x: 353, startPoint y: 253, endPoint x: 354, endPoint y: 257, distance: 4.0
click at [354, 257] on div "General Contractor" at bounding box center [405, 260] width 190 height 13
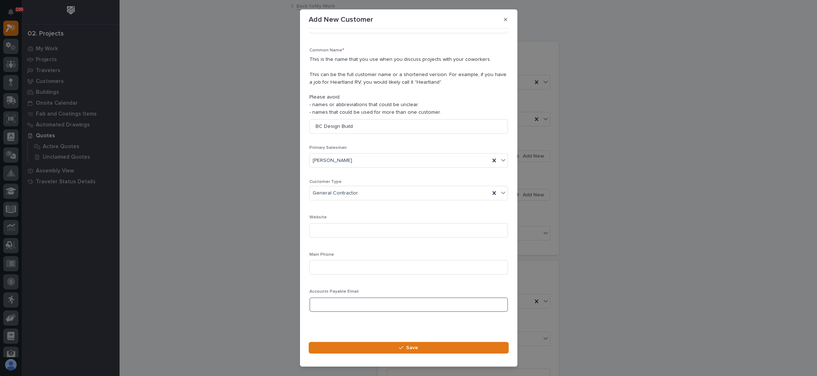
click at [366, 304] on input at bounding box center [409, 305] width 199 height 14
paste input "tim@bcdesignbuild.com"
type input "tim@bcdesignbuild.com"
click at [336, 261] on input at bounding box center [409, 267] width 199 height 14
paste input "740-296-1242"
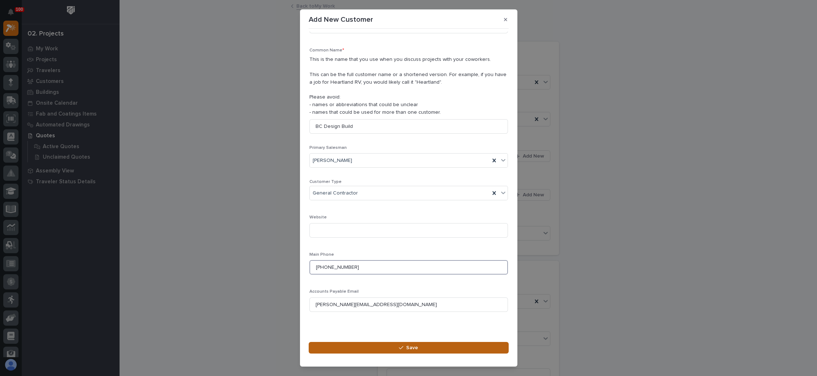
type input "740-296-1242"
click at [400, 347] on icon "button" at bounding box center [401, 347] width 4 height 5
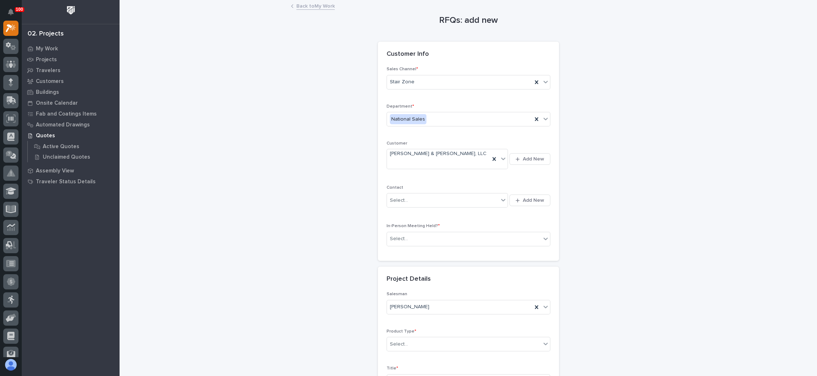
scroll to position [54, 0]
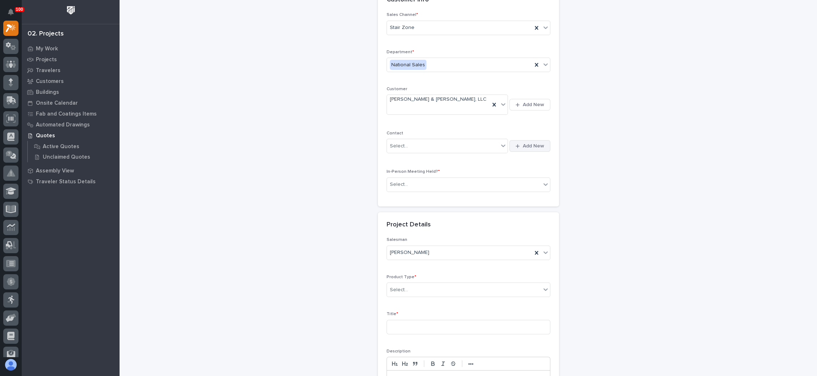
click at [525, 143] on span "Add New" at bounding box center [533, 146] width 21 height 7
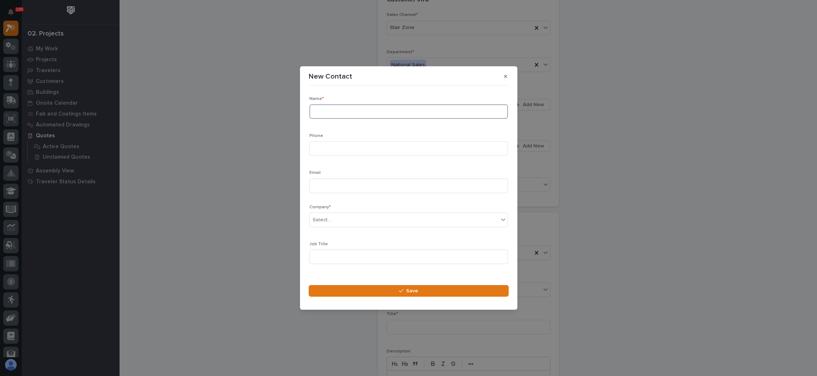
click at [360, 112] on input at bounding box center [409, 111] width 199 height 14
type input "Tim Crowley"
click at [352, 150] on input at bounding box center [409, 148] width 199 height 14
paste input "740-296-1242"
type input "740-296-1242"
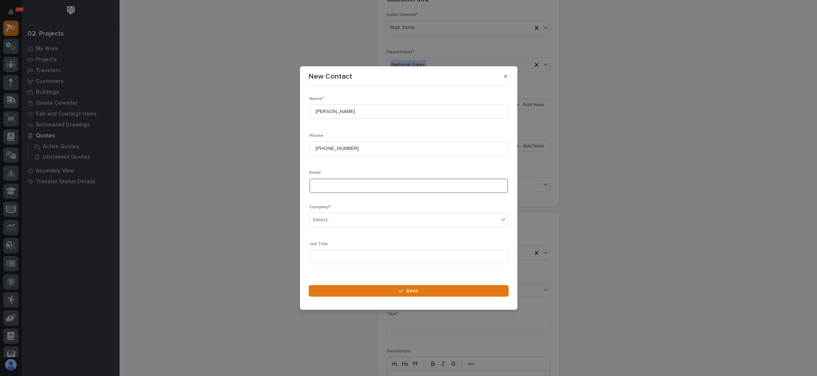
click at [352, 186] on input at bounding box center [409, 186] width 199 height 14
type input "v"
paste input "tim@bcdesignbuild.com"
type input "tim@bcdesignbuild.com"
click at [362, 221] on div "Select..." at bounding box center [404, 220] width 189 height 12
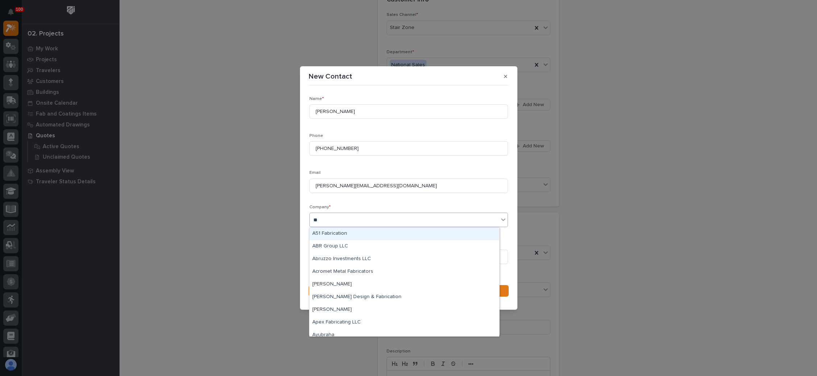
type input "***"
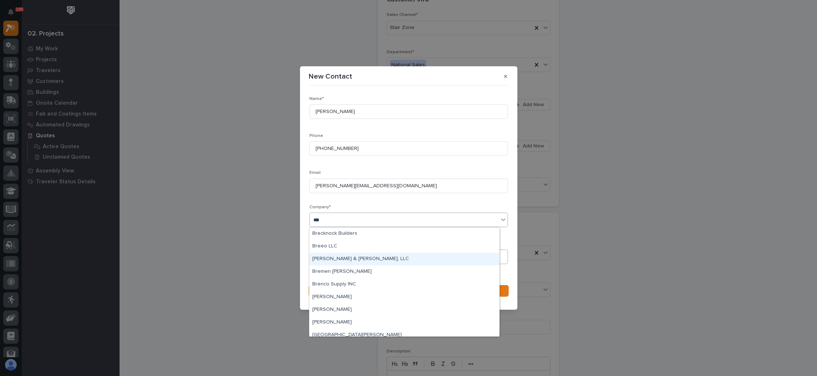
click at [350, 261] on div "Breisch & Crowley, LLC" at bounding box center [405, 259] width 190 height 13
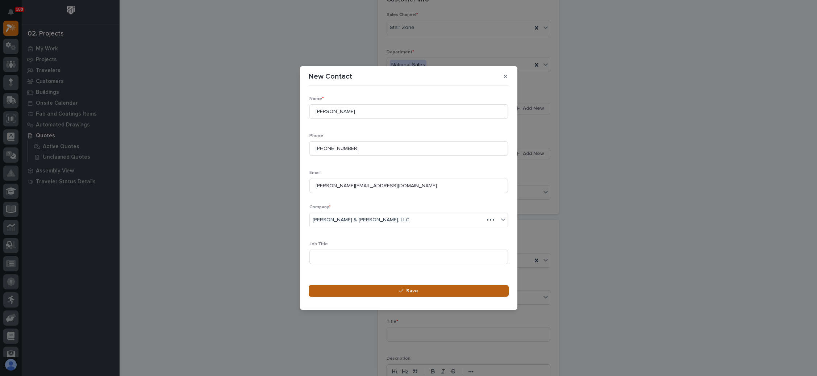
click at [403, 291] on icon "button" at bounding box center [401, 291] width 4 height 5
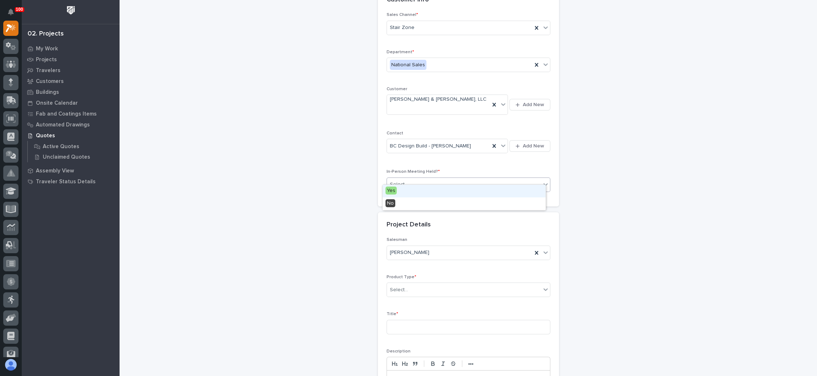
click at [461, 179] on div "Select..." at bounding box center [464, 185] width 154 height 12
click at [431, 205] on div "No" at bounding box center [464, 204] width 163 height 13
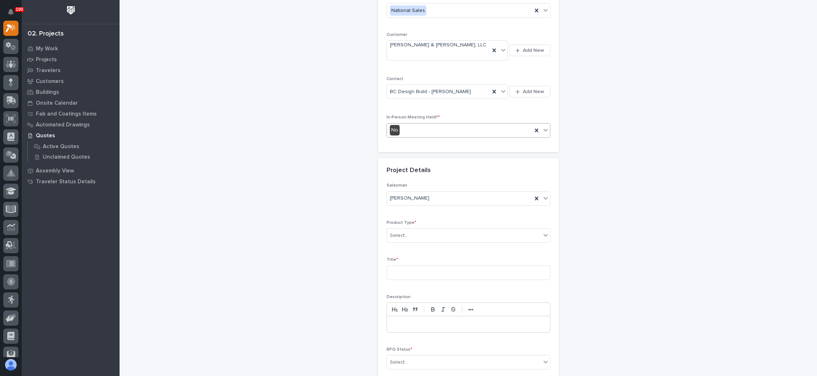
scroll to position [163, 0]
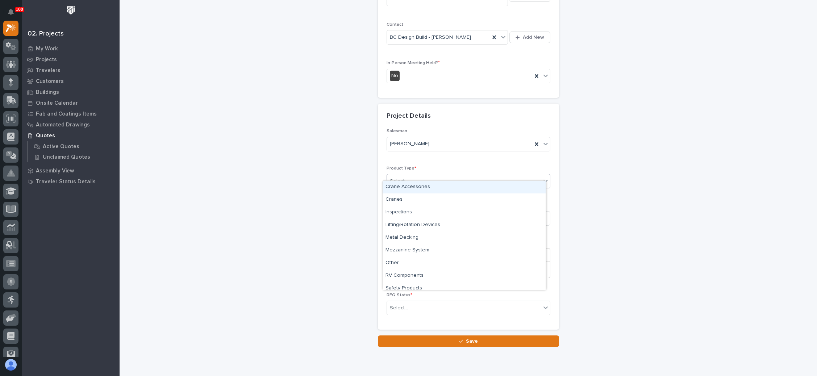
click at [446, 175] on div "Select..." at bounding box center [464, 181] width 154 height 12
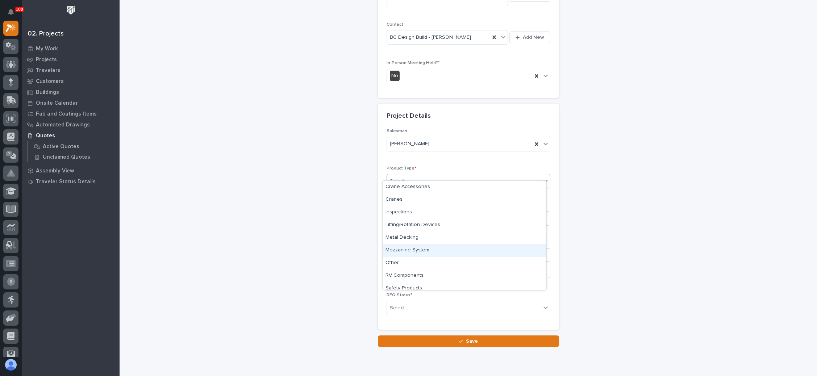
scroll to position [31, 0]
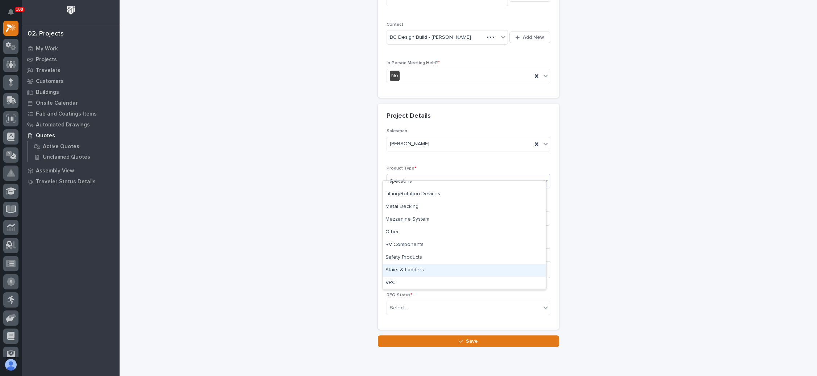
click at [428, 268] on div "Stairs & Ladders" at bounding box center [464, 270] width 163 height 13
click at [427, 211] on input at bounding box center [469, 218] width 164 height 14
type input "Township Garage"
click at [412, 302] on div "Select..." at bounding box center [464, 308] width 154 height 12
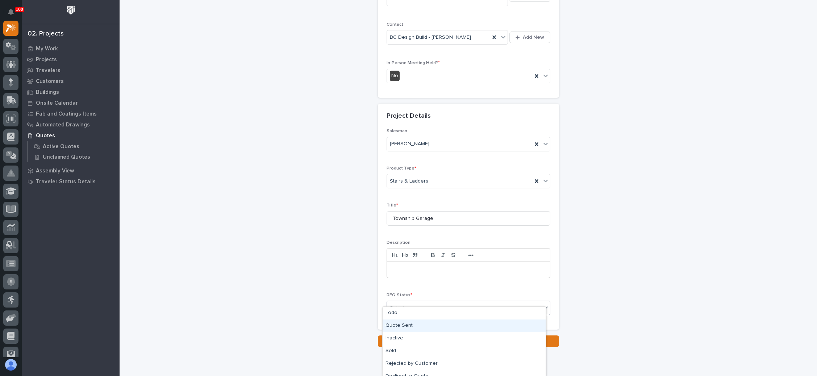
click at [406, 325] on div "Quote Sent" at bounding box center [464, 326] width 163 height 13
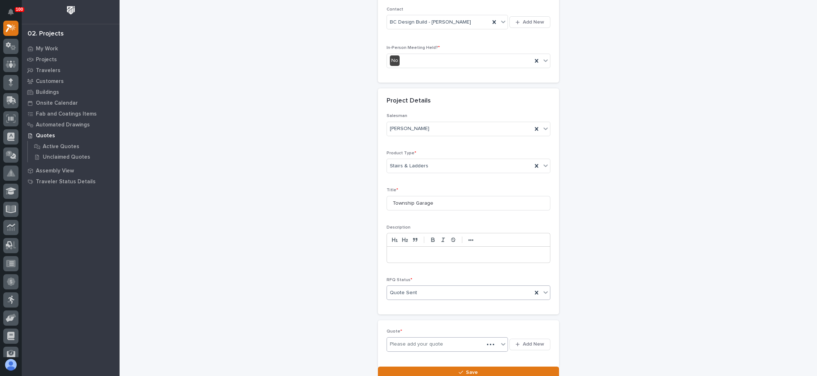
scroll to position [190, 0]
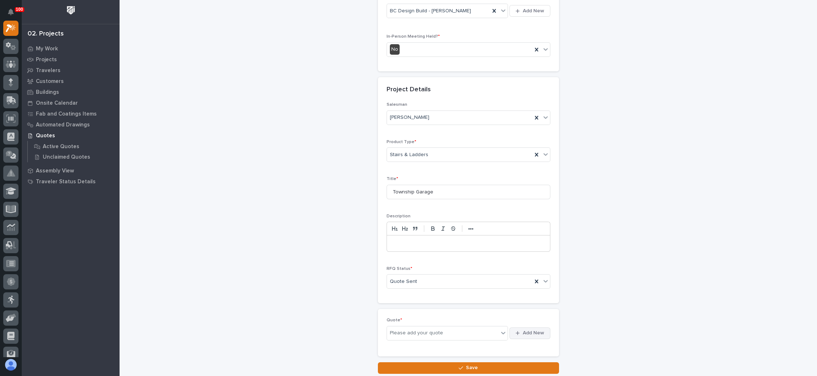
click at [519, 328] on button "Add New" at bounding box center [530, 334] width 41 height 12
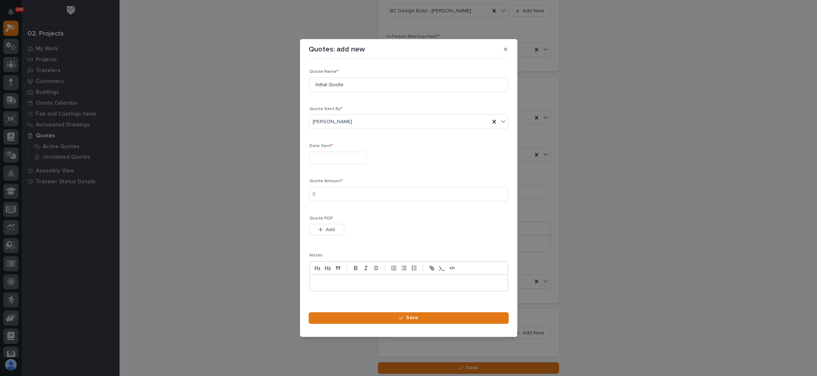
click at [335, 157] on input "text" at bounding box center [338, 158] width 57 height 13
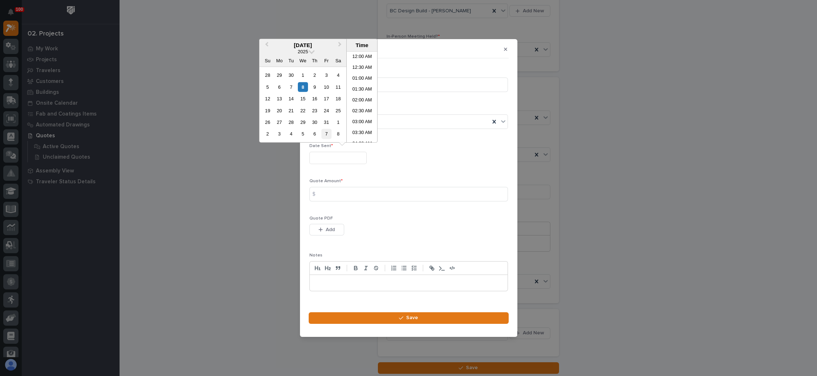
scroll to position [232, 0]
click at [305, 84] on div "8" at bounding box center [303, 87] width 10 height 10
type input "**********"
click at [340, 195] on input at bounding box center [409, 194] width 199 height 14
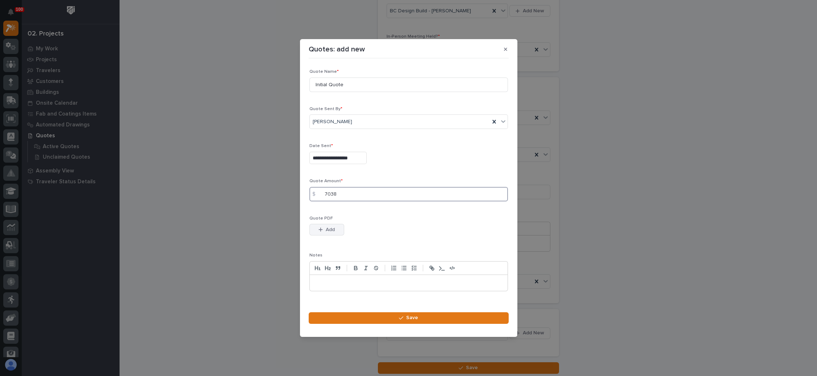
type input "7038"
click at [324, 229] on div "button" at bounding box center [322, 229] width 7 height 5
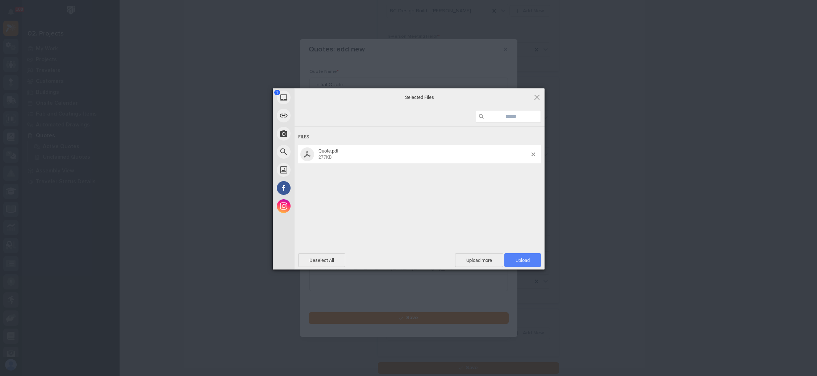
click at [511, 256] on span "Upload 1" at bounding box center [523, 260] width 37 height 14
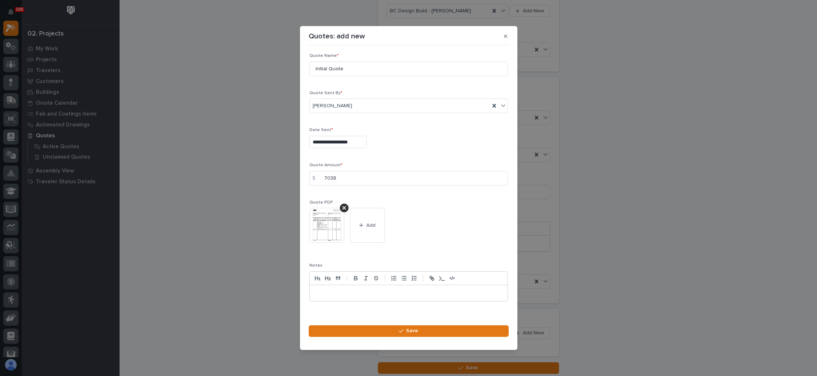
scroll to position [0, 0]
click at [409, 327] on button "Save" at bounding box center [409, 331] width 200 height 12
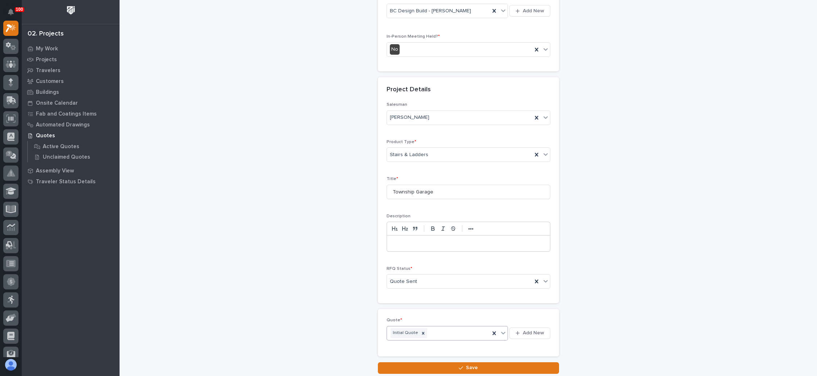
scroll to position [235, 0]
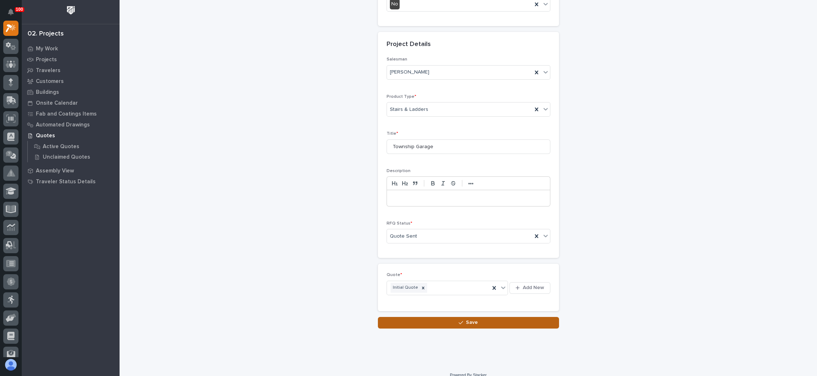
click at [450, 317] on button "Save" at bounding box center [468, 323] width 181 height 12
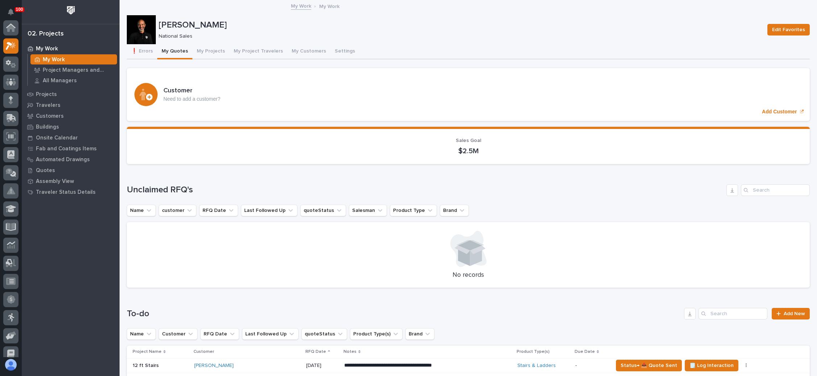
scroll to position [18, 0]
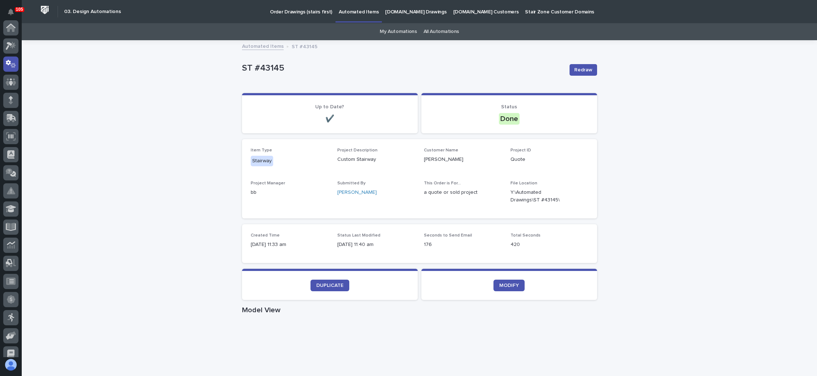
scroll to position [36, 0]
click at [298, 13] on p "Order Drawings (stairs first)" at bounding box center [301, 7] width 62 height 15
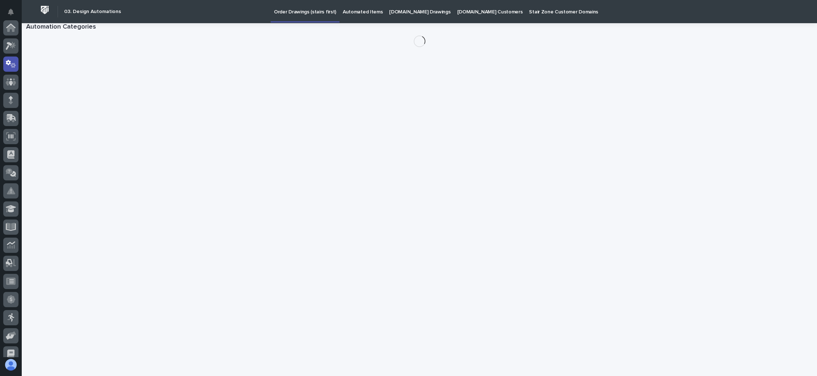
scroll to position [36, 0]
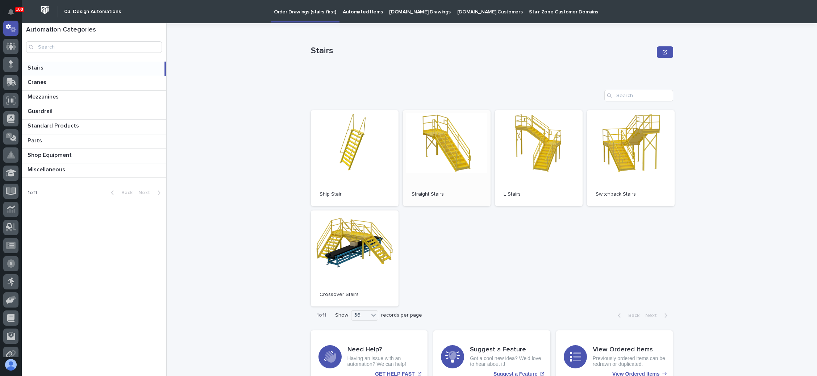
click at [409, 134] on link "Open" at bounding box center [447, 158] width 88 height 96
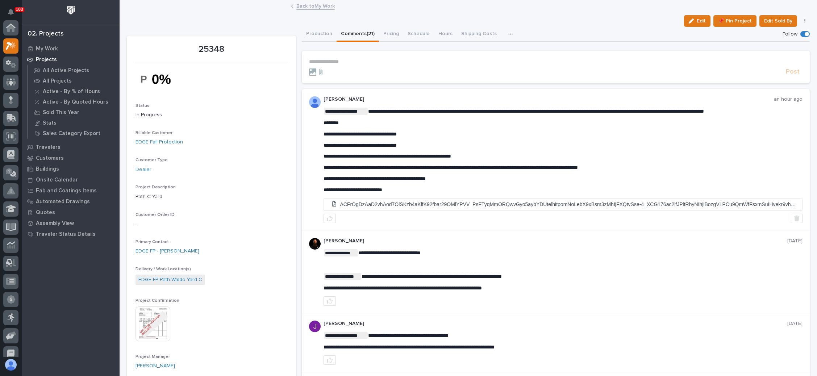
scroll to position [18, 0]
click at [308, 3] on link "Back to My Work" at bounding box center [316, 5] width 38 height 8
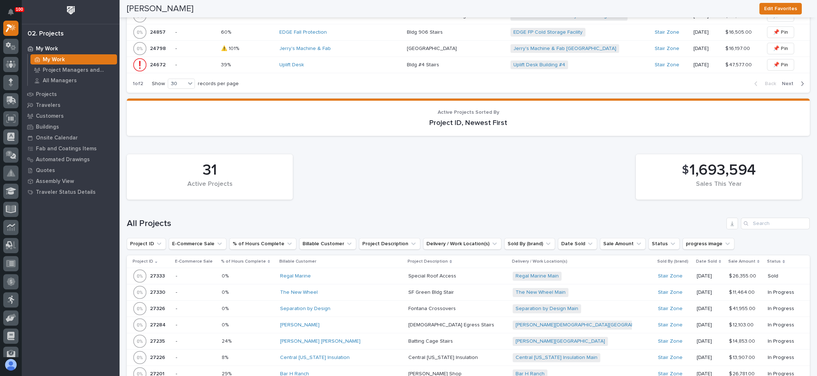
scroll to position [1178, 0]
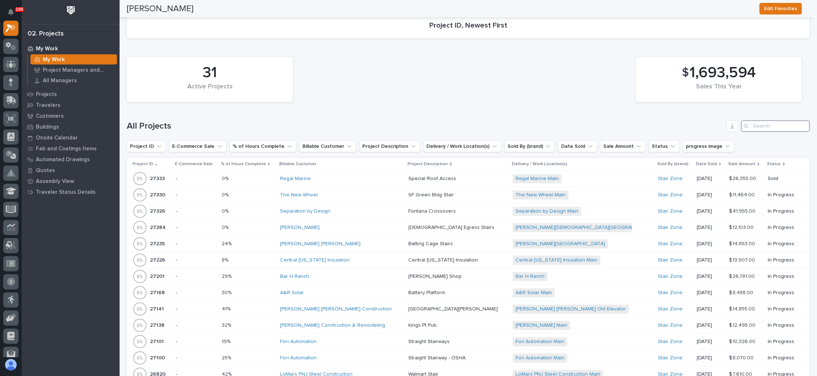
click at [753, 120] on input "Search" at bounding box center [775, 126] width 69 height 12
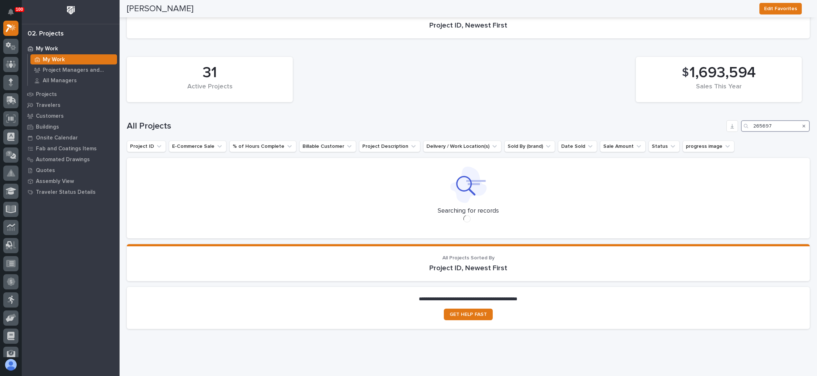
drag, startPoint x: 770, startPoint y: 116, endPoint x: 733, endPoint y: 117, distance: 37.4
click at [741, 120] on div "265697" at bounding box center [775, 126] width 69 height 12
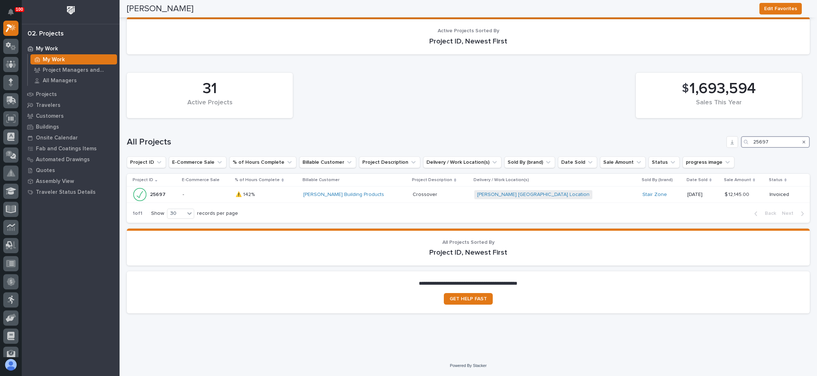
scroll to position [1153, 0]
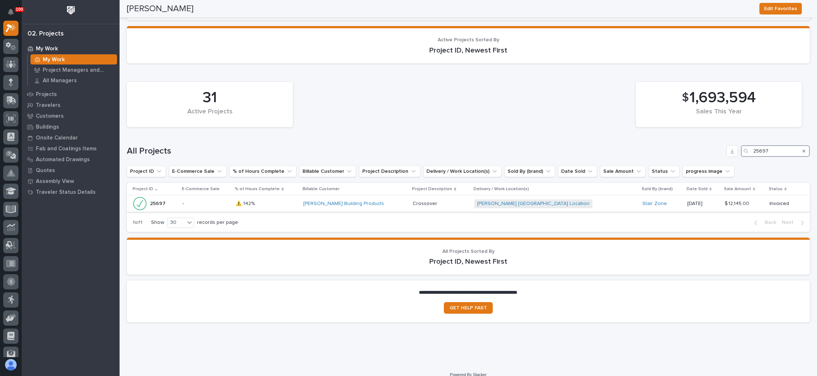
type input "25697"
click at [576, 196] on div "[PERSON_NAME] [GEOGRAPHIC_DATA] Location + 0" at bounding box center [555, 203] width 162 height 15
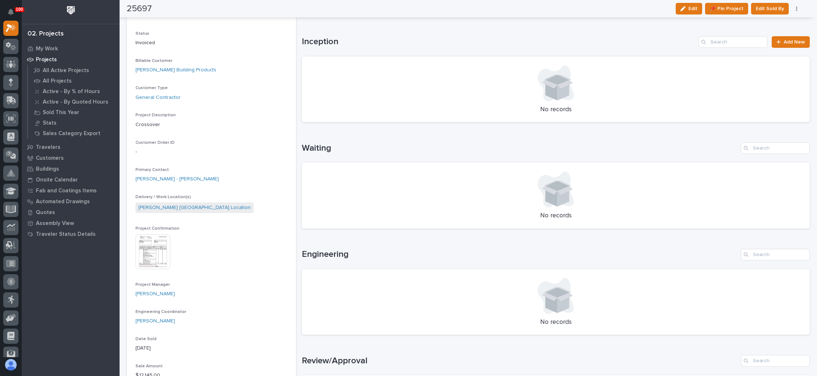
scroll to position [54, 0]
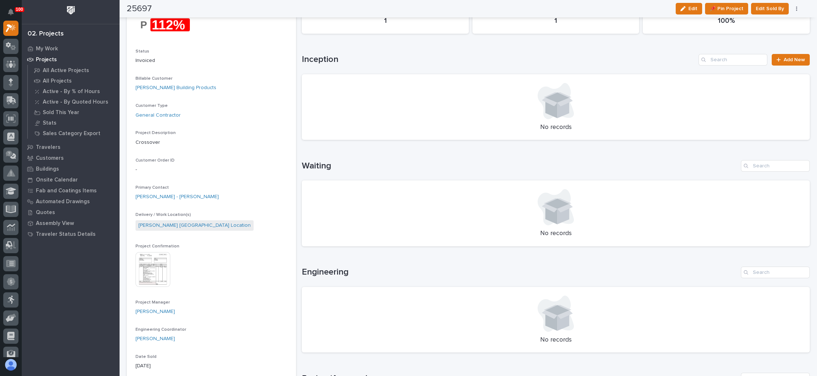
drag, startPoint x: 436, startPoint y: 194, endPoint x: 441, endPoint y: 193, distance: 5.2
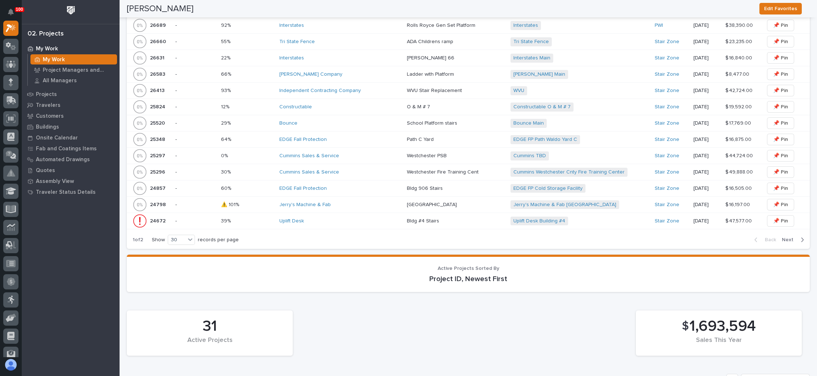
scroll to position [1087, 0]
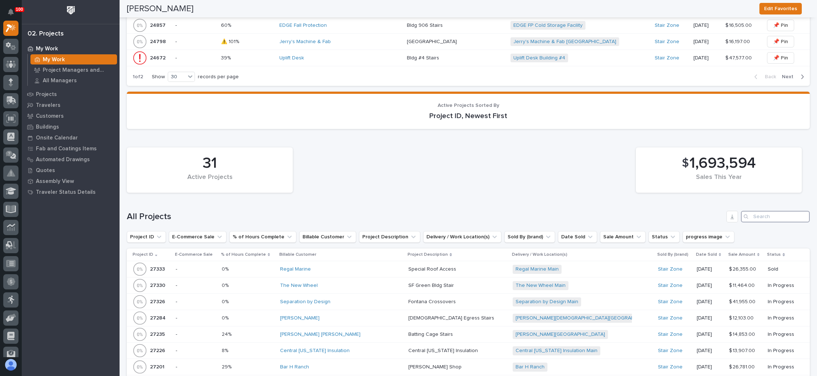
click at [755, 211] on input "Search" at bounding box center [775, 217] width 69 height 12
type input "26067"
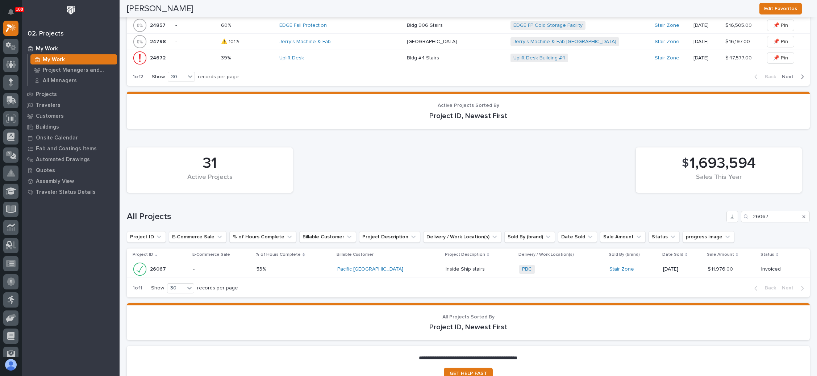
click at [557, 265] on div "PBC + 0" at bounding box center [561, 269] width 84 height 9
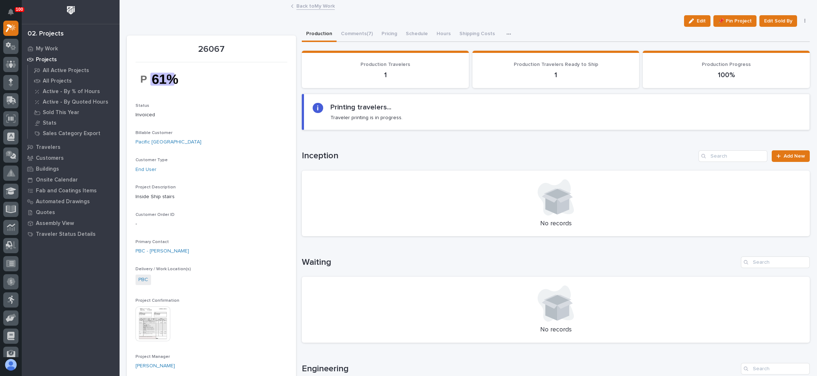
click at [314, 4] on link "Back to My Work" at bounding box center [316, 5] width 38 height 8
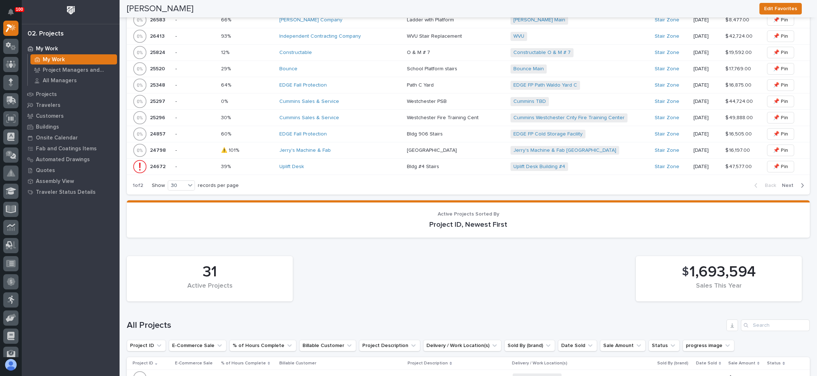
scroll to position [1087, 0]
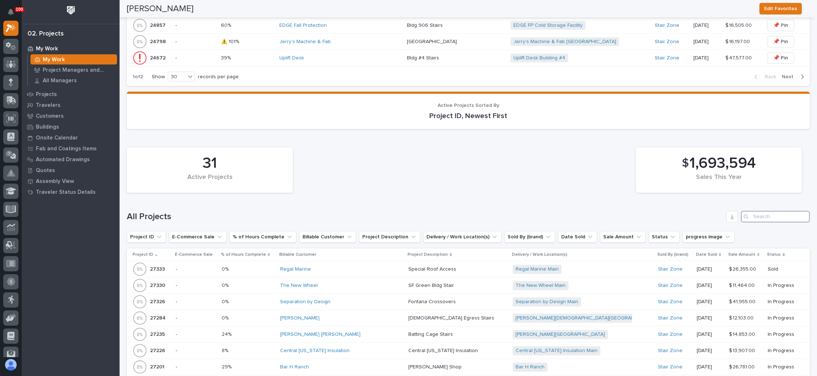
click at [753, 211] on input "Search" at bounding box center [775, 217] width 69 height 12
type input "26451"
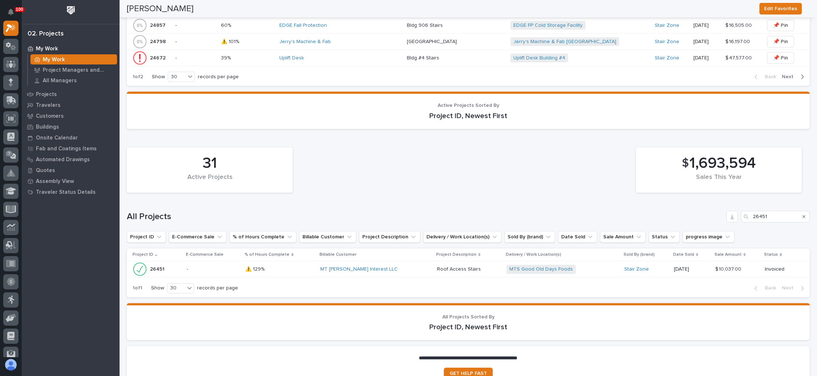
click at [576, 265] on div "MTS Good Old Days Foods + 0" at bounding box center [563, 269] width 112 height 9
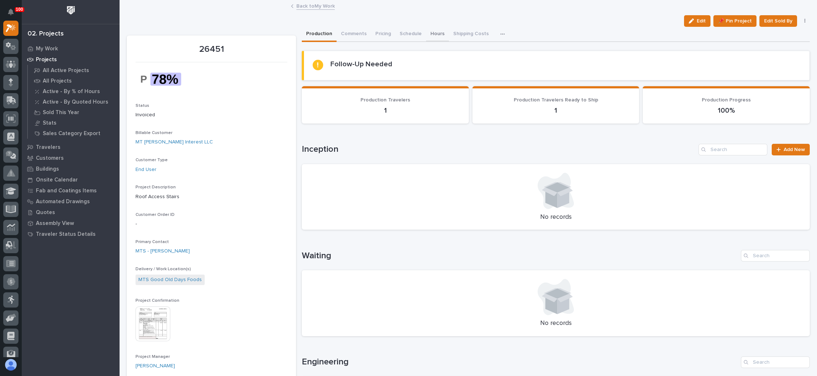
click at [435, 35] on button "Hours" at bounding box center [437, 34] width 23 height 15
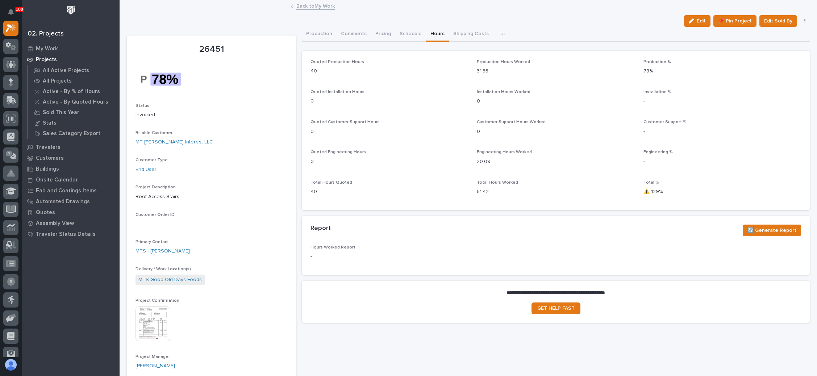
click at [318, 3] on link "Back to My Work" at bounding box center [316, 5] width 38 height 8
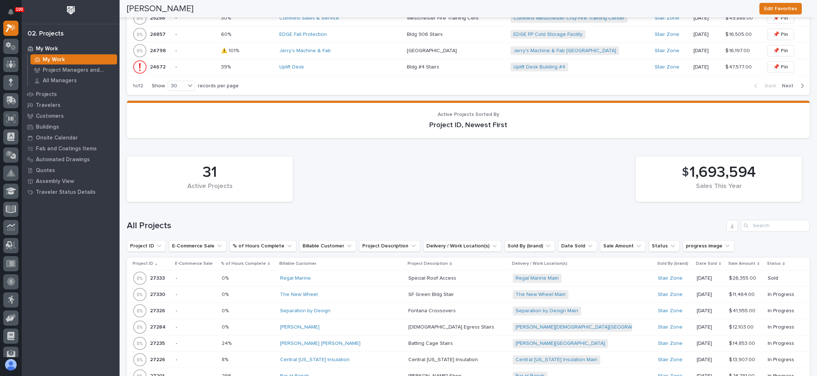
scroll to position [1087, 0]
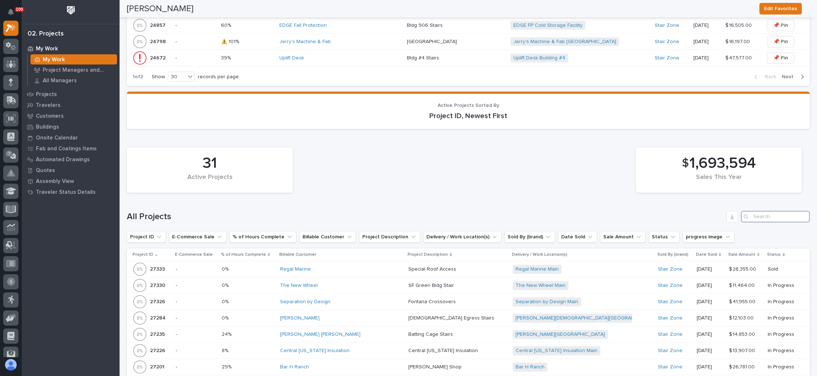
click at [752, 211] on input "Search" at bounding box center [775, 217] width 69 height 12
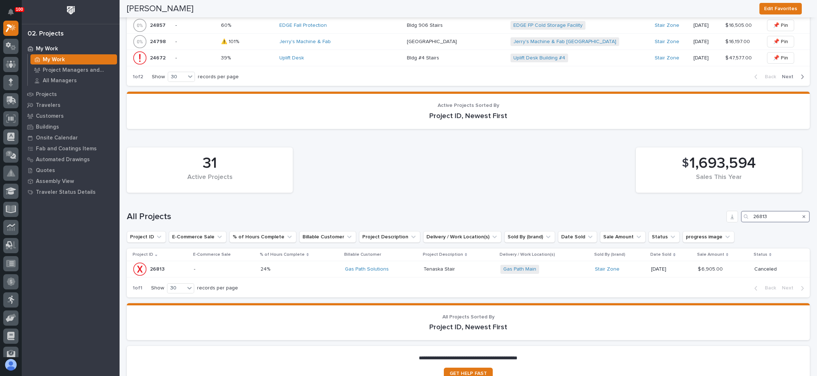
type input "26813"
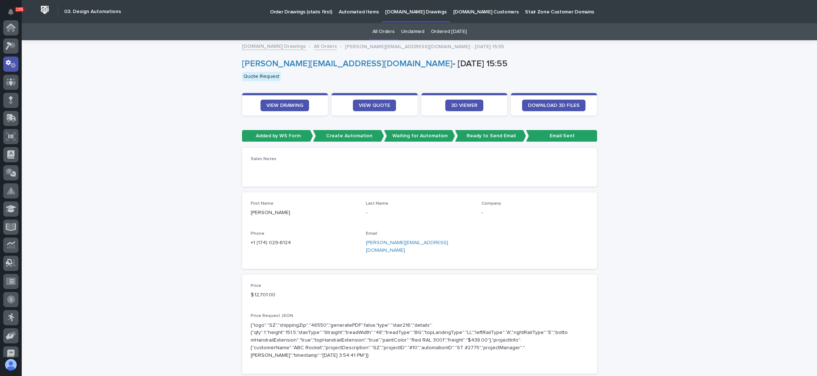
scroll to position [36, 0]
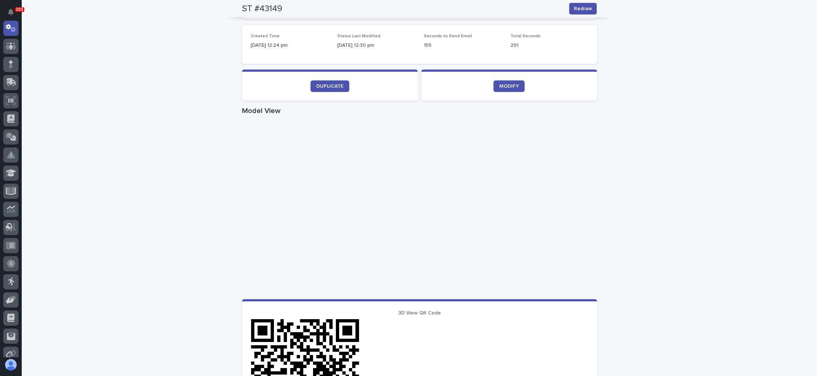
scroll to position [237, 0]
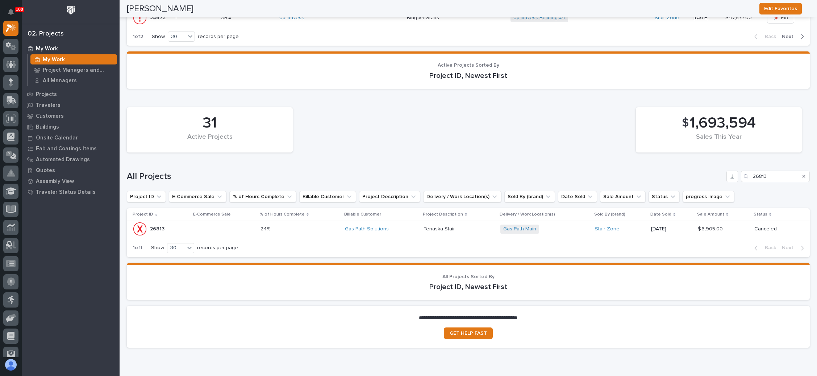
scroll to position [1142, 0]
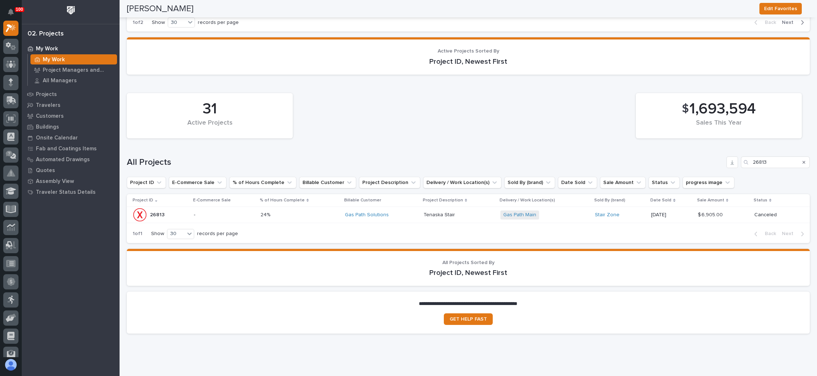
click at [799, 157] on div "Search" at bounding box center [805, 163] width 12 height 12
click at [803, 160] on icon "Search" at bounding box center [804, 162] width 3 height 4
click at [785, 157] on input "26813" at bounding box center [775, 163] width 69 height 12
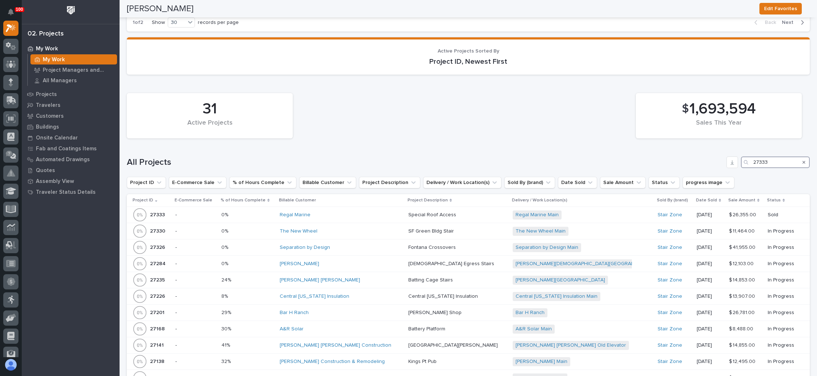
type input "27333"
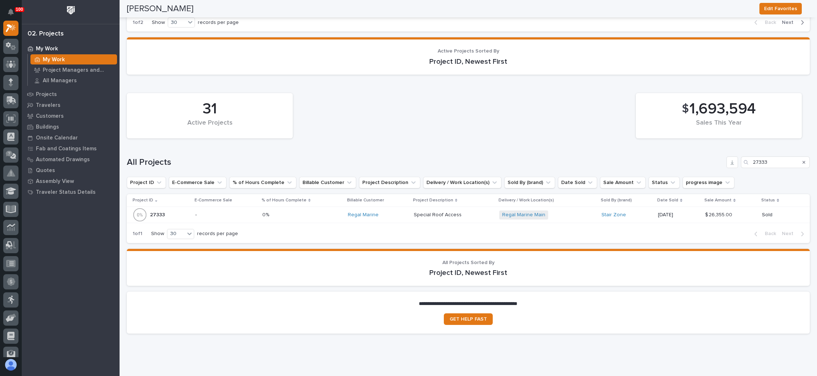
click at [460, 212] on p at bounding box center [454, 215] width 80 height 6
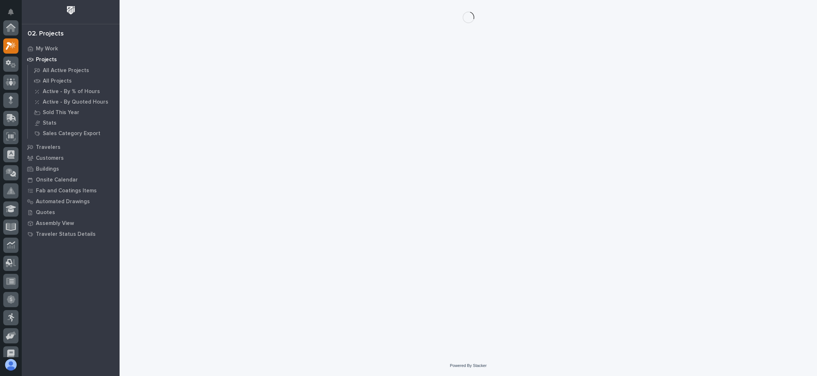
scroll to position [18, 0]
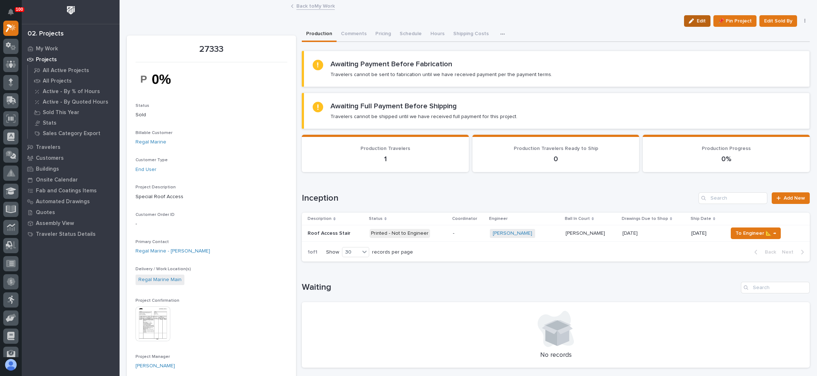
click at [689, 20] on icon "button" at bounding box center [691, 20] width 5 height 5
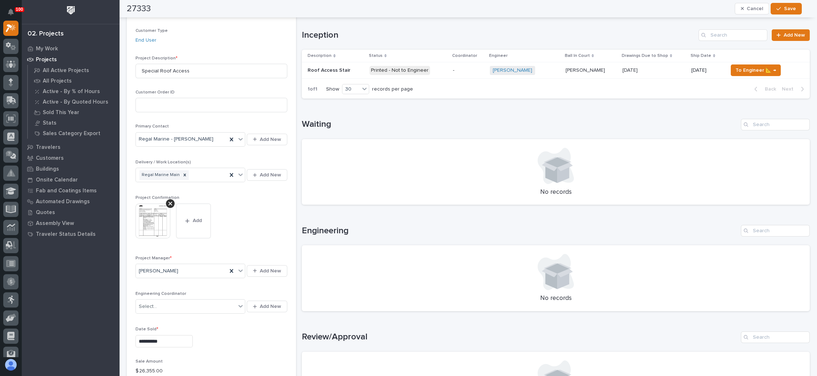
scroll to position [217, 0]
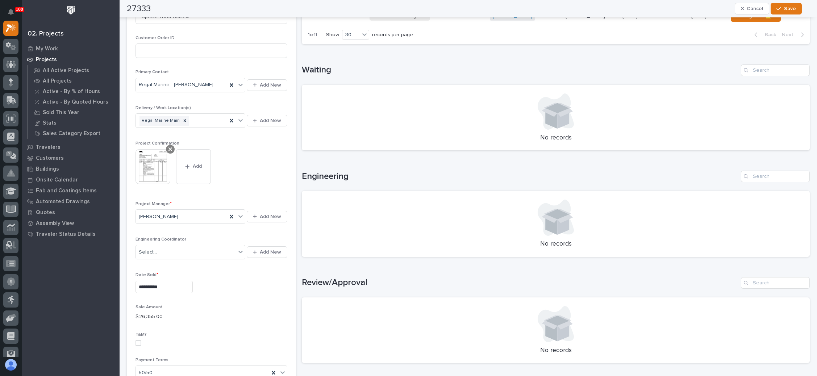
click at [172, 145] on div at bounding box center [170, 149] width 9 height 9
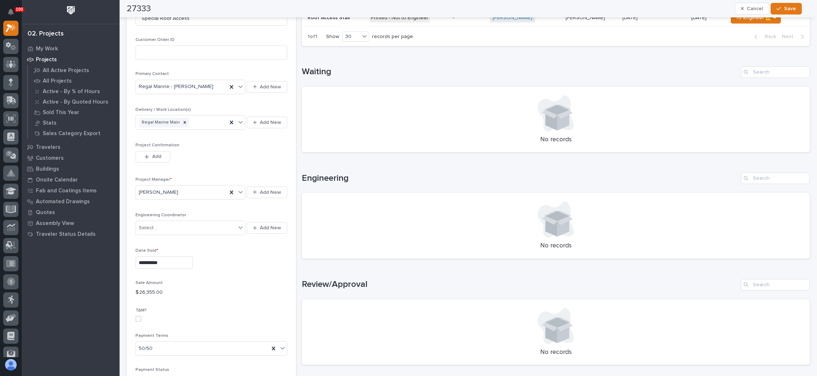
scroll to position [204, 0]
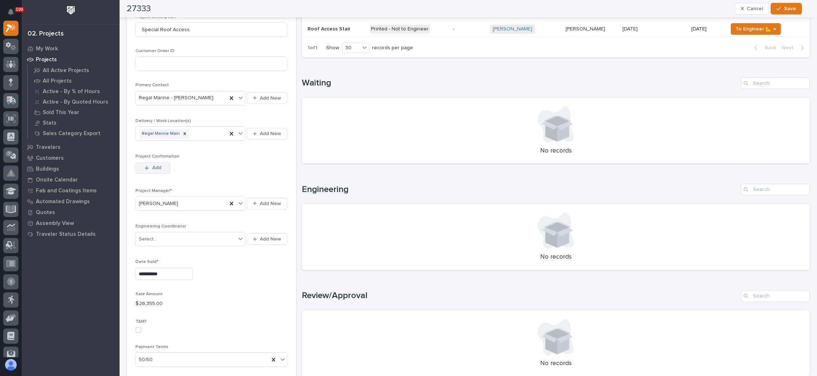
click at [152, 166] on div "button" at bounding box center [148, 168] width 7 height 5
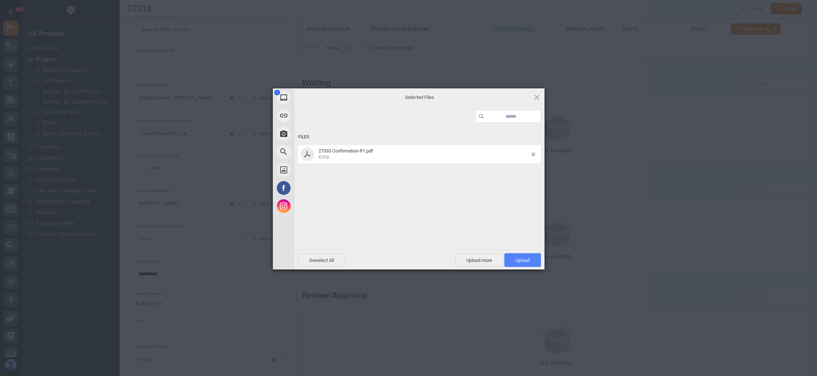
click at [522, 259] on span "Upload 1" at bounding box center [523, 260] width 14 height 5
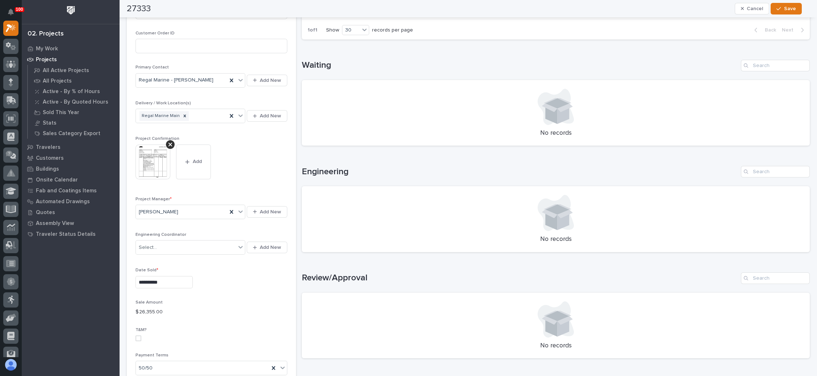
scroll to position [217, 0]
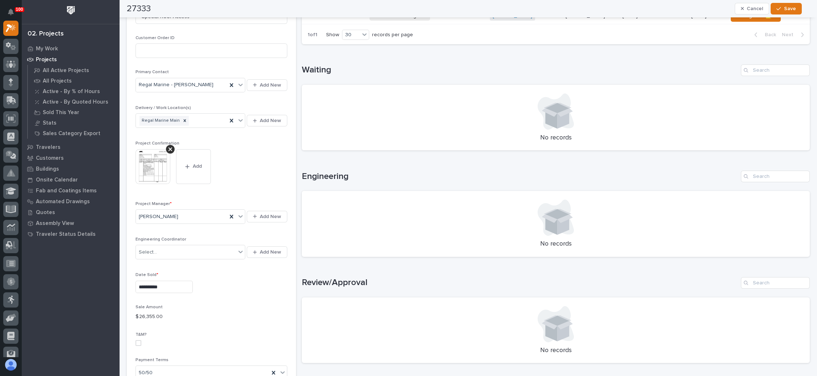
drag, startPoint x: 792, startPoint y: 8, endPoint x: 724, endPoint y: 3, distance: 68.0
click at [792, 8] on span "Save" at bounding box center [790, 8] width 12 height 7
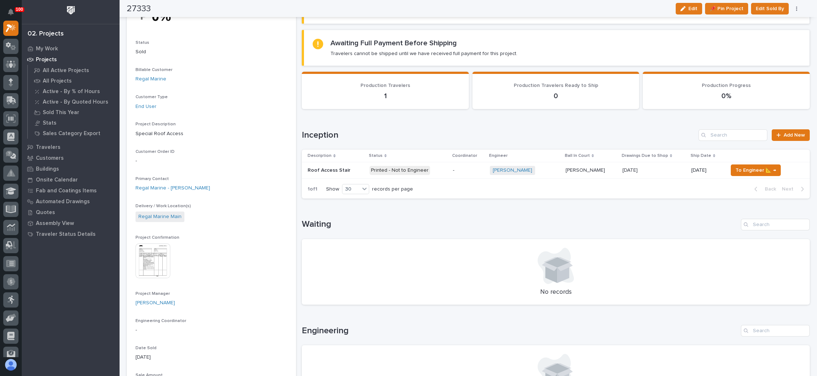
scroll to position [0, 0]
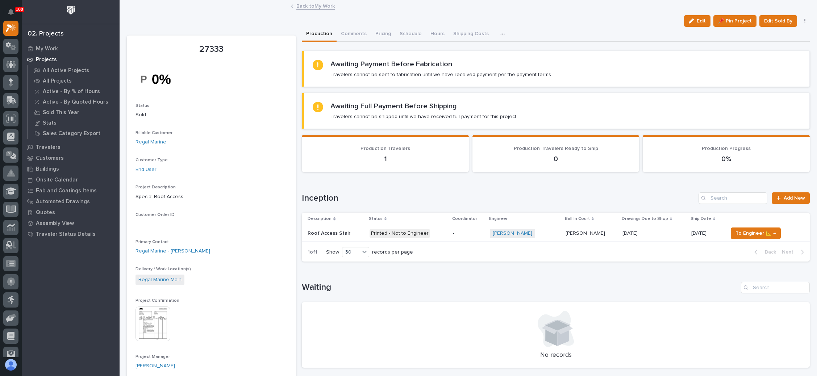
click at [316, 8] on link "Back to My Work" at bounding box center [316, 5] width 38 height 8
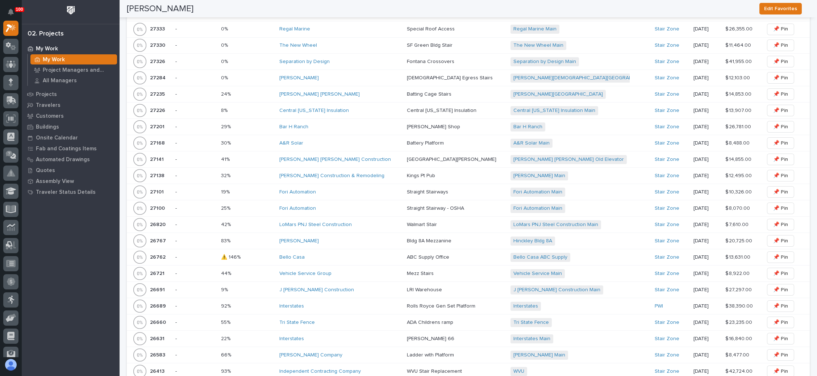
scroll to position [652, 0]
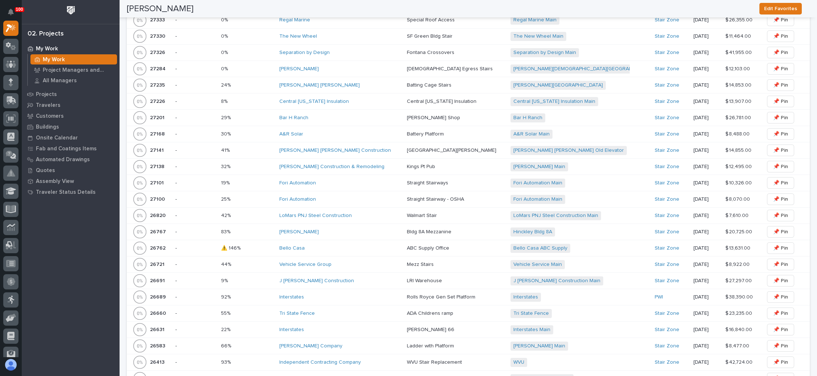
click at [370, 245] on div "Bello Casa" at bounding box center [340, 248] width 122 height 6
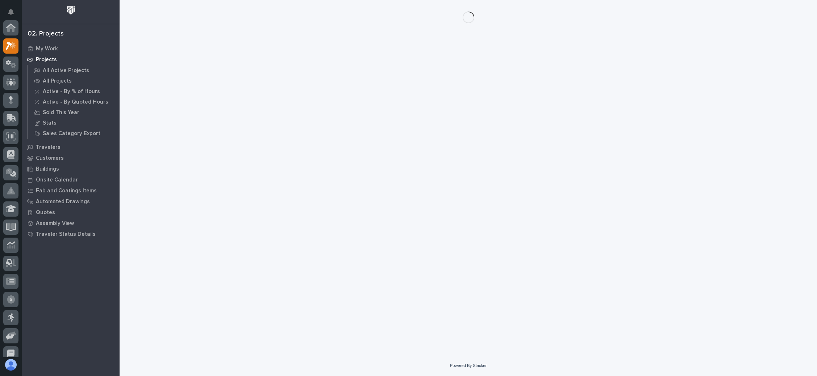
scroll to position [18, 0]
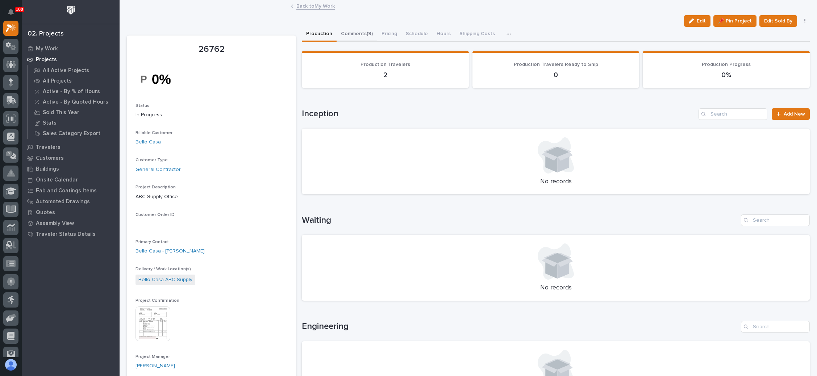
click at [360, 32] on button "Comments (9)" at bounding box center [357, 34] width 41 height 15
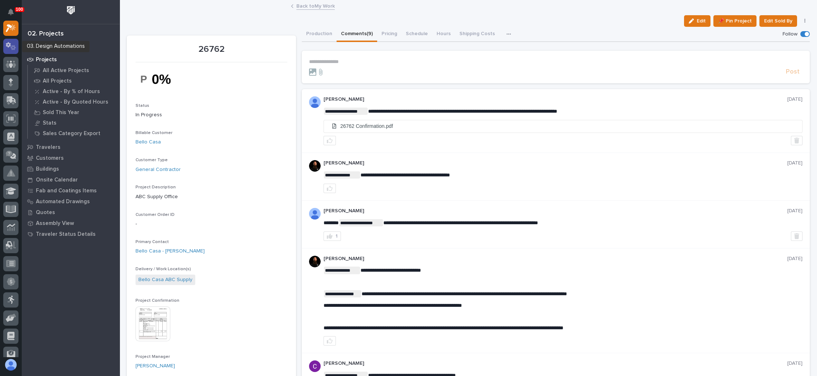
click at [8, 47] on icon at bounding box center [11, 46] width 11 height 8
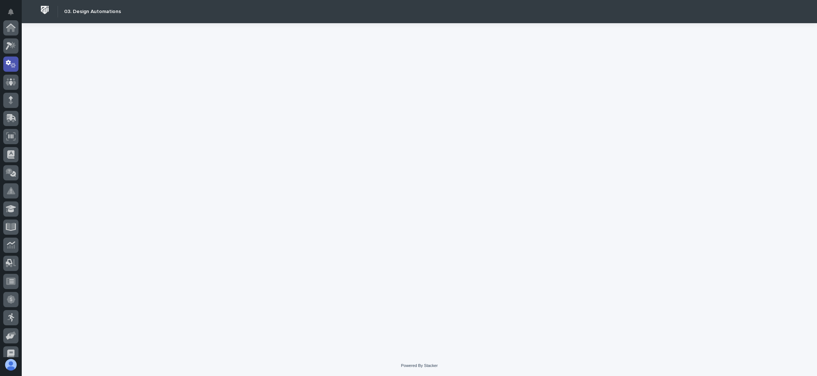
scroll to position [36, 0]
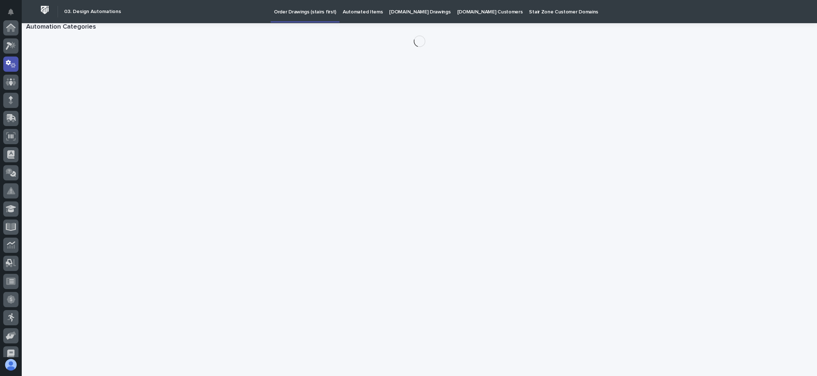
scroll to position [36, 0]
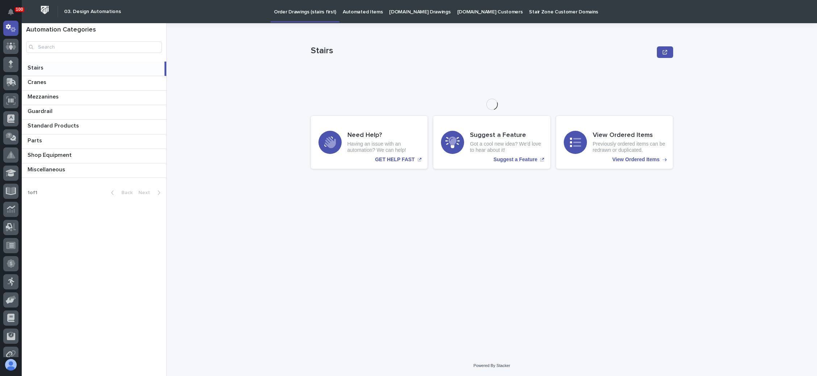
click at [405, 12] on p "[DOMAIN_NAME] Drawings" at bounding box center [419, 7] width 61 height 15
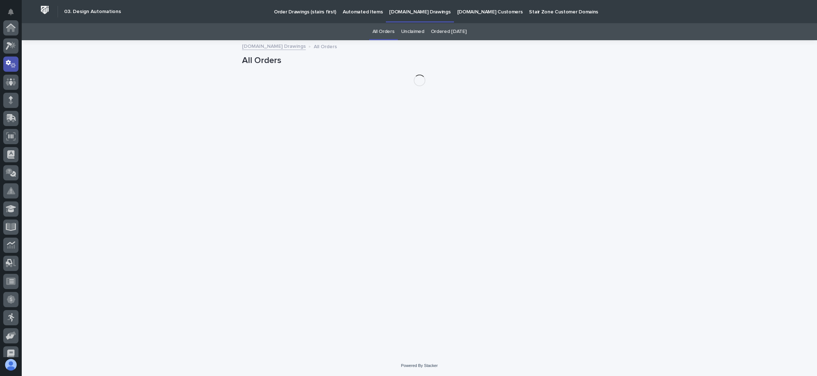
scroll to position [36, 0]
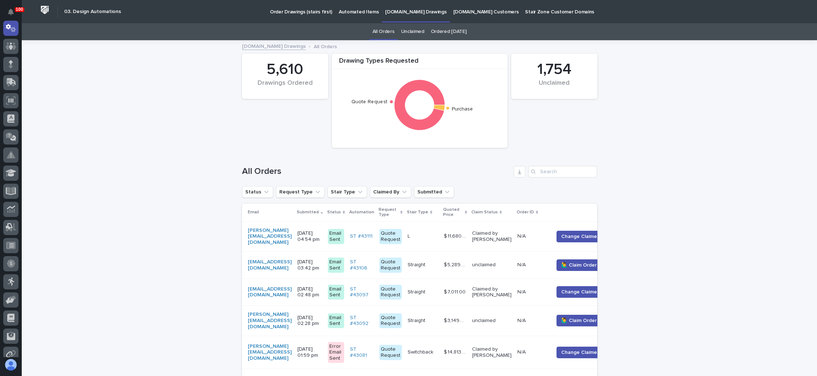
click at [413, 31] on link "Unclaimed" at bounding box center [412, 31] width 23 height 17
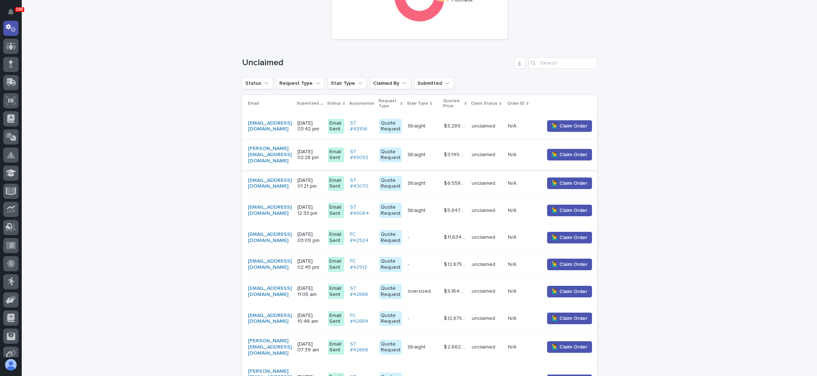
scroll to position [163, 0]
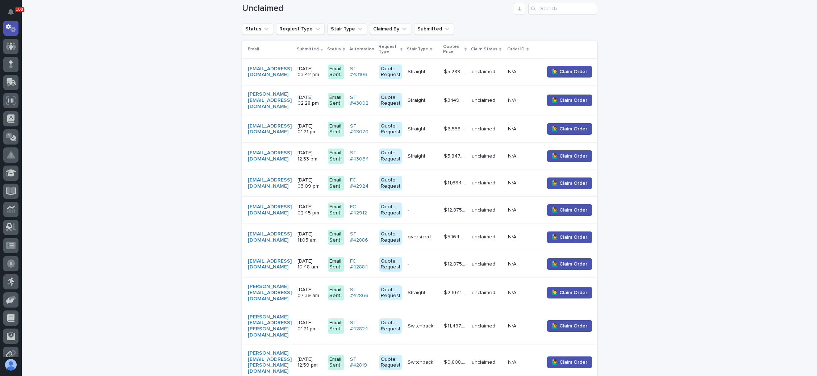
click at [322, 100] on p "[DATE] 02:28 pm" at bounding box center [310, 101] width 25 height 12
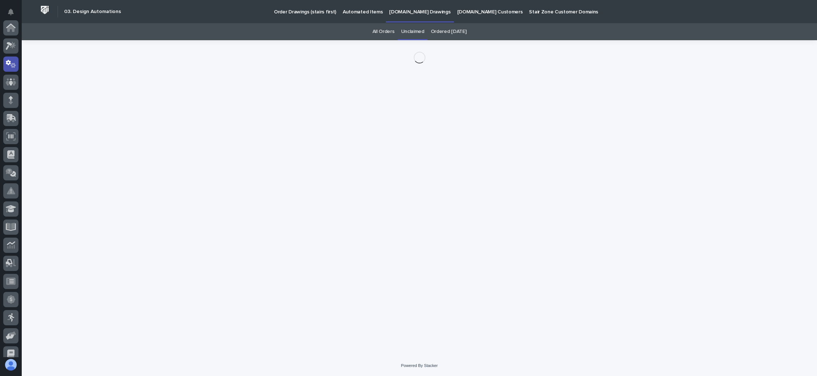
scroll to position [36, 0]
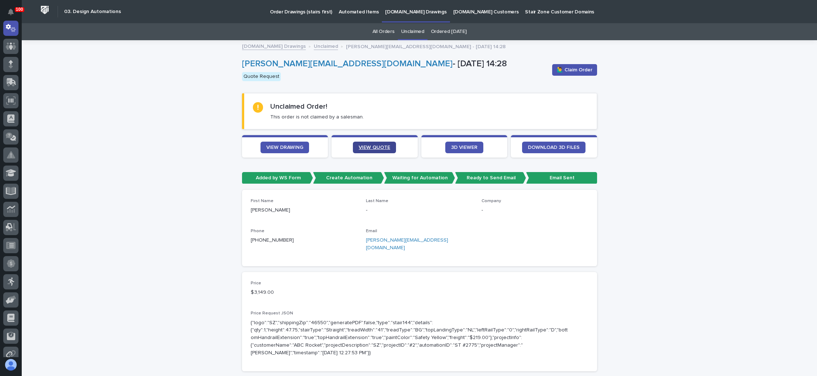
click at [373, 146] on span "VIEW QUOTE" at bounding box center [375, 147] width 32 height 5
click at [412, 29] on link "Unclaimed" at bounding box center [412, 31] width 23 height 17
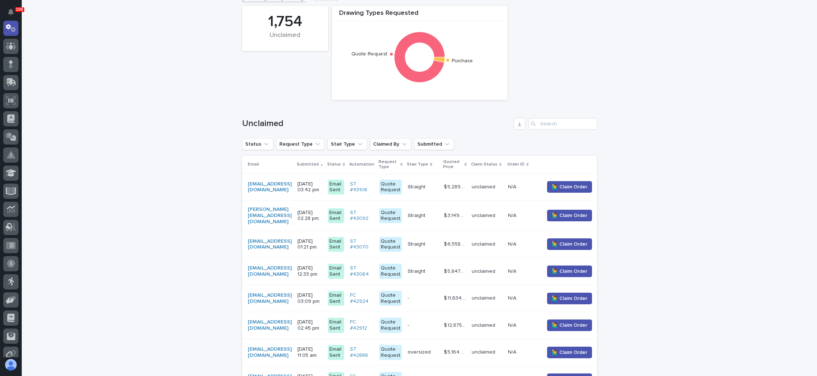
scroll to position [54, 0]
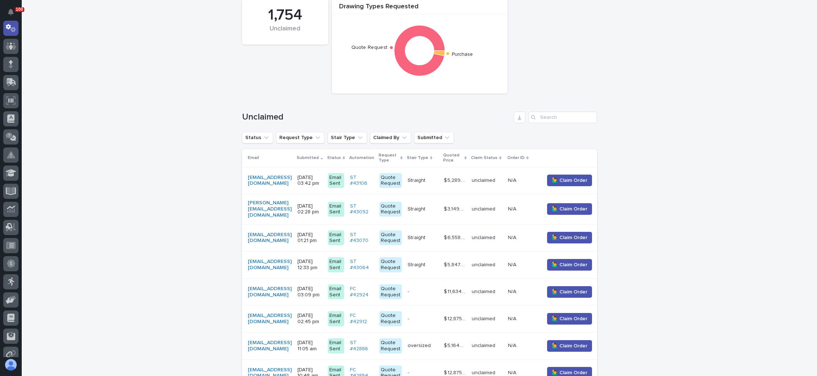
click at [322, 179] on p "[DATE] 03:42 pm" at bounding box center [310, 181] width 25 height 12
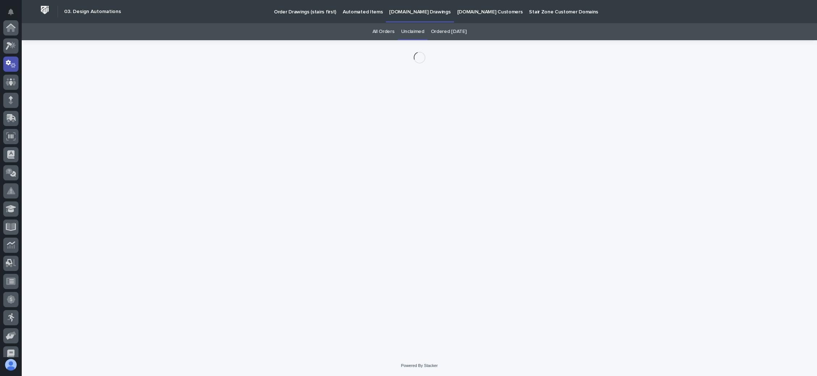
scroll to position [36, 0]
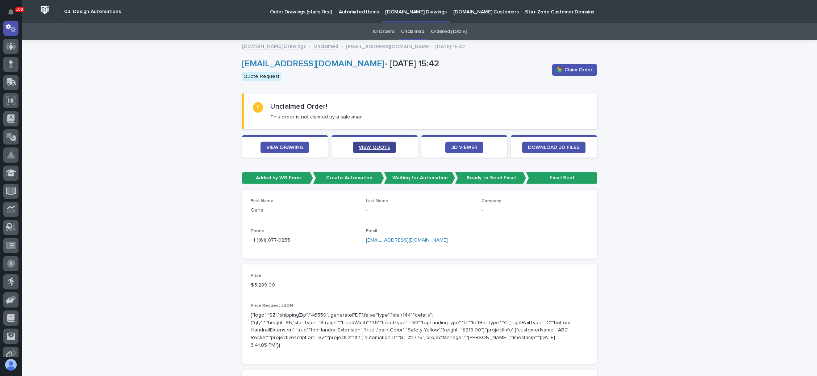
click at [380, 148] on span "VIEW QUOTE" at bounding box center [375, 147] width 32 height 5
click at [290, 146] on span "VIEW DRAWING" at bounding box center [284, 147] width 37 height 5
click at [566, 67] on span "🙋‍♂️ Claim Order" at bounding box center [575, 69] width 36 height 7
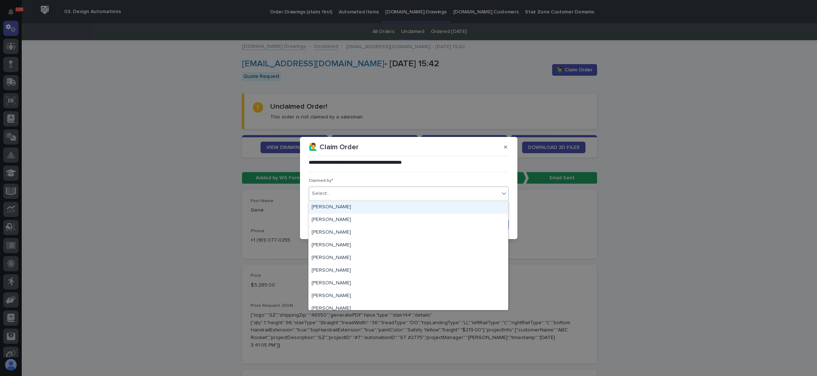
click at [427, 196] on div "Select..." at bounding box center [404, 194] width 190 height 12
type input "***"
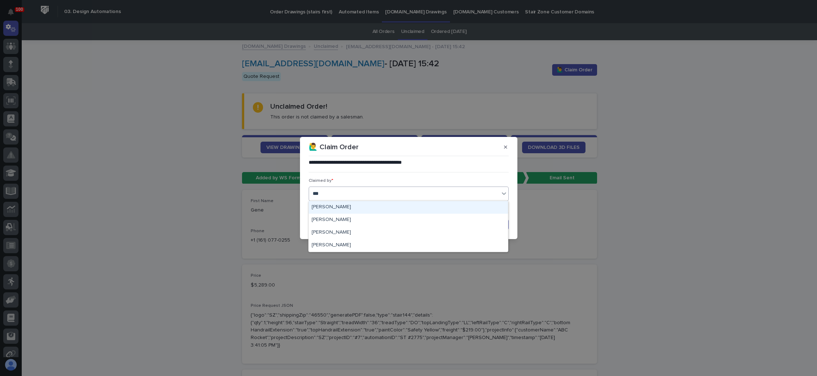
drag, startPoint x: 364, startPoint y: 207, endPoint x: 388, endPoint y: 212, distance: 24.3
click at [366, 207] on div "[PERSON_NAME]" at bounding box center [408, 207] width 199 height 13
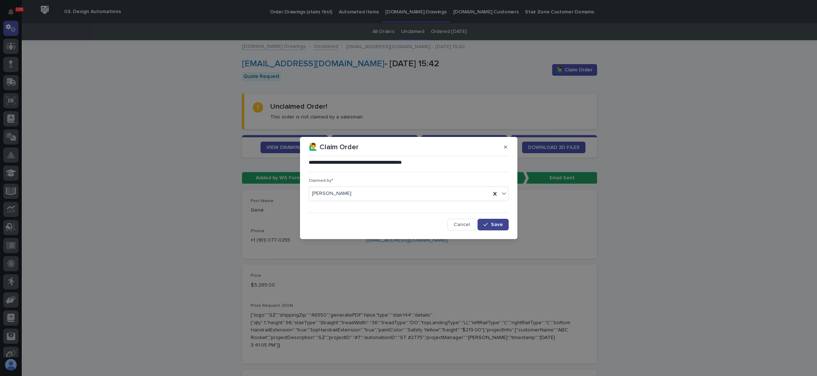
click at [489, 225] on div "button" at bounding box center [487, 224] width 7 height 5
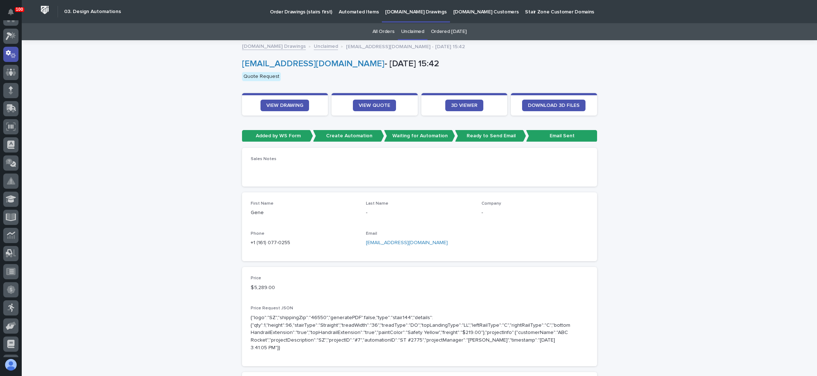
scroll to position [0, 0]
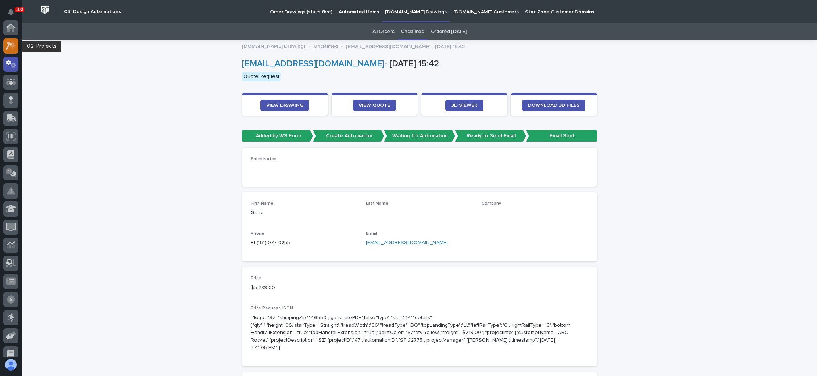
click at [9, 46] on icon at bounding box center [11, 46] width 11 height 8
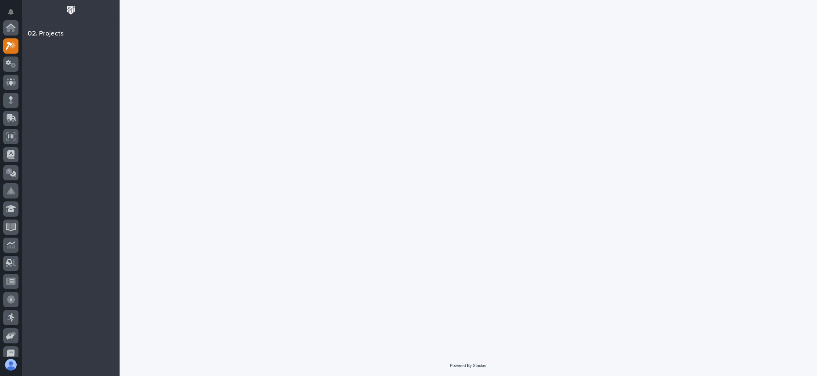
scroll to position [18, 0]
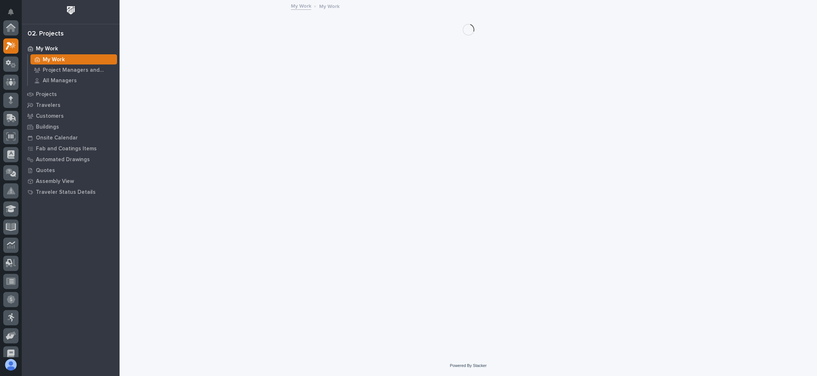
scroll to position [18, 0]
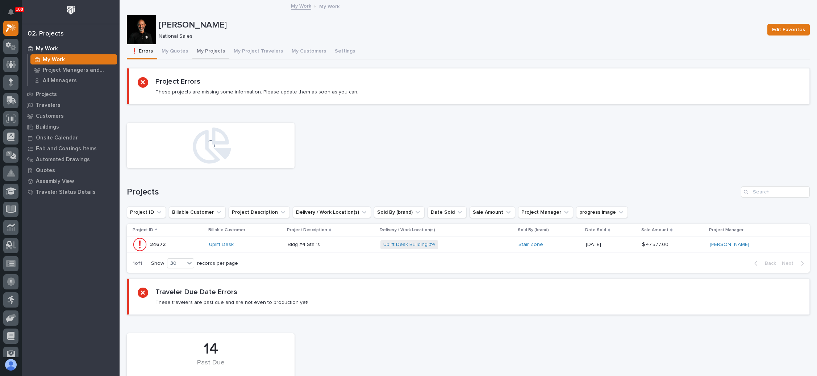
click at [210, 49] on button "My Projects" at bounding box center [210, 51] width 37 height 15
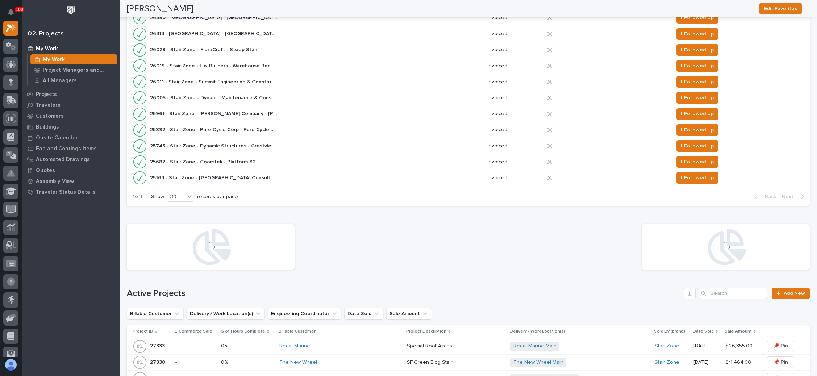
scroll to position [489, 0]
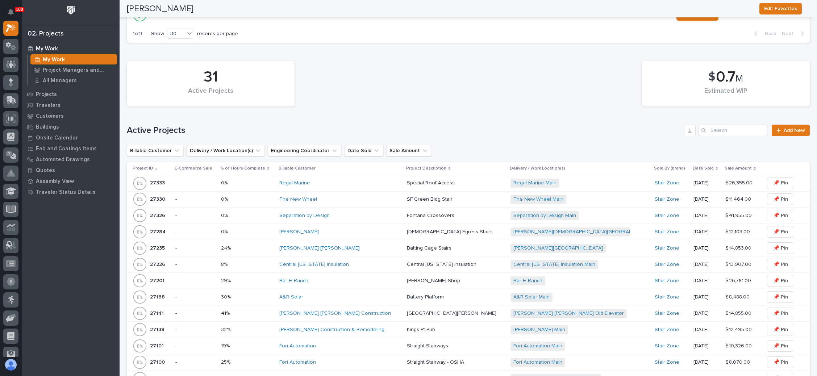
click at [354, 194] on div "The New Wheel" at bounding box center [340, 200] width 122 height 12
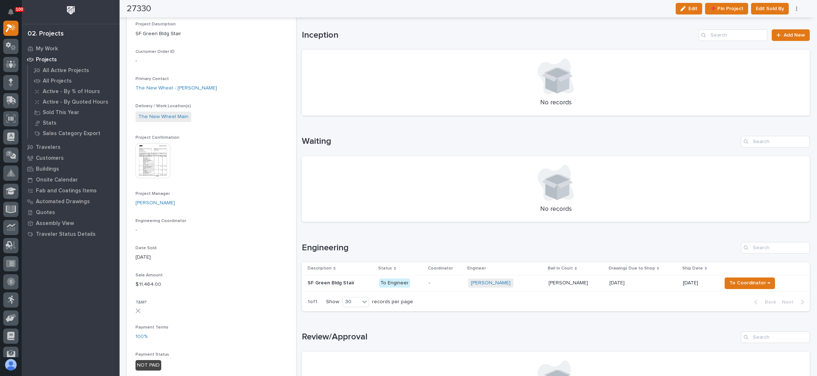
scroll to position [272, 0]
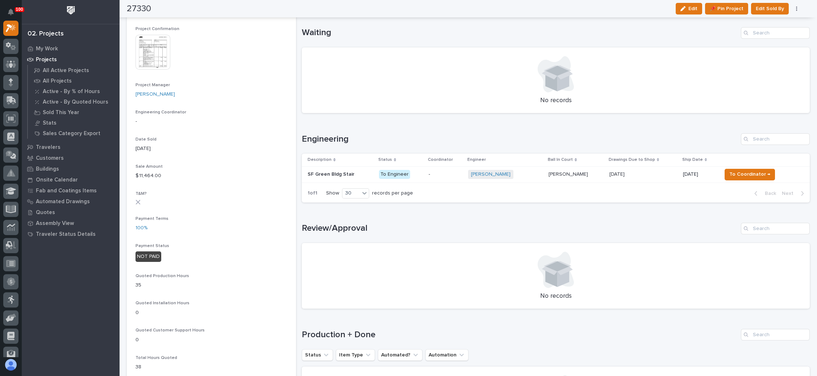
click at [449, 174] on p "-" at bounding box center [446, 174] width 34 height 6
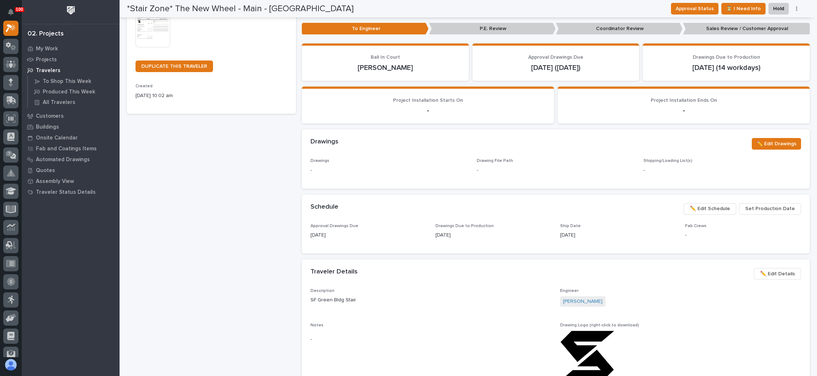
scroll to position [217, 0]
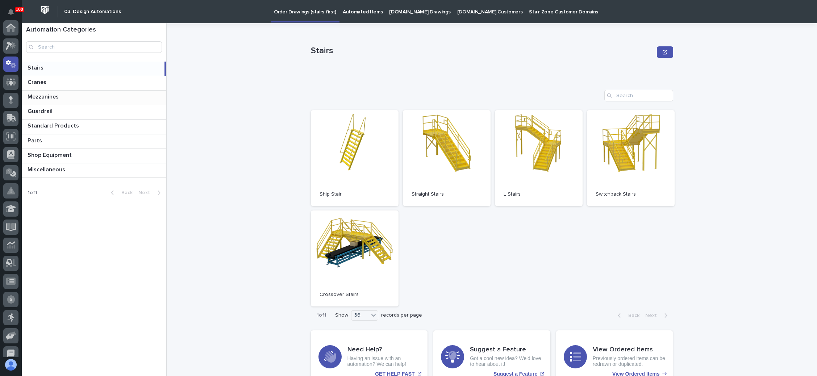
scroll to position [36, 0]
click at [41, 106] on div "Guardrail Guardrail" at bounding box center [94, 112] width 145 height 14
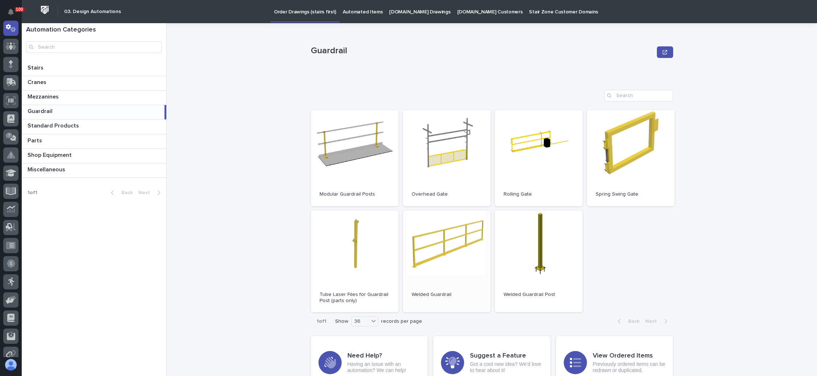
click at [457, 250] on link "Open" at bounding box center [447, 262] width 88 height 102
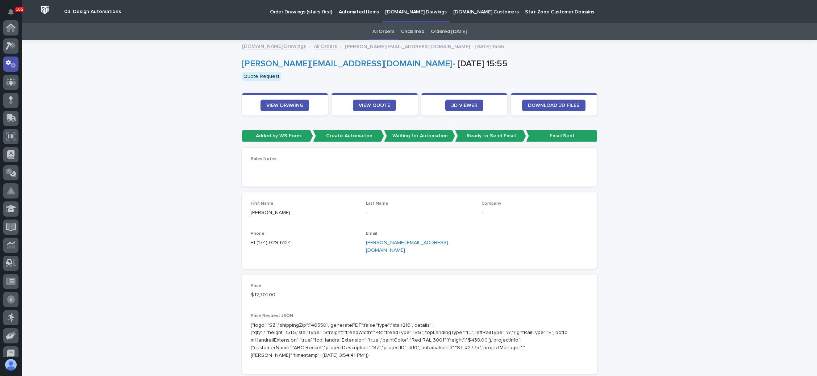
scroll to position [36, 0]
click at [415, 12] on p "[DOMAIN_NAME] Drawings" at bounding box center [415, 7] width 61 height 15
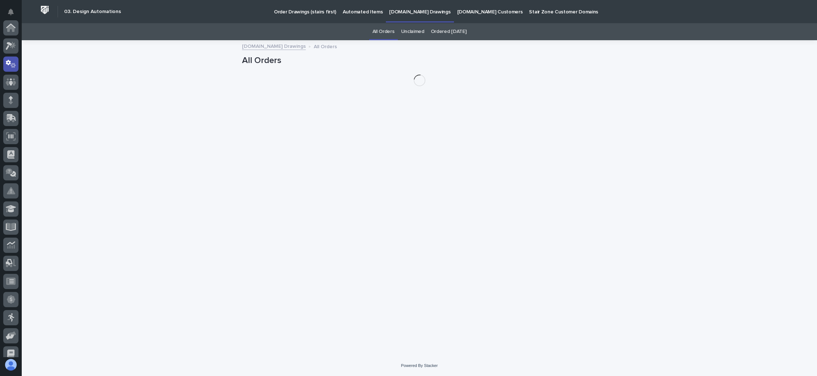
scroll to position [36, 0]
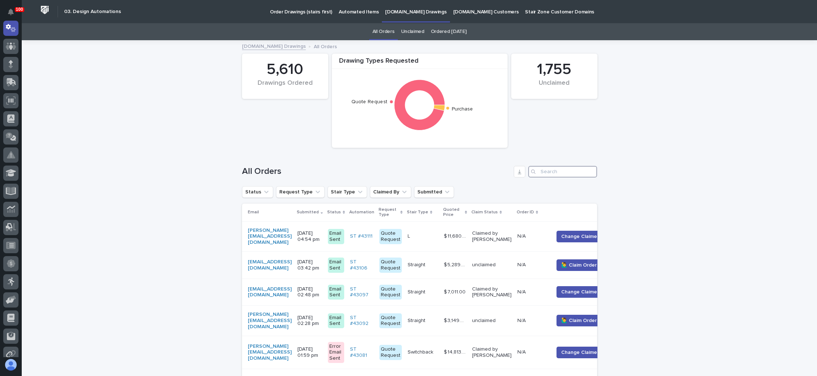
click at [544, 170] on input "Search" at bounding box center [562, 172] width 69 height 12
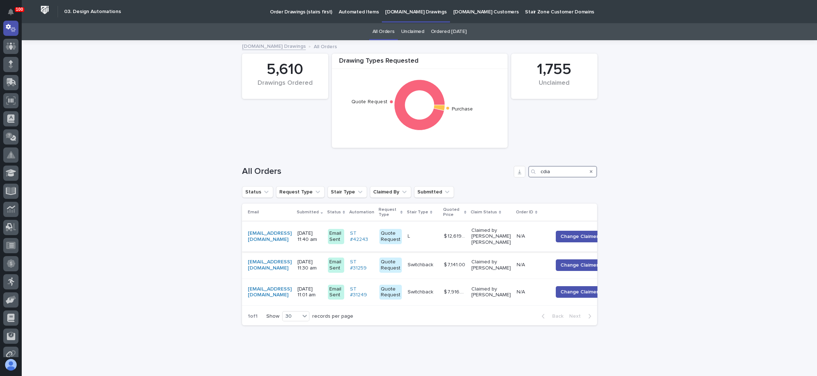
type input "cdia"
click at [322, 233] on p "[DATE] 11:40 am" at bounding box center [310, 237] width 25 height 12
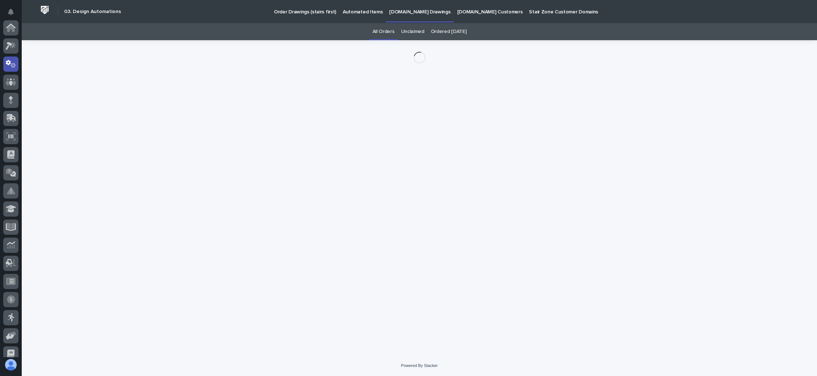
scroll to position [36, 0]
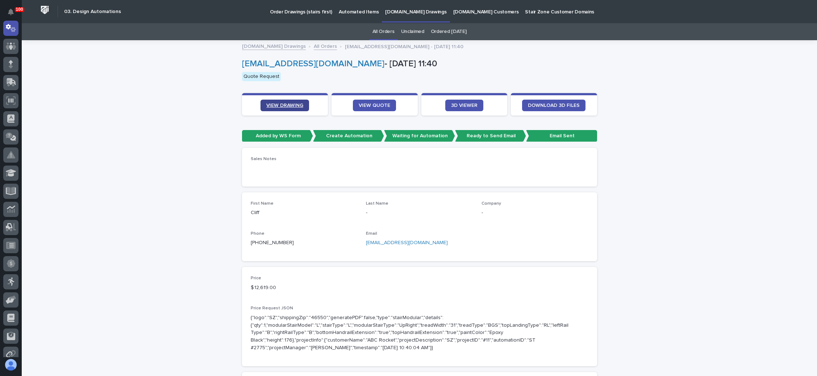
click at [291, 104] on span "VIEW DRAWING" at bounding box center [284, 105] width 37 height 5
click at [373, 101] on link "VIEW QUOTE" at bounding box center [374, 106] width 43 height 12
